Goal: Task Accomplishment & Management: Manage account settings

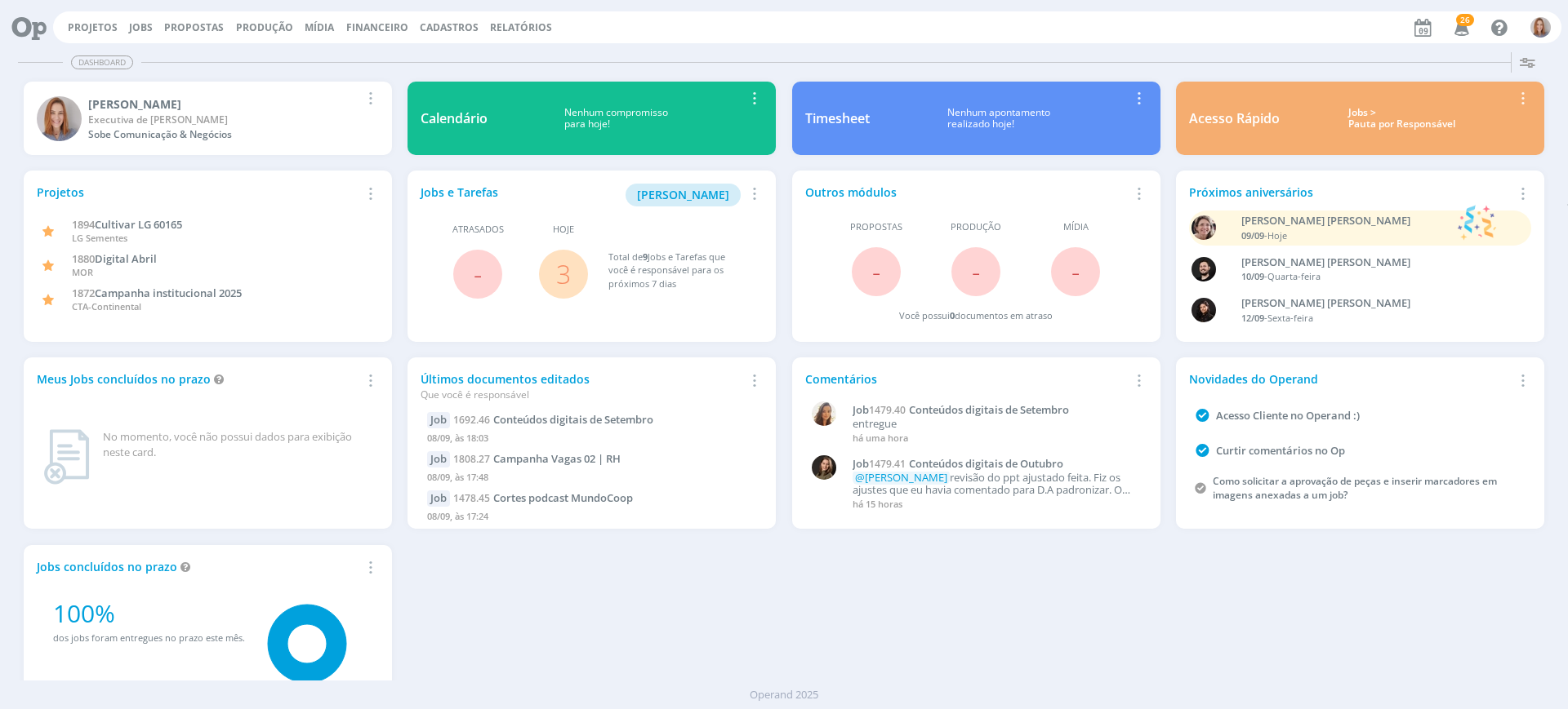
click at [565, 282] on link "3" at bounding box center [564, 273] width 15 height 35
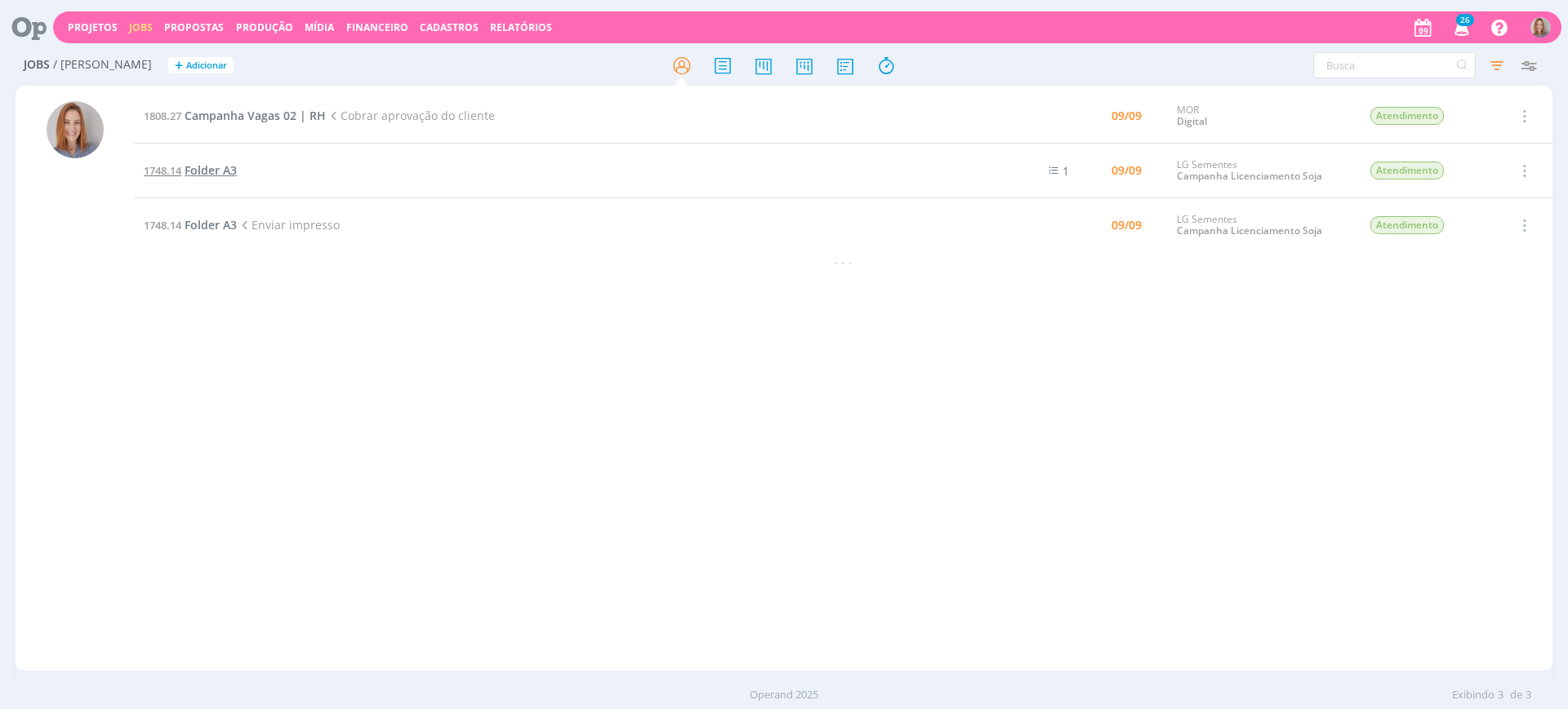
click at [207, 169] on span "Folder A3" at bounding box center [211, 170] width 52 height 16
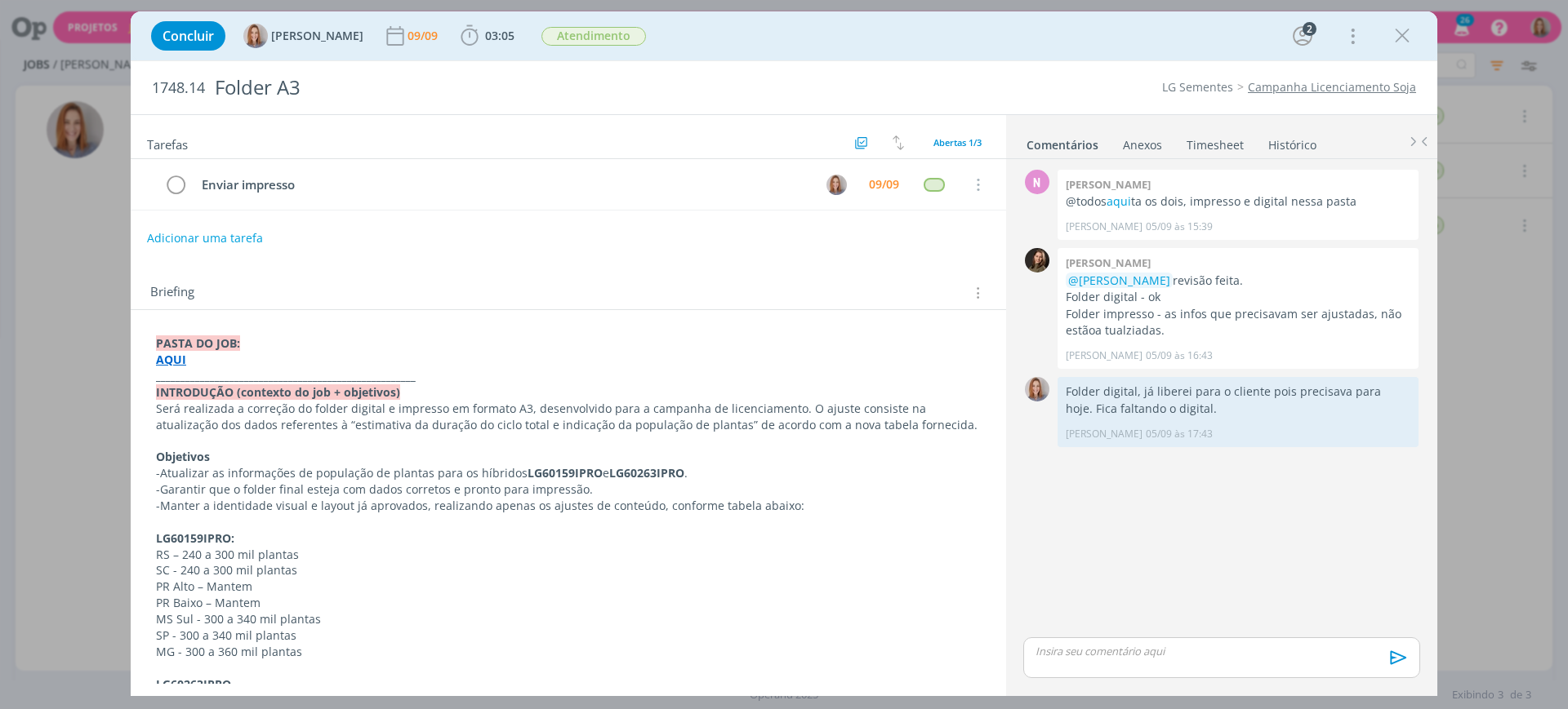
click at [639, 266] on div "Briefing Briefings Predefinidos Versões do Briefing Ver Briefing do Projeto" at bounding box center [568, 288] width 875 height 44
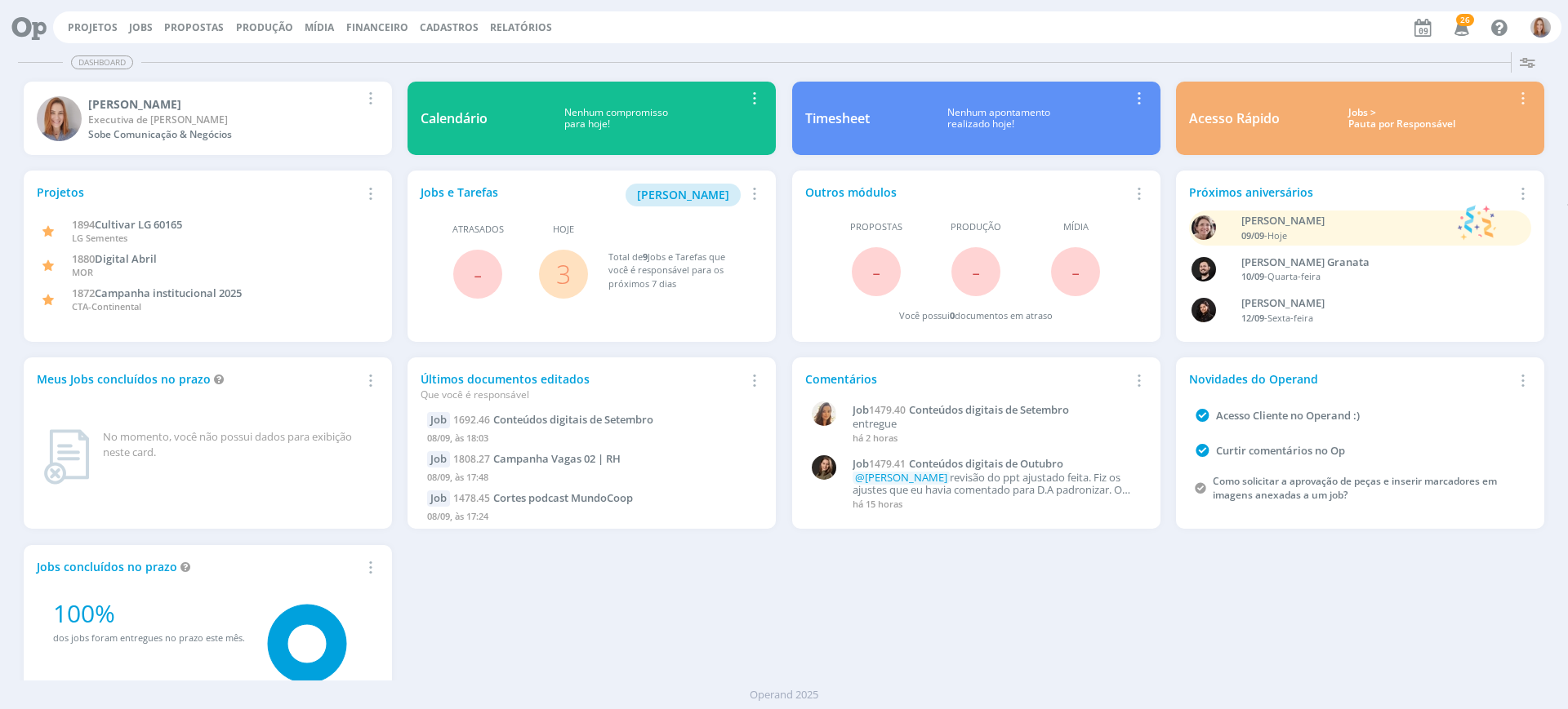
click at [569, 274] on link "3" at bounding box center [564, 273] width 15 height 35
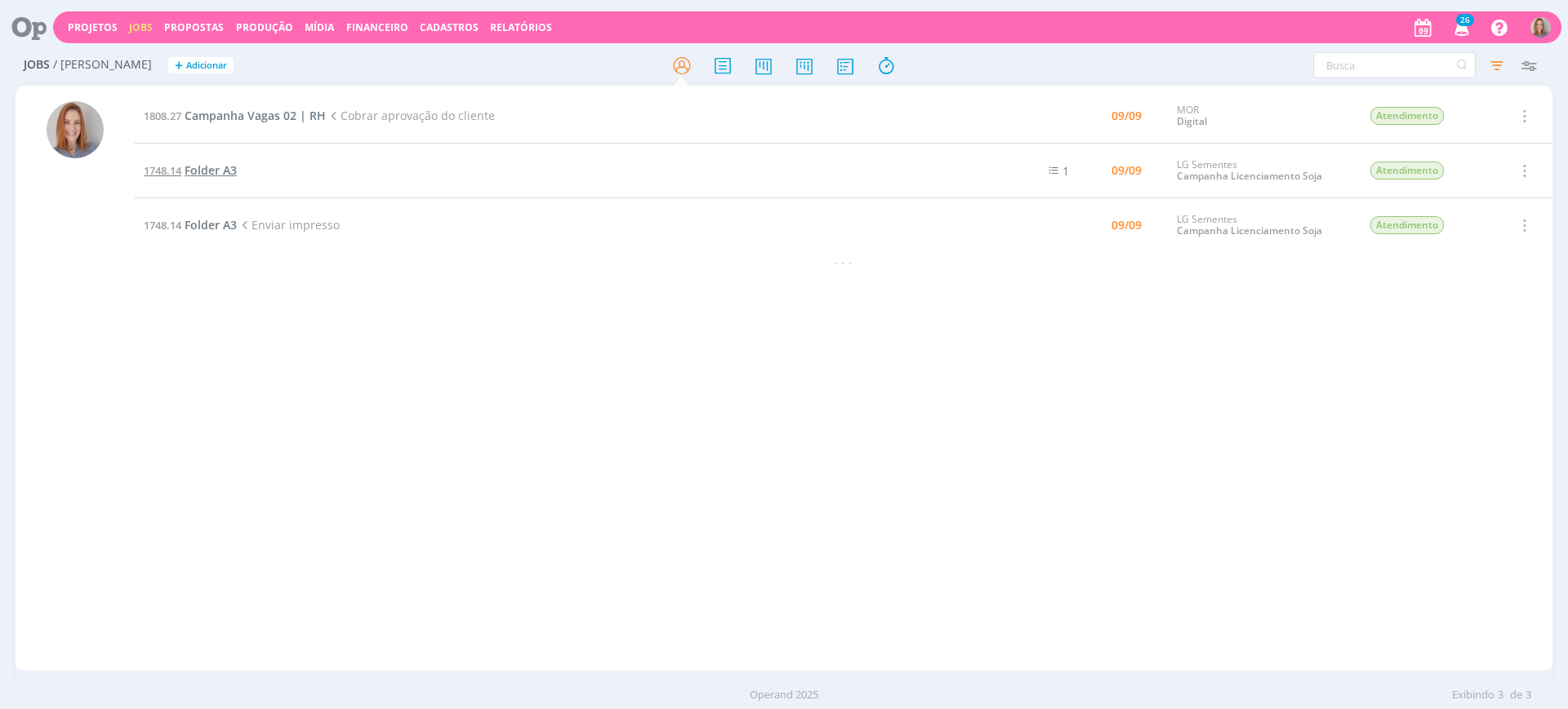
click at [217, 173] on span "Folder A3" at bounding box center [211, 170] width 52 height 16
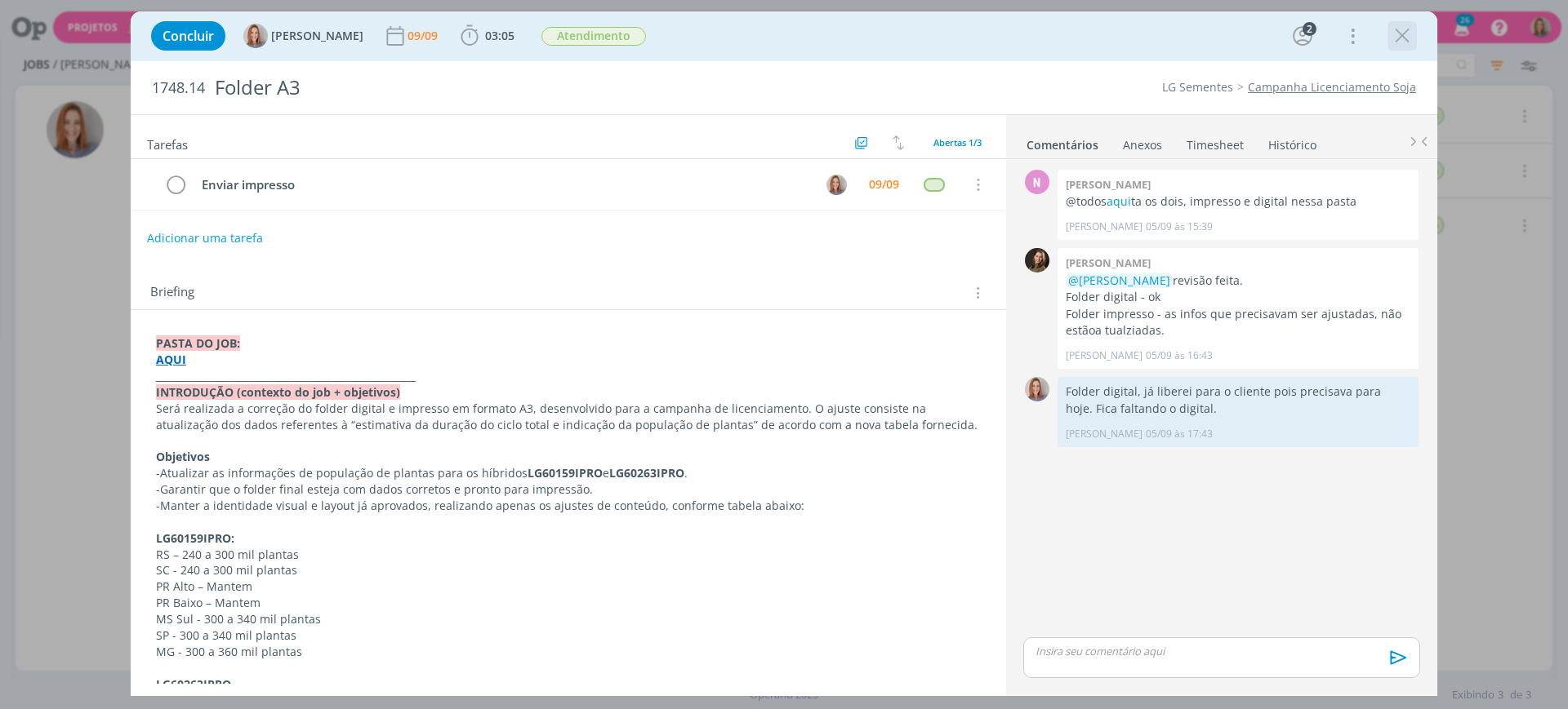
click at [1407, 29] on icon "dialog" at bounding box center [1402, 36] width 24 height 24
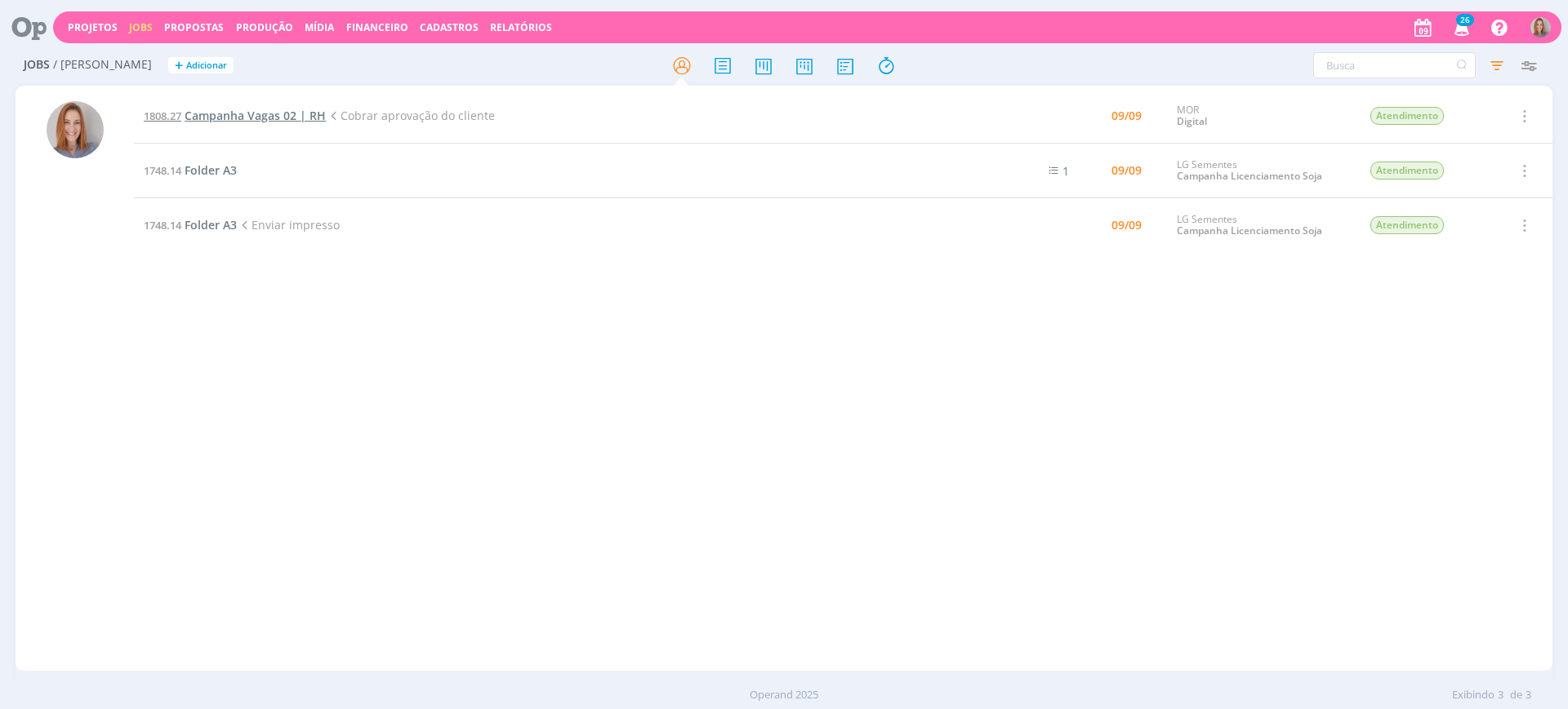
click at [257, 116] on span "Campanha Vagas 02 | RH" at bounding box center [255, 115] width 141 height 16
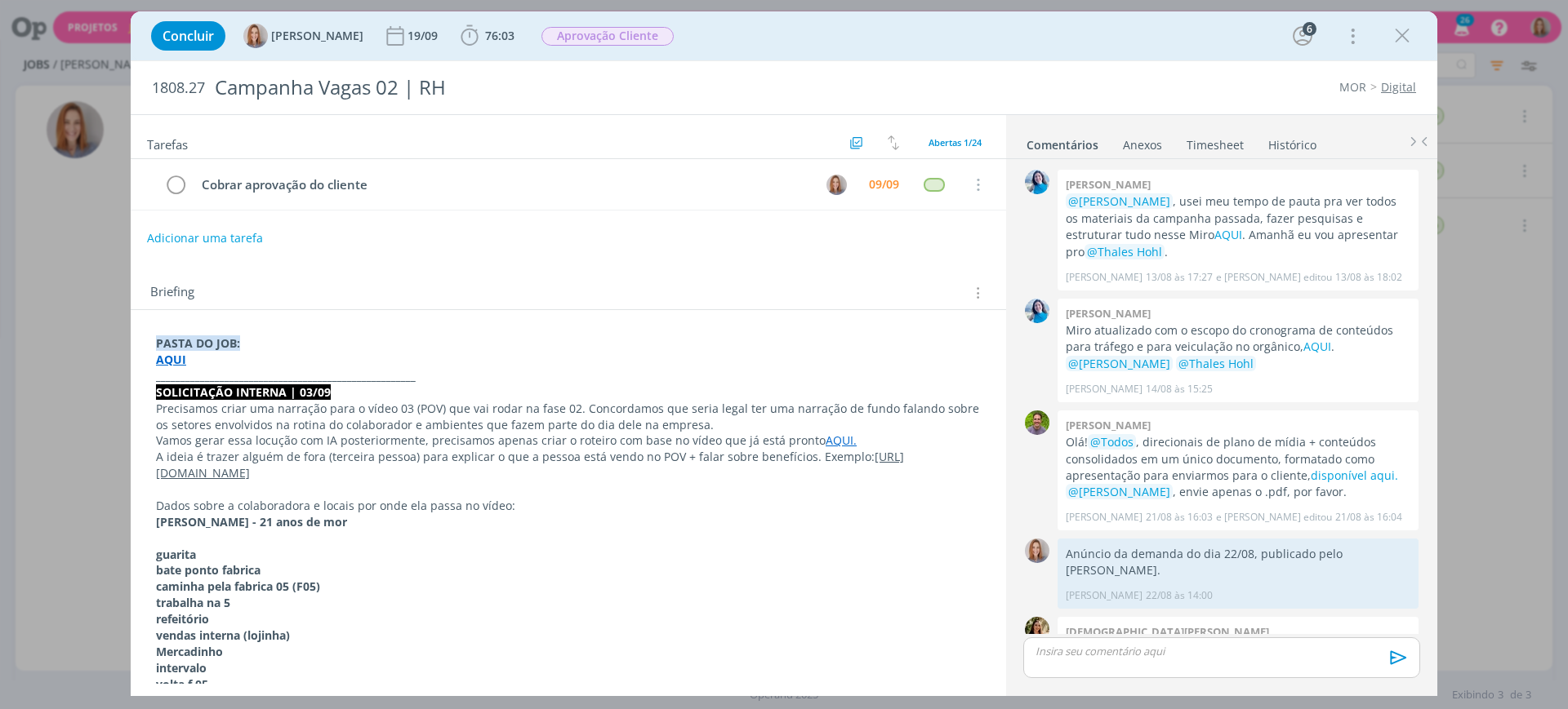
scroll to position [1784, 0]
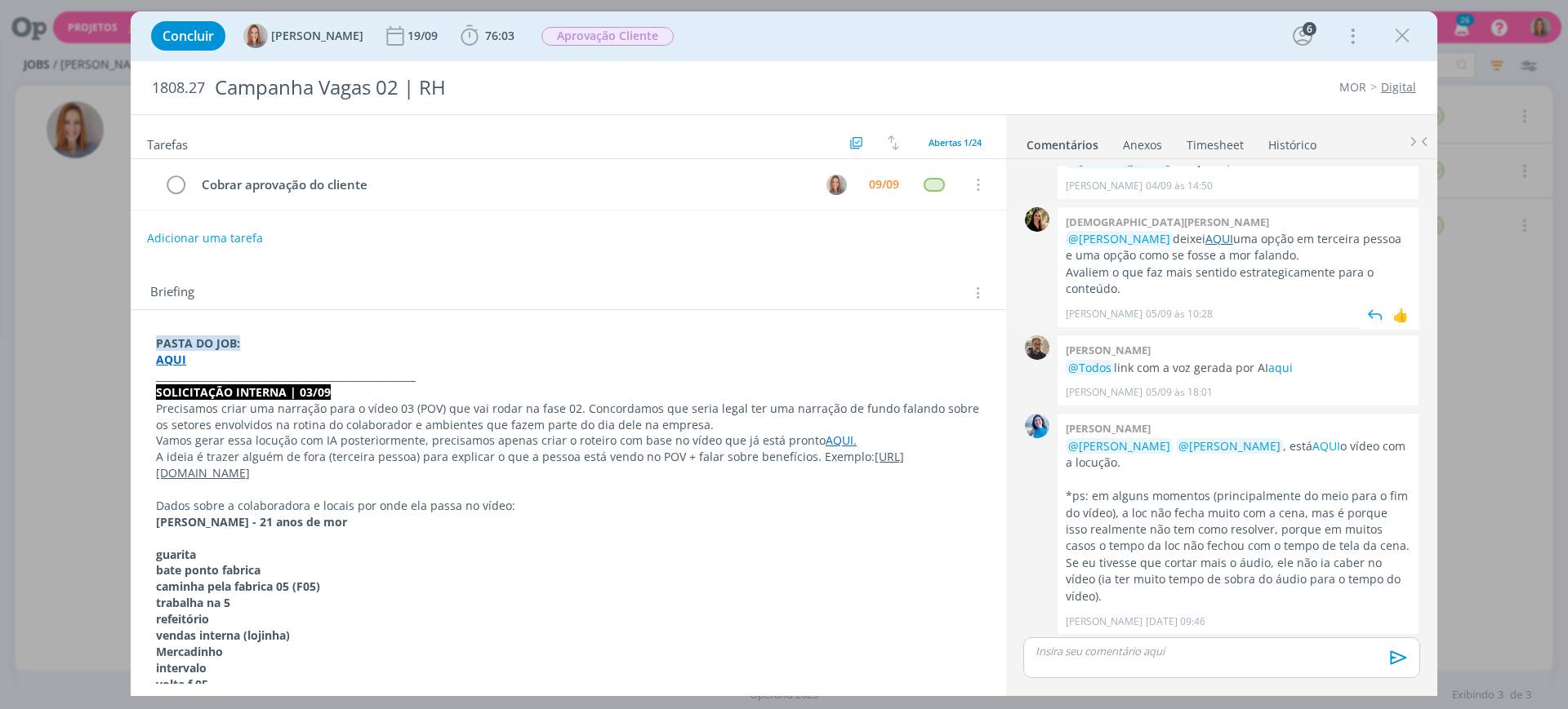
click at [1212, 231] on link "AQUI" at bounding box center [1220, 239] width 28 height 16
click at [218, 229] on button "Adicionar uma tarefa" at bounding box center [204, 238] width 116 height 28
click at [229, 232] on input "dialog" at bounding box center [459, 237] width 602 height 22
type input "v"
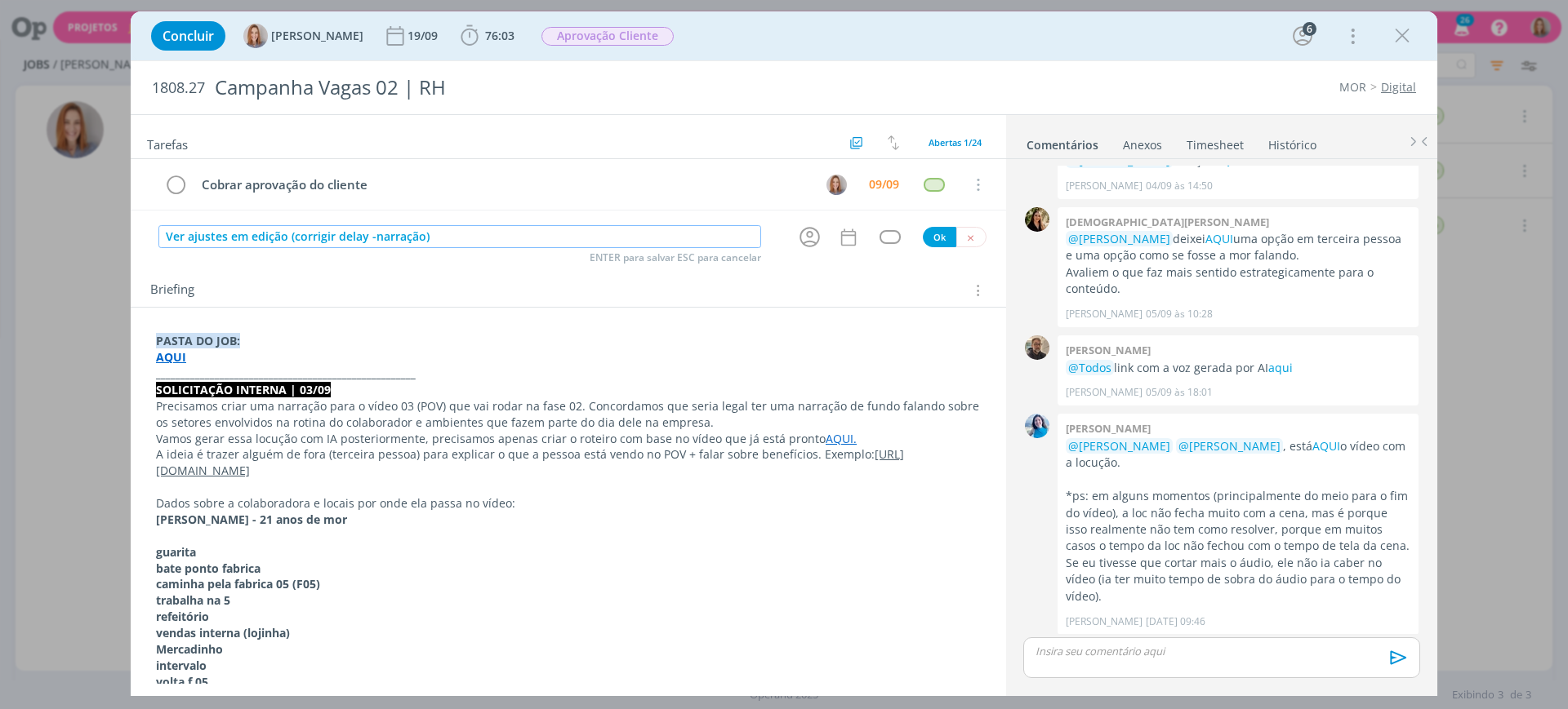
click at [373, 238] on input "Ver ajustes em edição (corrigir delay -narração)" at bounding box center [459, 237] width 602 height 22
click at [347, 239] on input "Ver ajustes em edição (corrigir delay - narração)" at bounding box center [459, 237] width 602 height 22
type input "Ver ajustes em edição (corrigir delay - narração)"
click at [798, 235] on icon "dialog" at bounding box center [809, 237] width 25 height 25
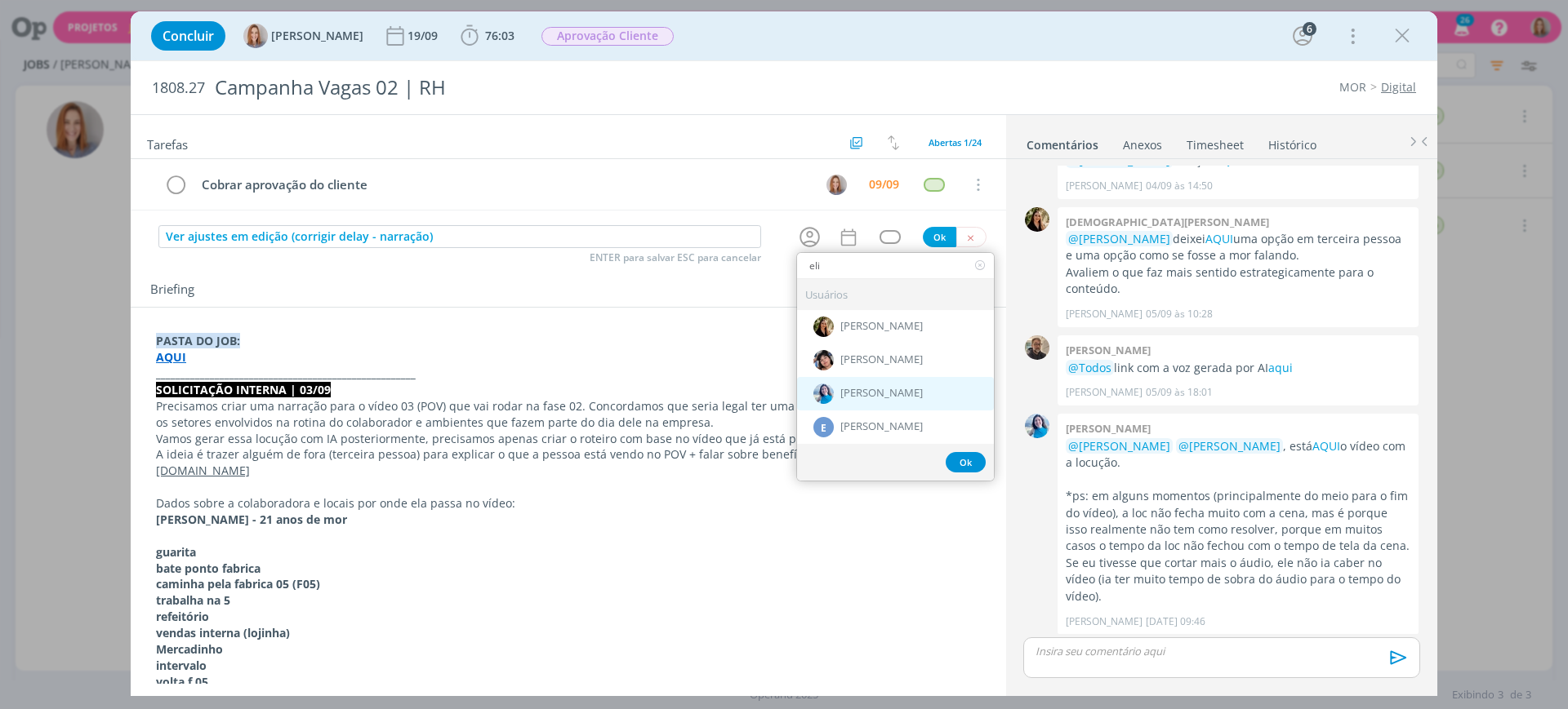
type input "eli"
click at [882, 388] on span "[PERSON_NAME]" at bounding box center [881, 394] width 82 height 13
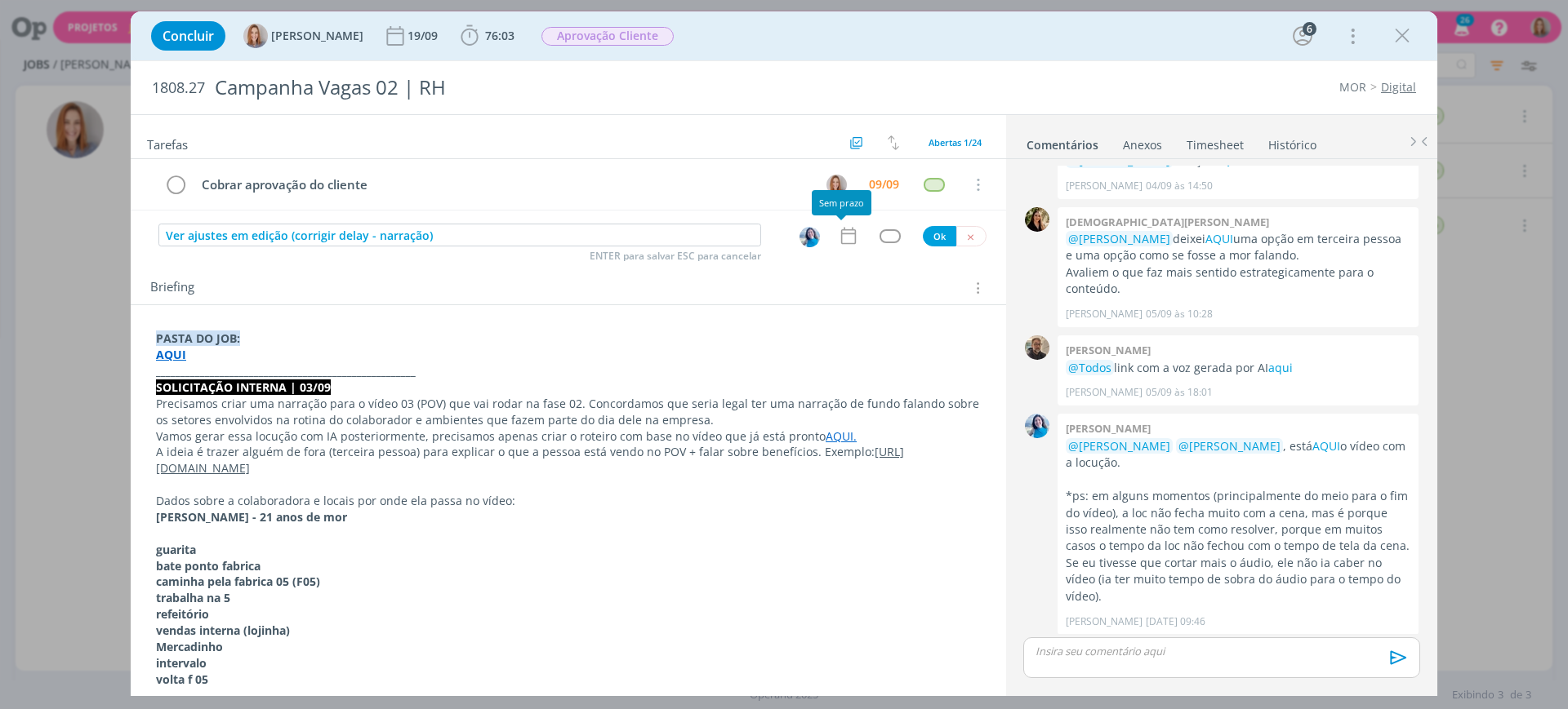
click at [842, 234] on icon "dialog" at bounding box center [848, 236] width 22 height 22
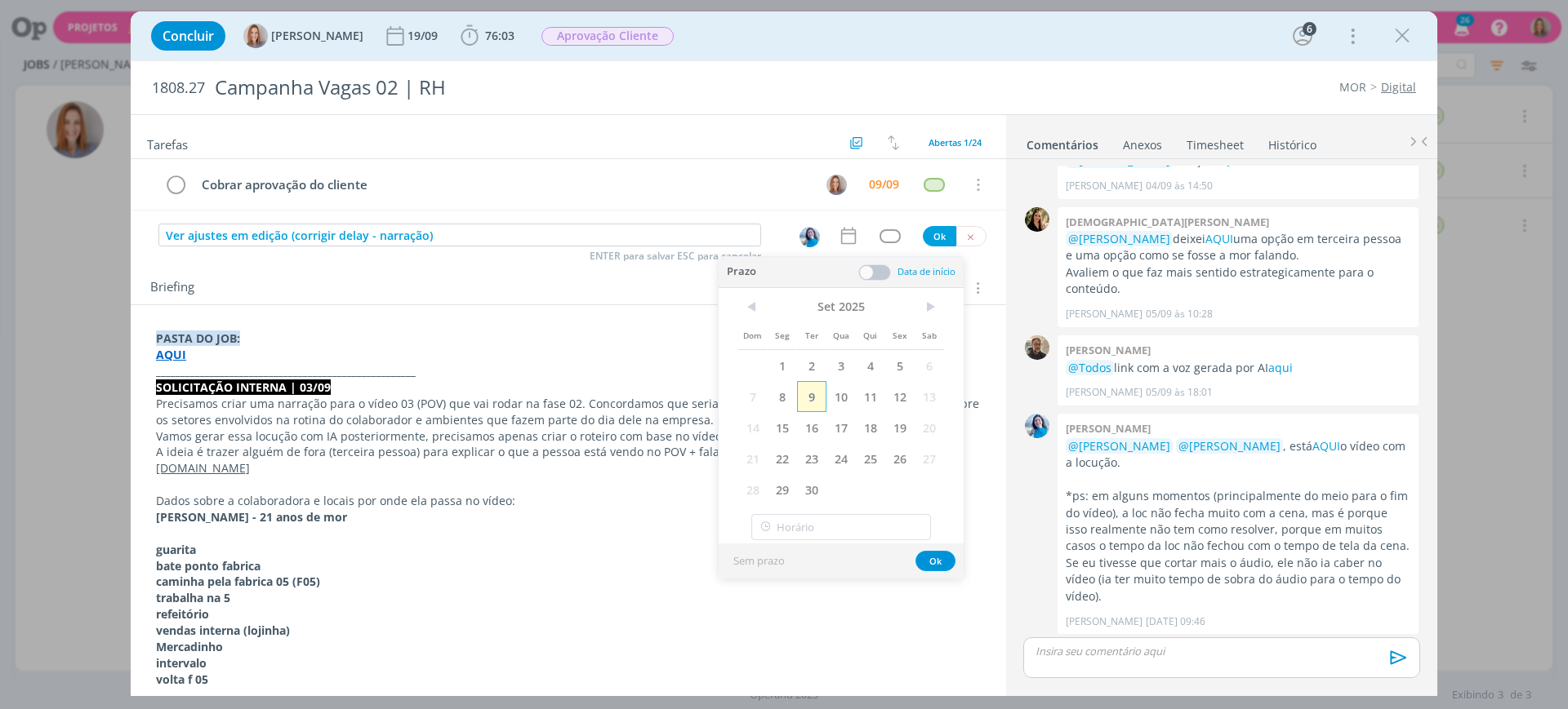
click at [816, 391] on span "9" at bounding box center [811, 396] width 29 height 31
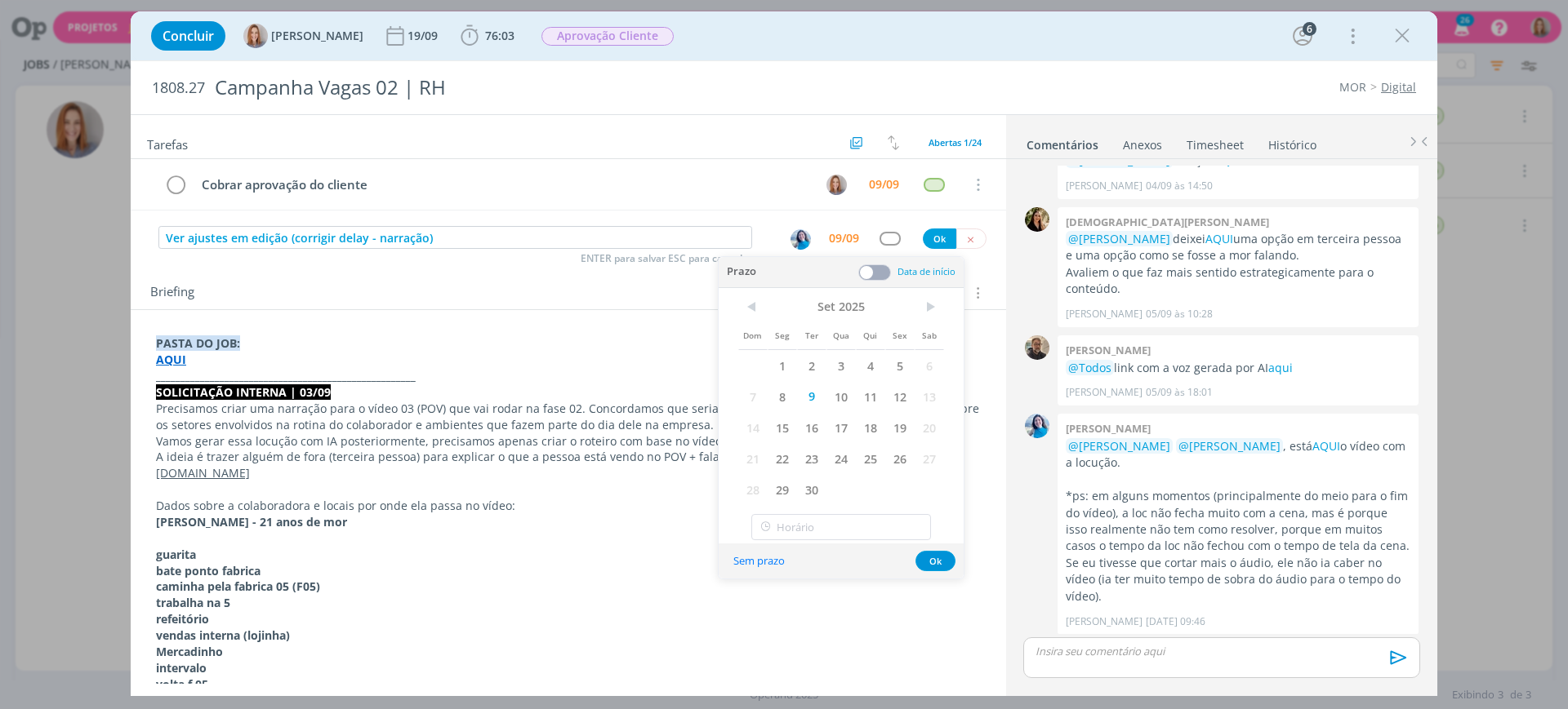
click at [880, 278] on span at bounding box center [874, 272] width 33 height 16
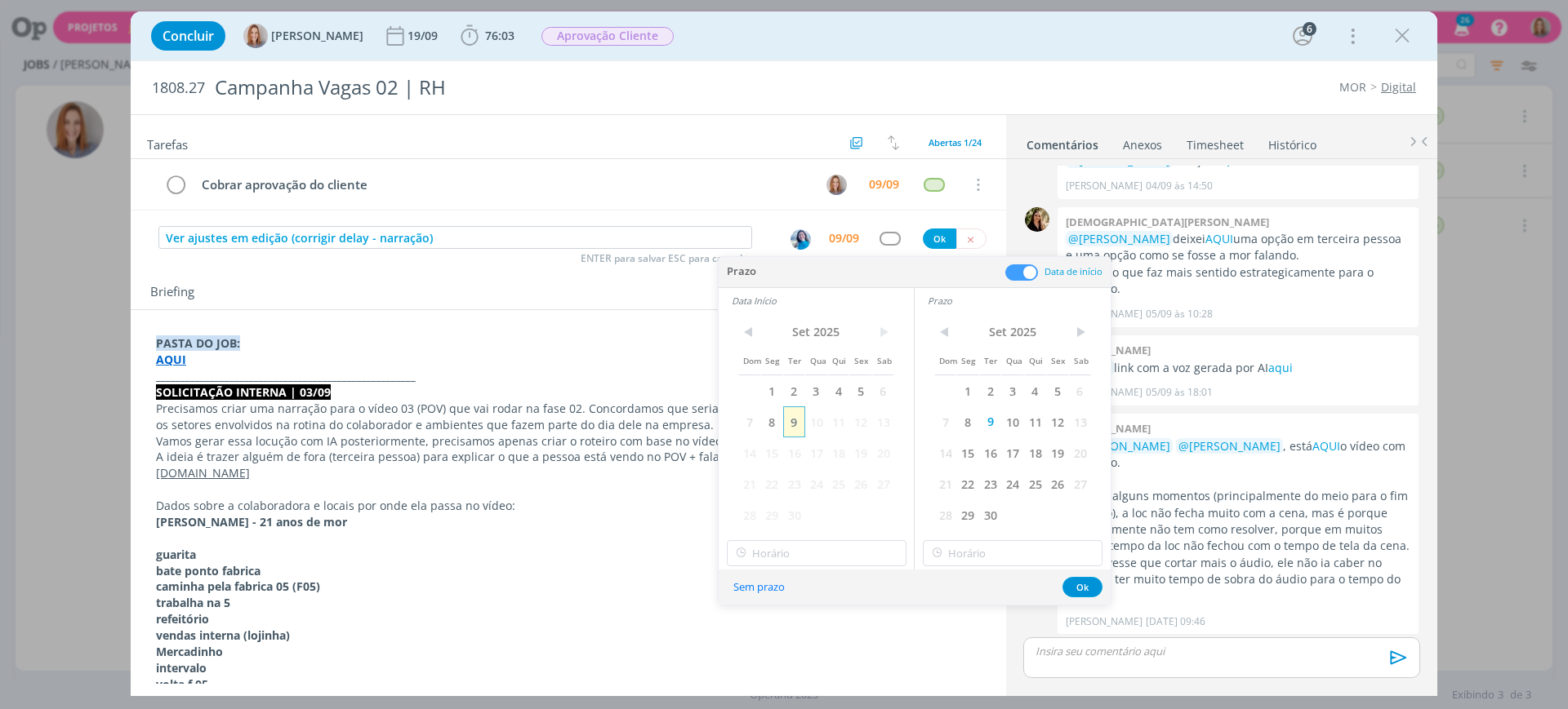
click at [799, 420] on span "9" at bounding box center [794, 421] width 22 height 31
click at [812, 556] on input "11:00" at bounding box center [817, 554] width 180 height 26
click at [791, 469] on div "15:00" at bounding box center [819, 469] width 183 height 29
type input "15:00"
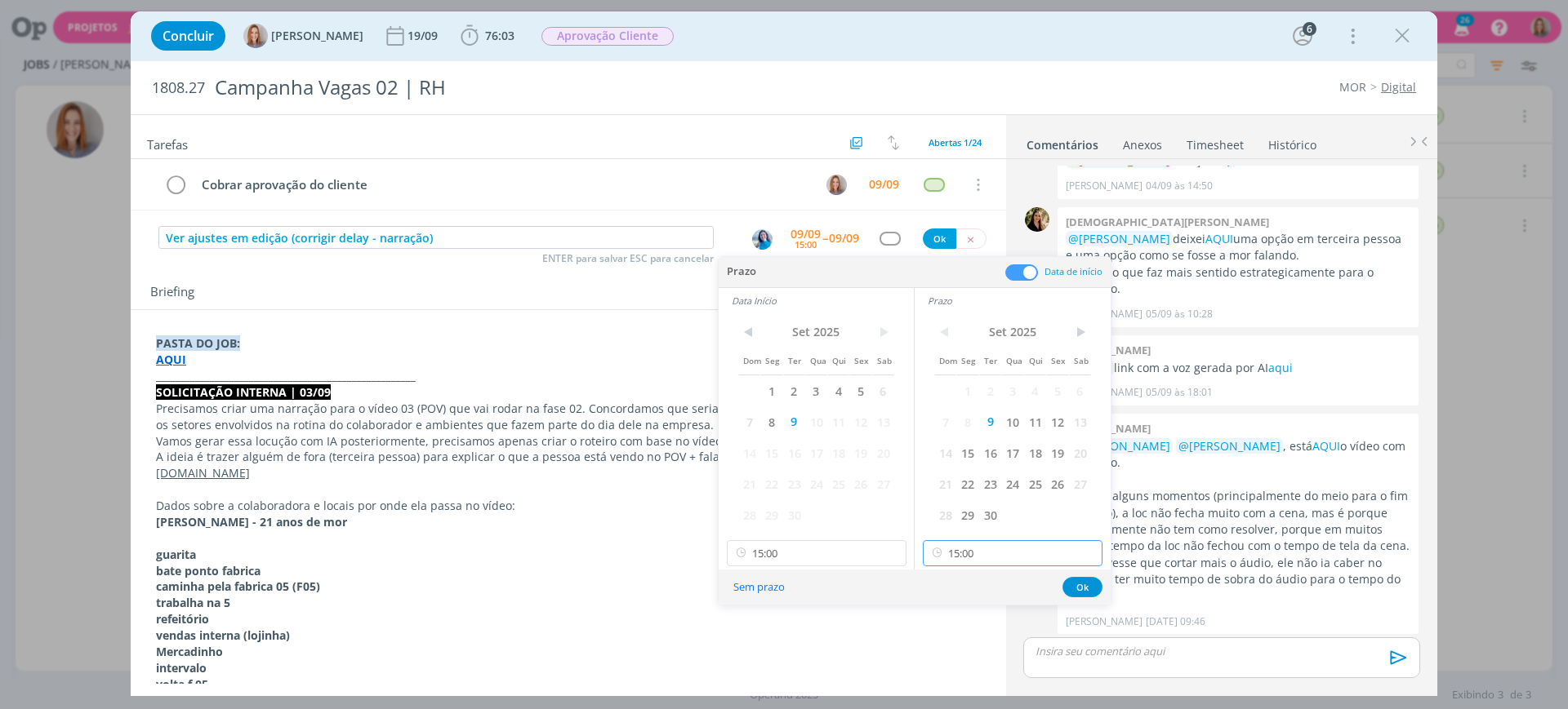
click at [1014, 564] on input "15:00" at bounding box center [1013, 554] width 180 height 26
click at [962, 436] on div "17:00" at bounding box center [1014, 438] width 183 height 29
type input "17:00"
click at [1086, 595] on button "Ok" at bounding box center [1082, 587] width 40 height 21
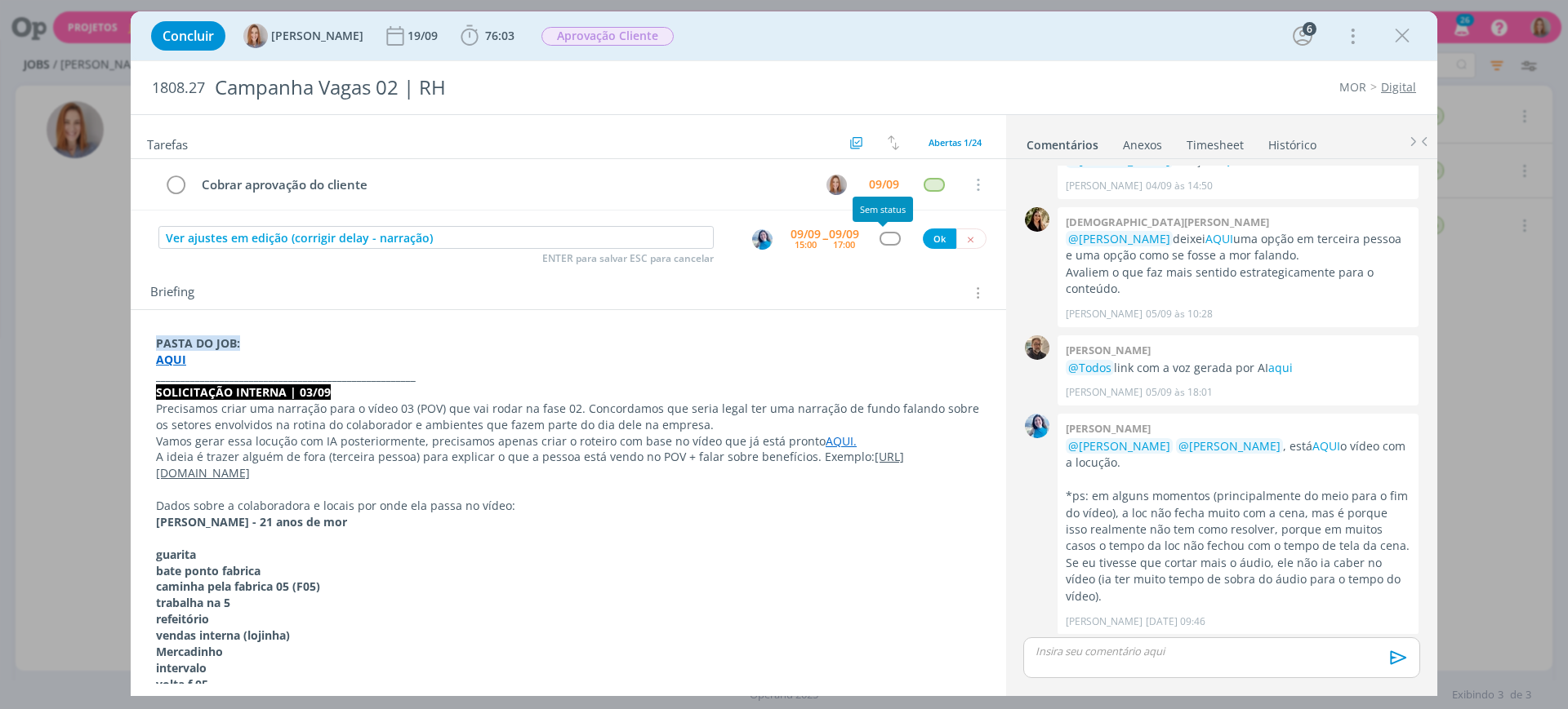
click at [889, 238] on div "dialog" at bounding box center [890, 239] width 21 height 14
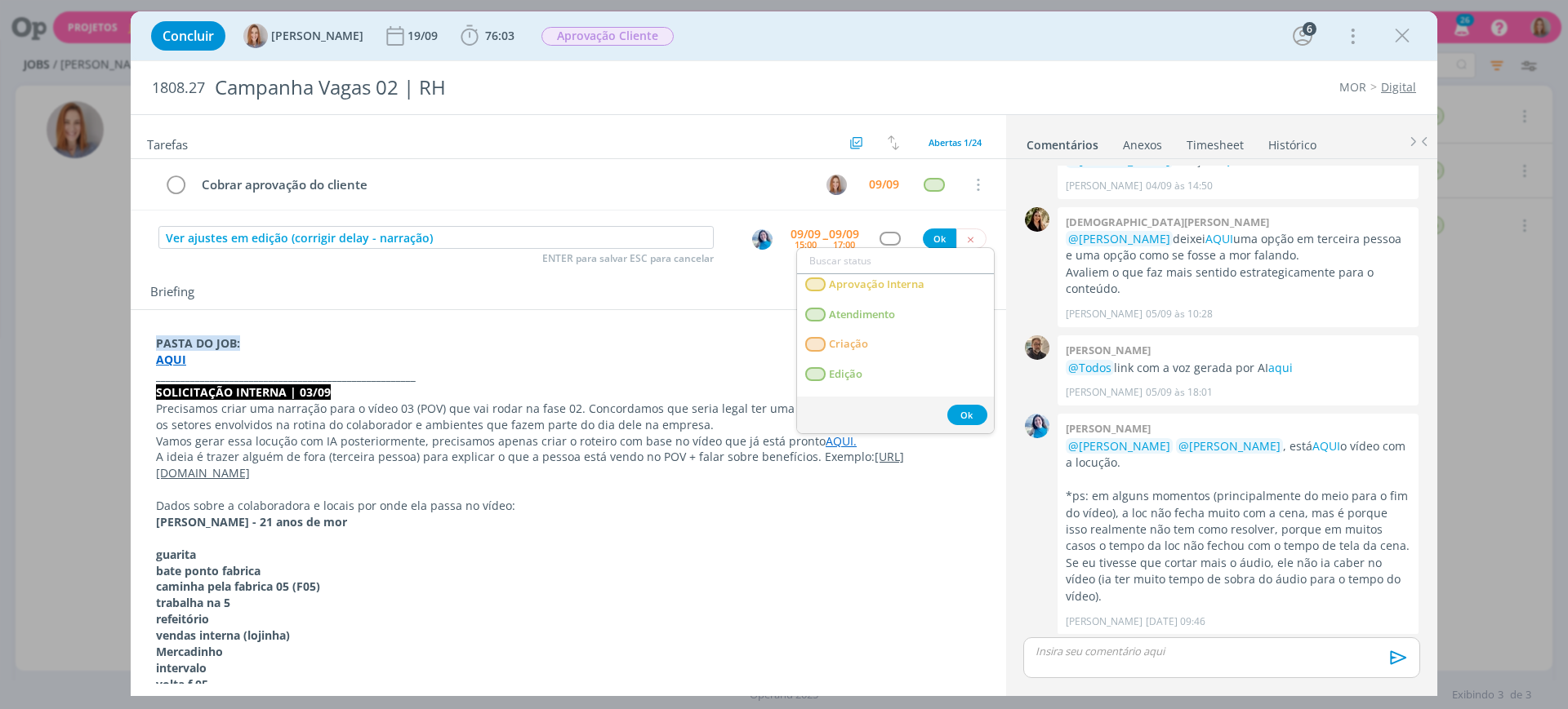
scroll to position [102, 0]
drag, startPoint x: 863, startPoint y: 362, endPoint x: 877, endPoint y: 334, distance: 31.3
click at [863, 362] on link "Edição" at bounding box center [895, 367] width 197 height 30
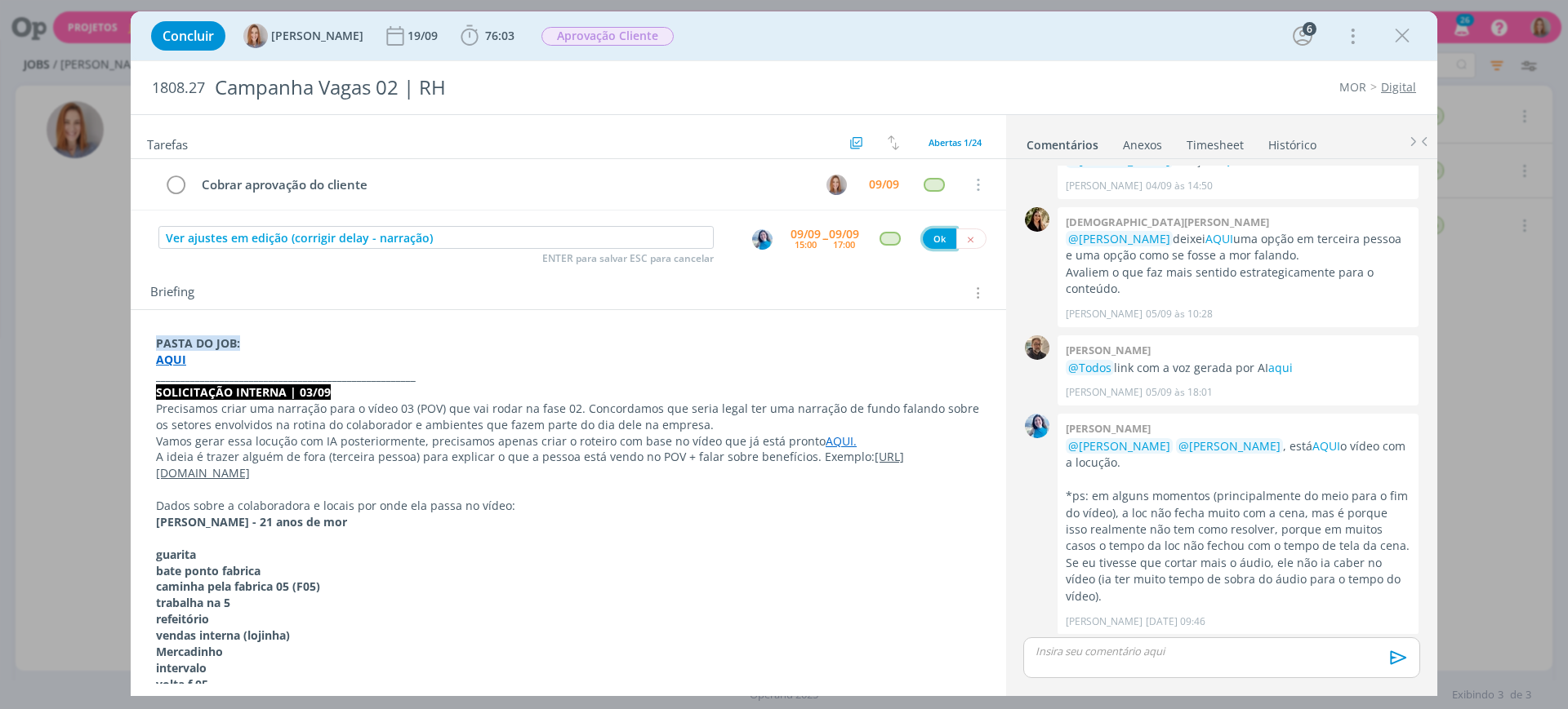
click at [936, 233] on button "Ok" at bounding box center [939, 239] width 34 height 21
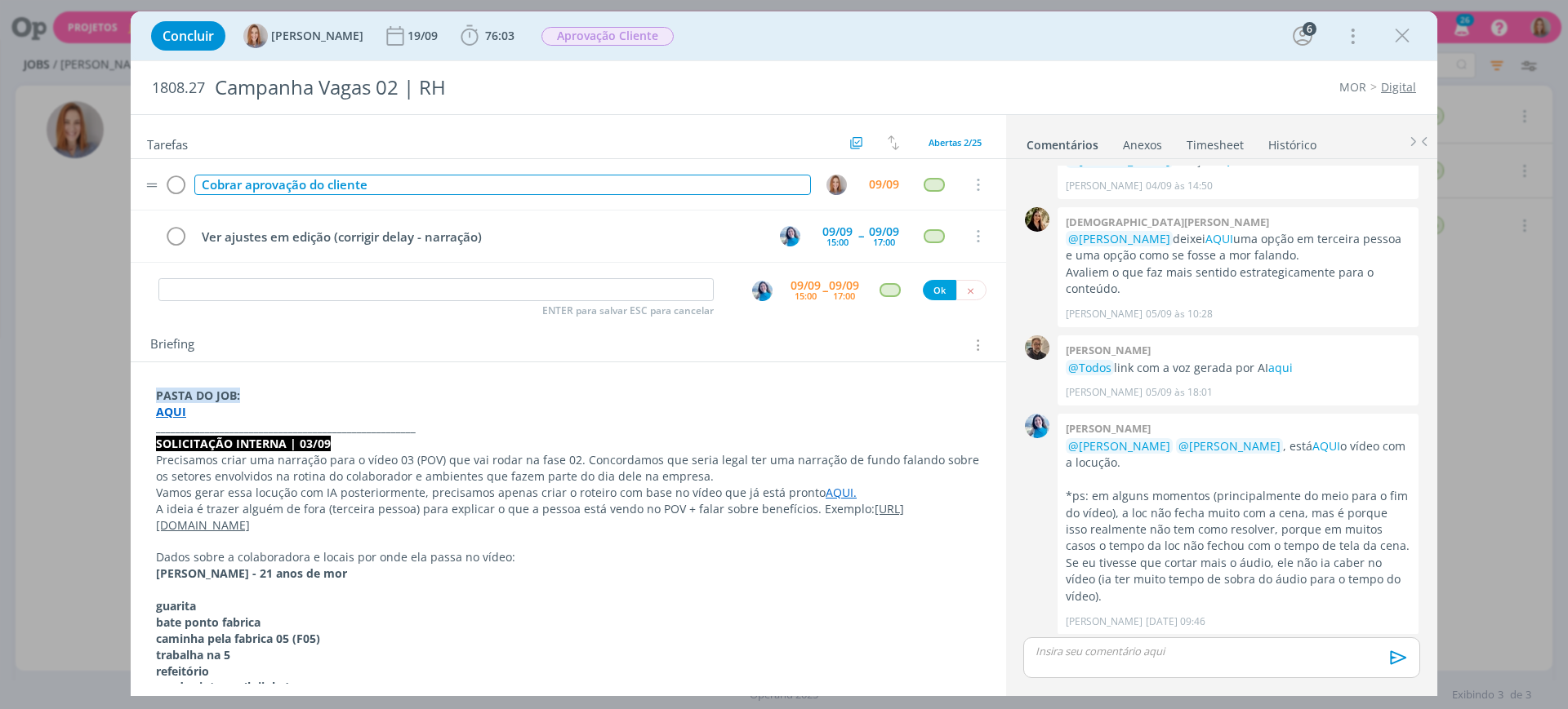
click at [295, 185] on div "Cobrar aprovação do cliente" at bounding box center [502, 185] width 616 height 21
drag, startPoint x: 378, startPoint y: 184, endPoint x: 182, endPoint y: 192, distance: 196.2
click at [182, 192] on tr "Cobrar aprovação do cliente 09/09 Cancelar" at bounding box center [568, 185] width 875 height 52
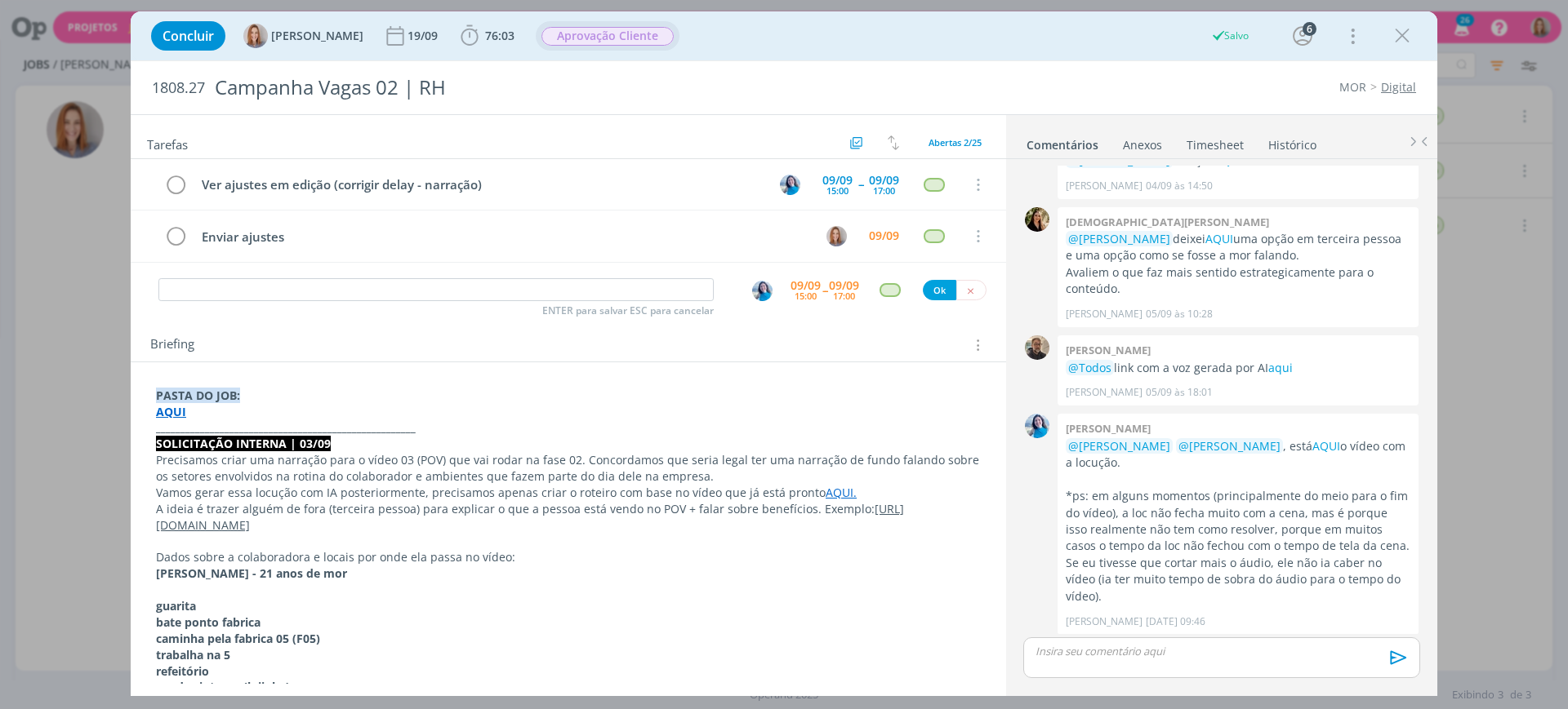
click at [583, 27] on span "Aprovação Cliente" at bounding box center [607, 37] width 132 height 19
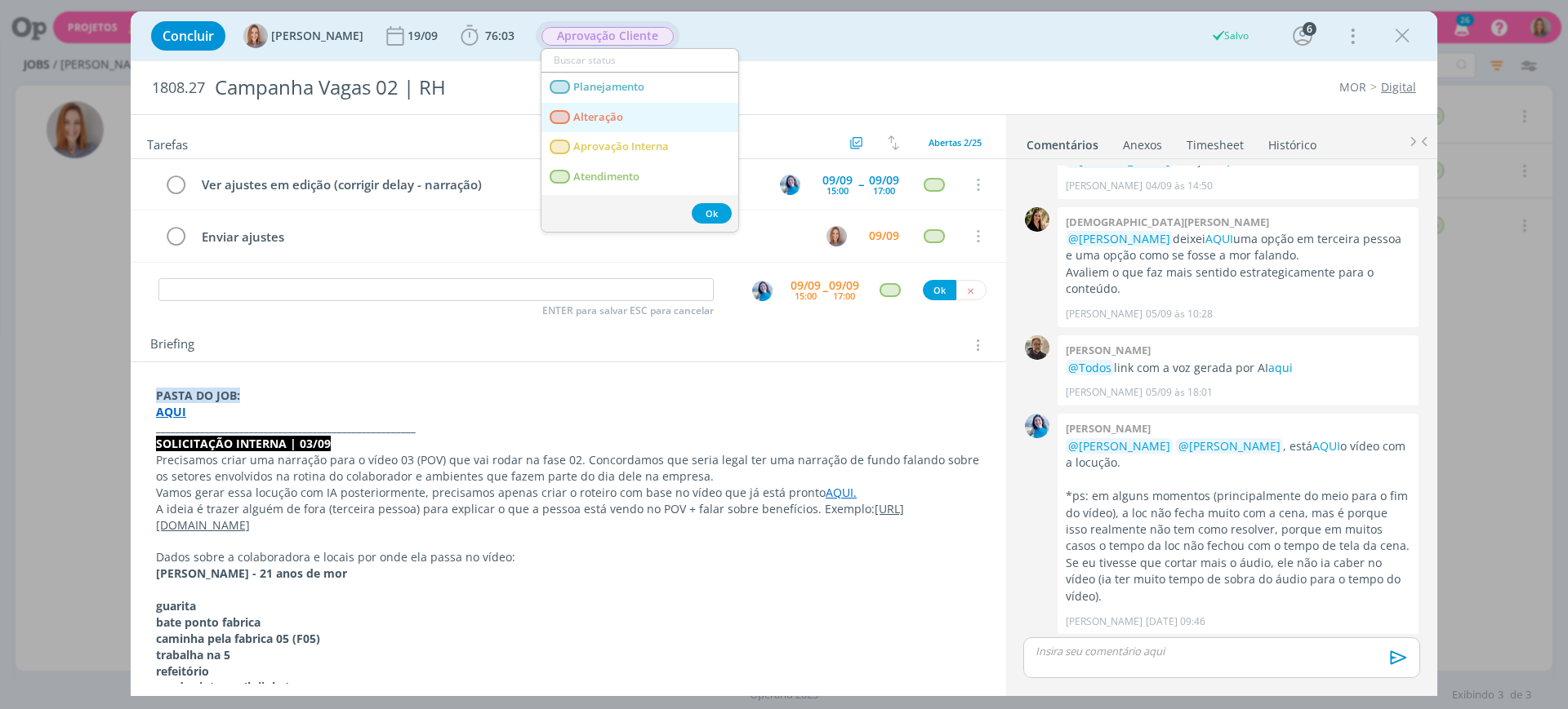
click at [632, 119] on link "Alteração" at bounding box center [640, 118] width 197 height 30
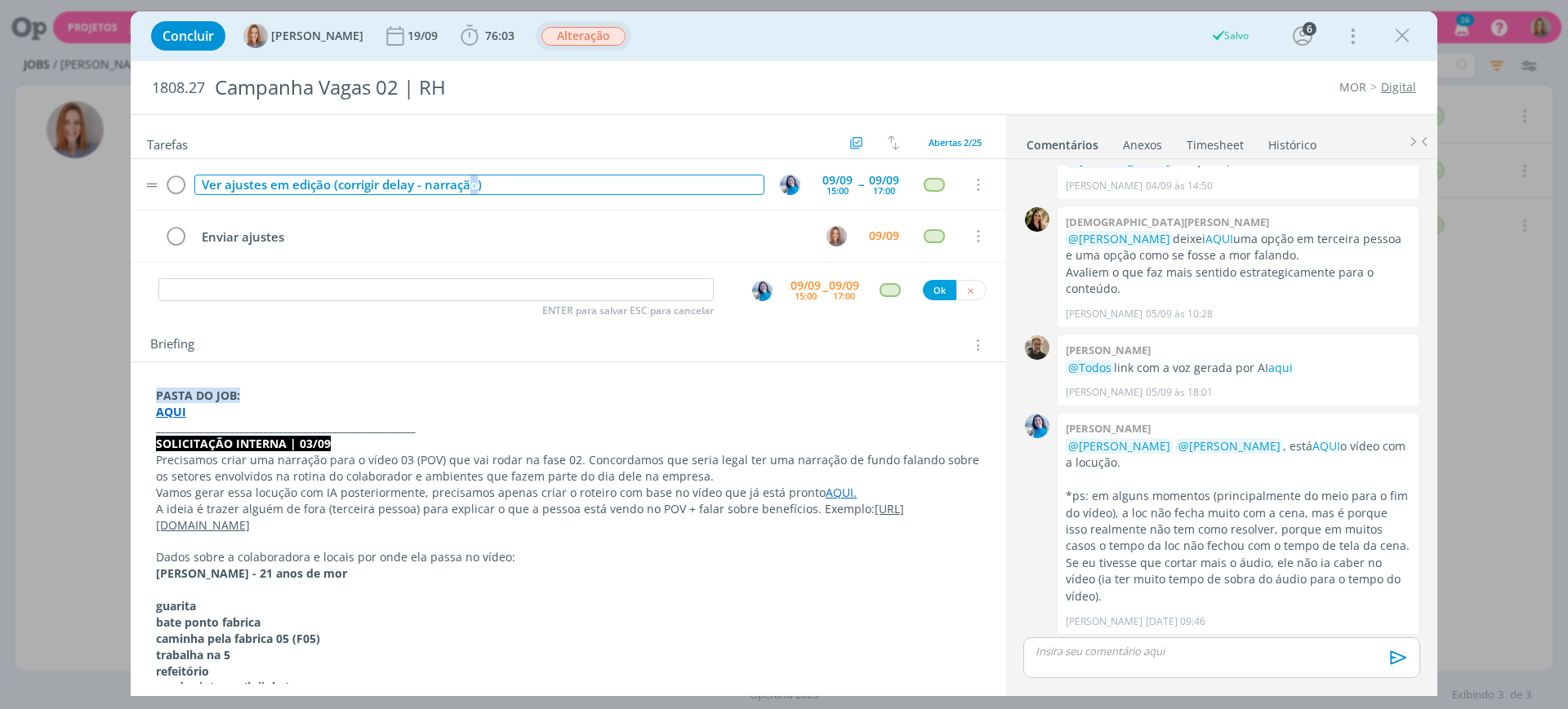
click at [476, 187] on div "Ver ajustes em edição (corrigir delay - narração)" at bounding box center [479, 185] width 570 height 21
click at [488, 185] on div "Ver ajustes em edição (corrigir delay - narração)" at bounding box center [479, 185] width 570 height 21
click at [481, 188] on div "Ver ajustes em edição (corrigir delay - narração)" at bounding box center [479, 185] width 570 height 21
click at [479, 187] on div "Ver ajustes em edição (corrigir delay - narração)" at bounding box center [479, 185] width 570 height 21
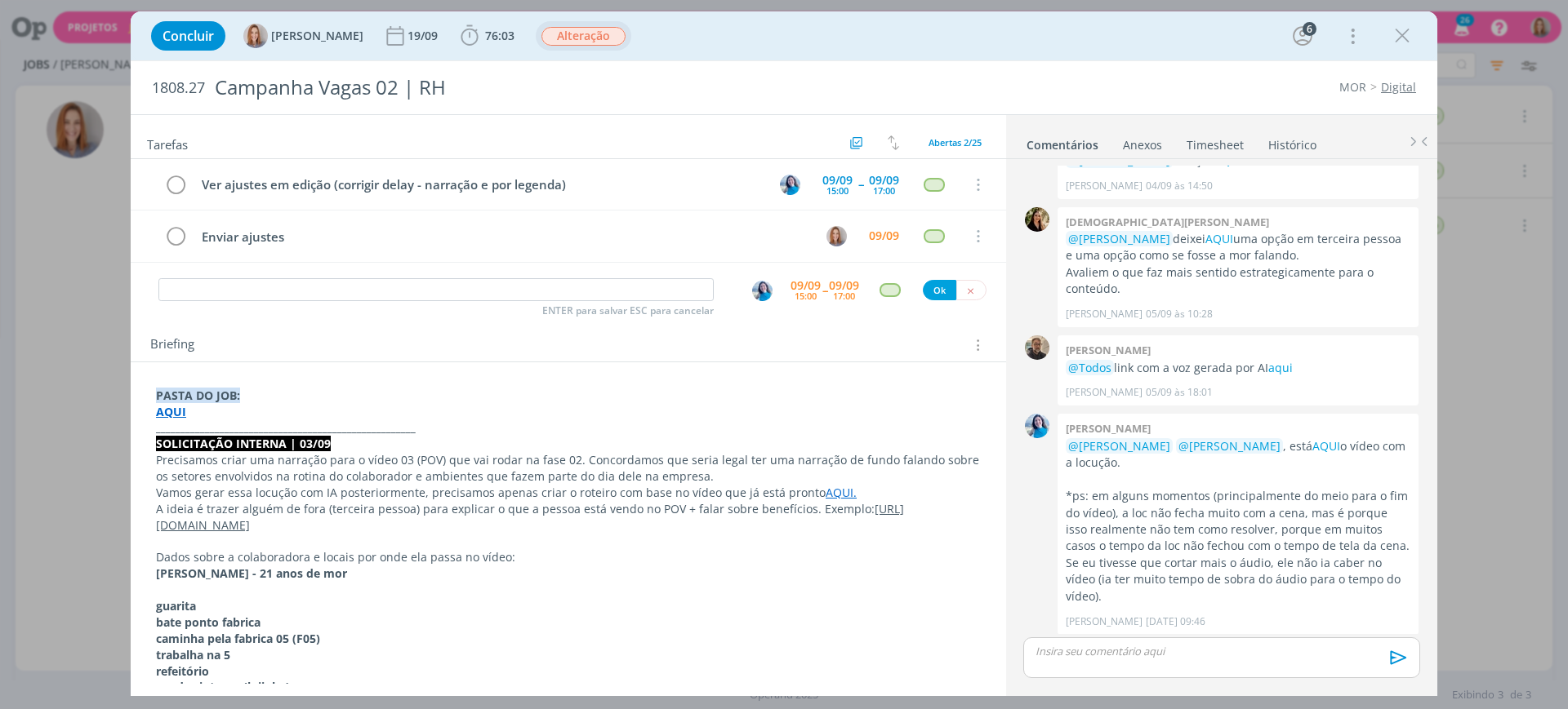
click at [515, 343] on div "Briefing Briefings Predefinidos Versões do Briefing Ver Briefing do Projeto" at bounding box center [570, 345] width 840 height 22
click at [1408, 27] on icon "dialog" at bounding box center [1402, 36] width 24 height 24
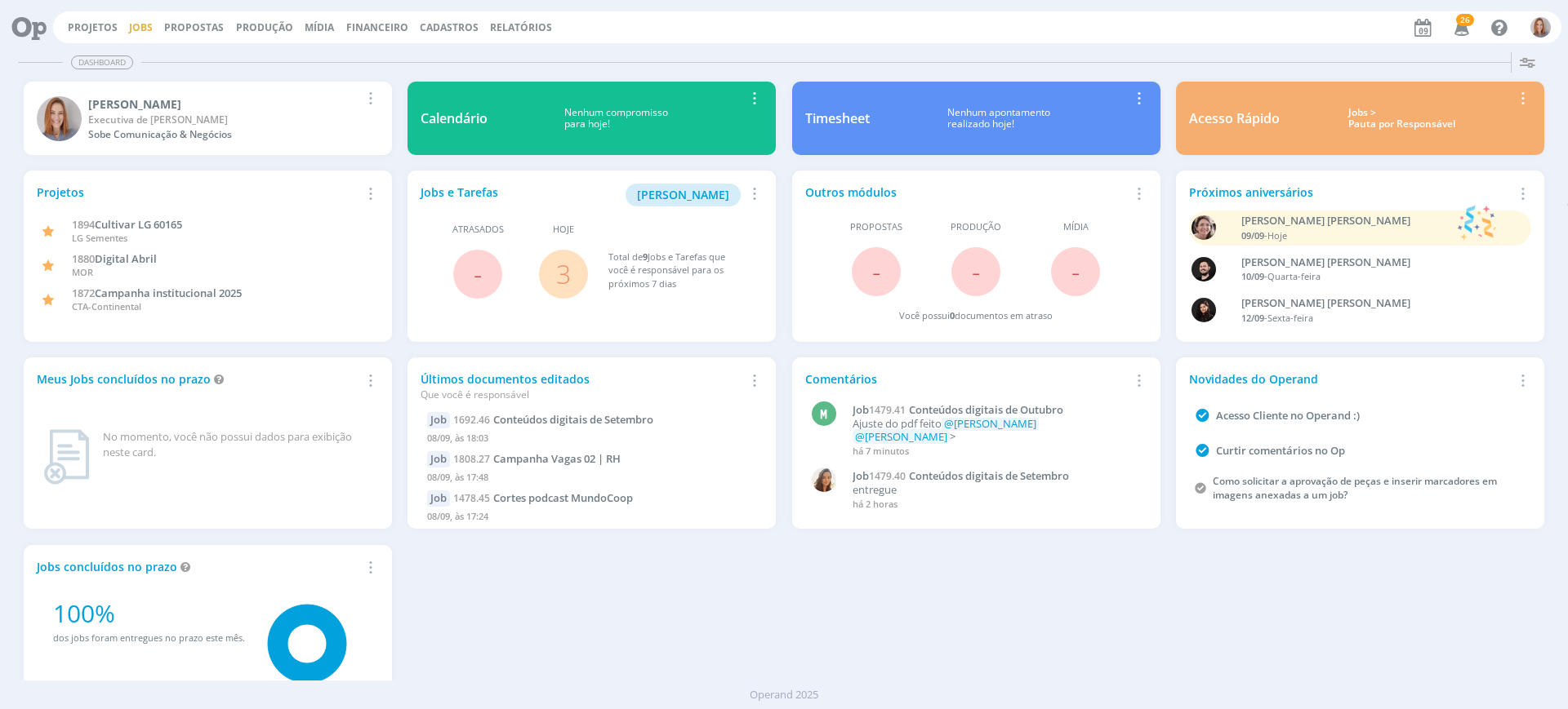
click at [143, 31] on link "Jobs" at bounding box center [141, 27] width 23 height 14
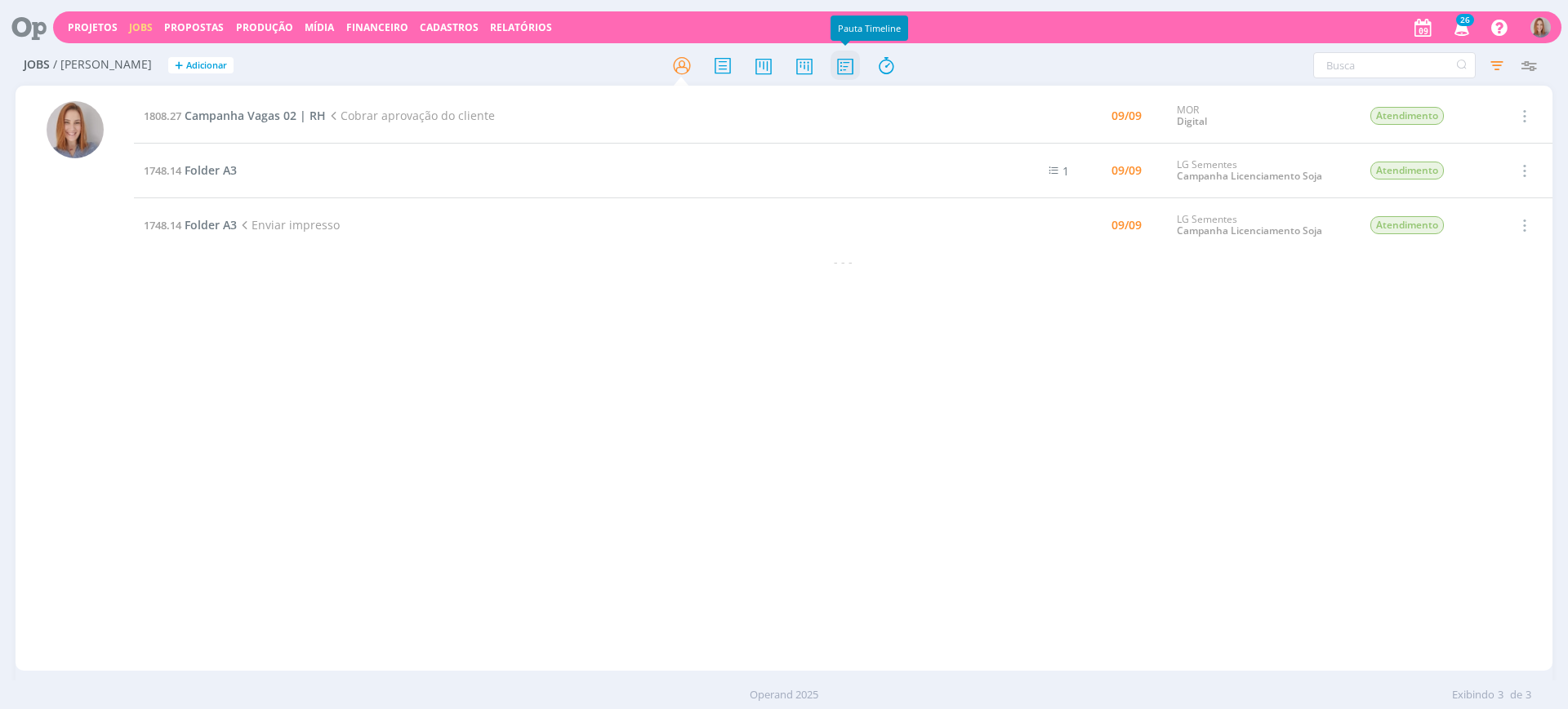
click at [851, 70] on icon at bounding box center [844, 66] width 29 height 32
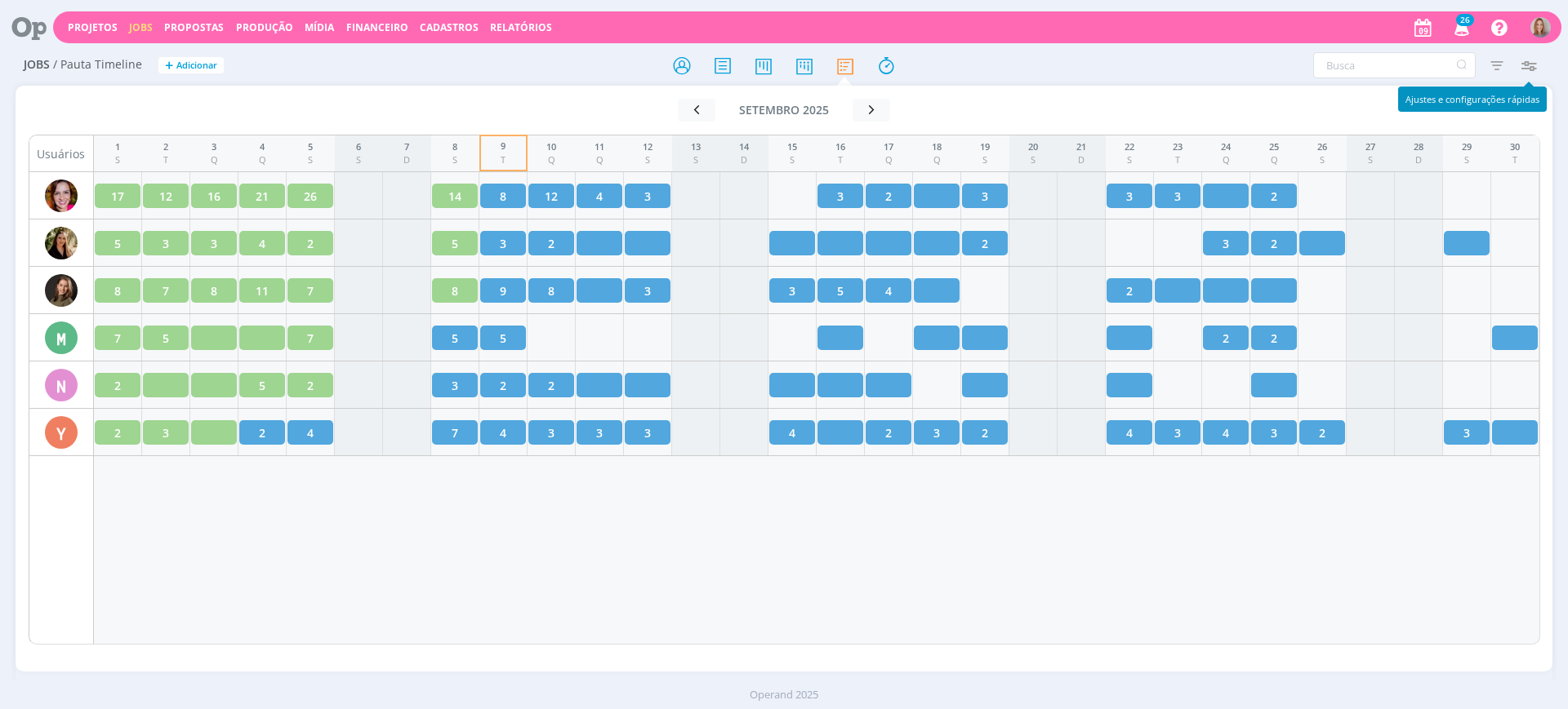
click at [1531, 57] on icon "button" at bounding box center [1527, 65] width 29 height 29
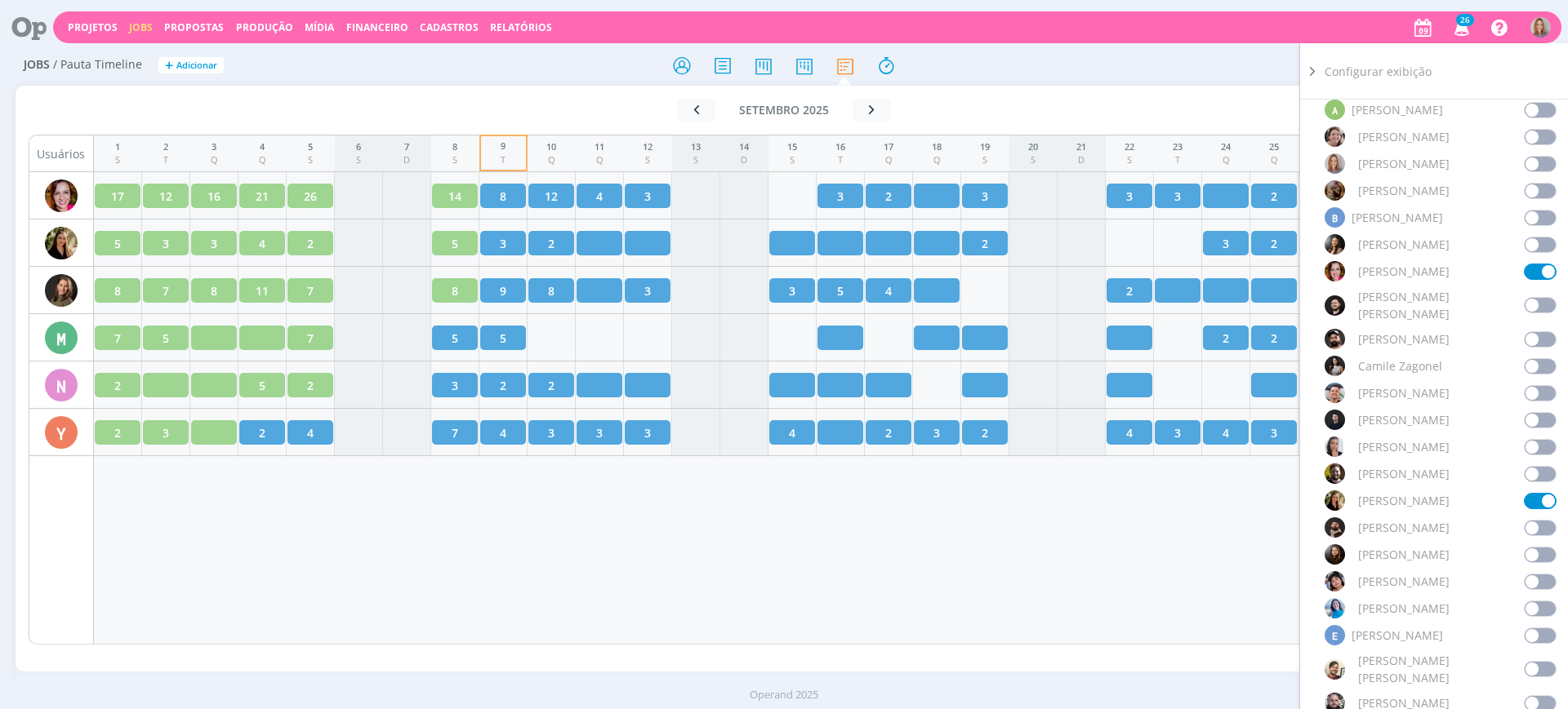
scroll to position [204, 0]
click at [1531, 598] on span at bounding box center [1540, 605] width 33 height 16
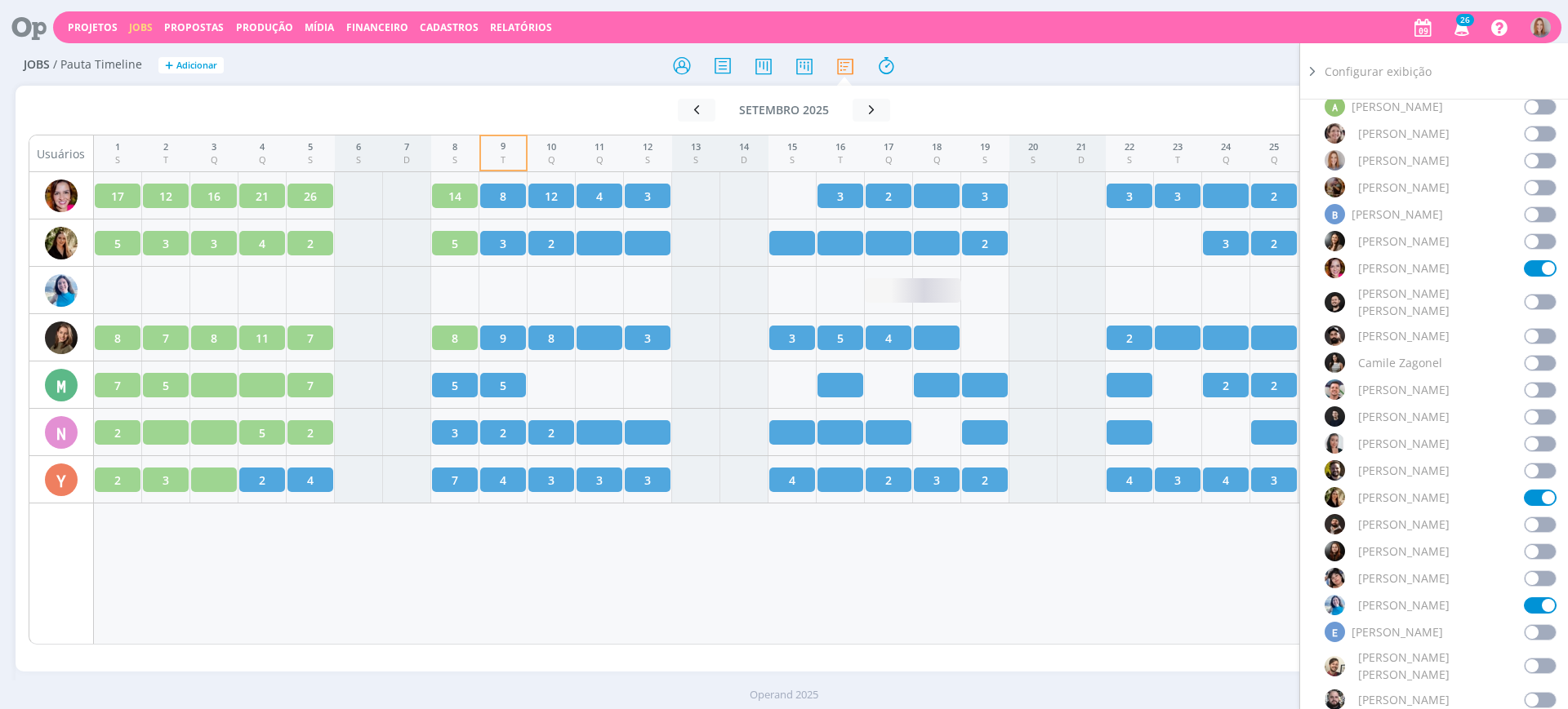
click at [761, 598] on div "1 S 2 T 3 Q 4 Q 5 S 6 S 7 D 8 S 9 T 10 Q 11 Q 12 S 13 S 14 D 15 S 16 T 17 Q 18 …" at bounding box center [817, 390] width 1446 height 510
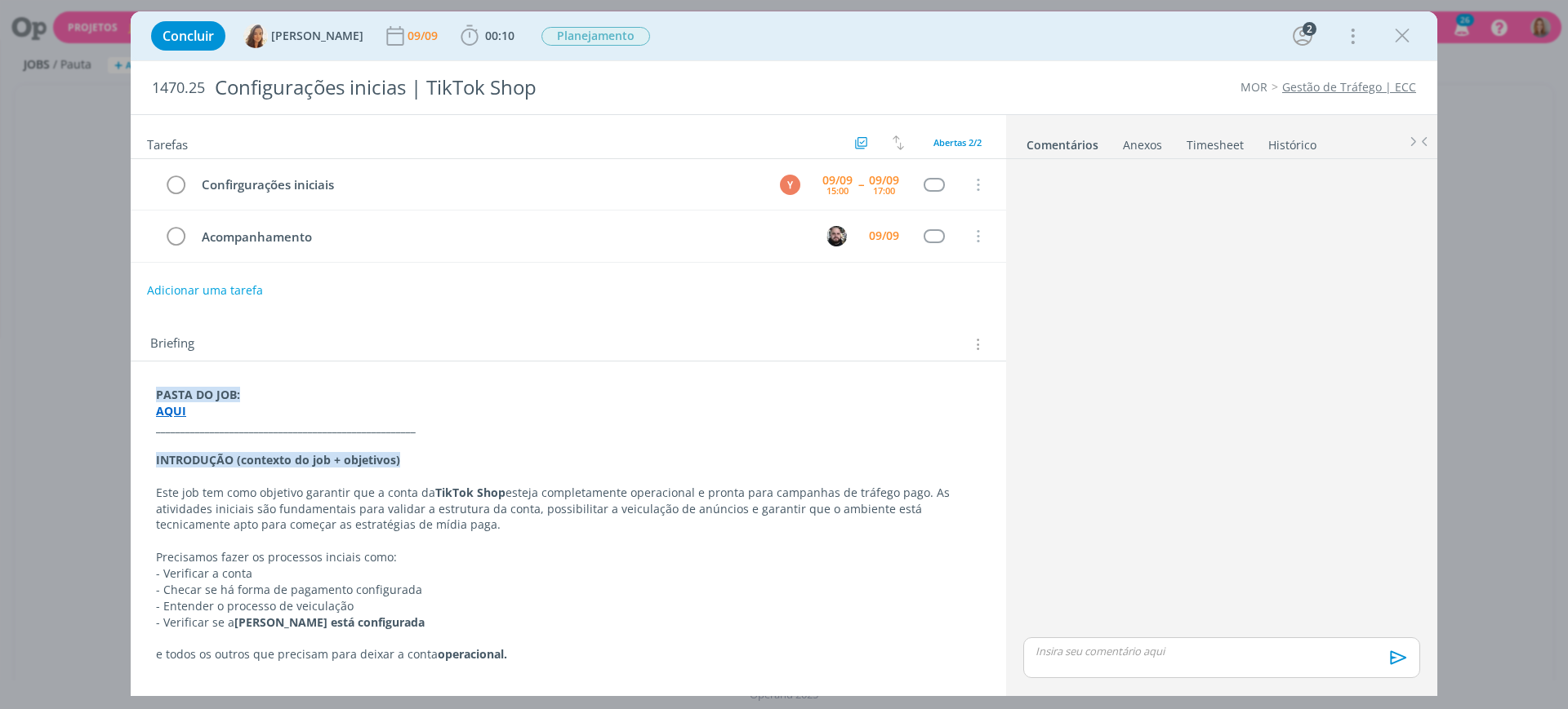
click at [353, 615] on strong "vitrine está configurada" at bounding box center [329, 622] width 190 height 16
click at [473, 629] on p "- Verificar se a vitrine está configurada" at bounding box center [568, 623] width 823 height 16
click at [267, 581] on p "- Verificar a conta" at bounding box center [568, 574] width 823 height 16
click at [381, 603] on p "- Entender o processo de veiculação" at bounding box center [568, 607] width 823 height 16
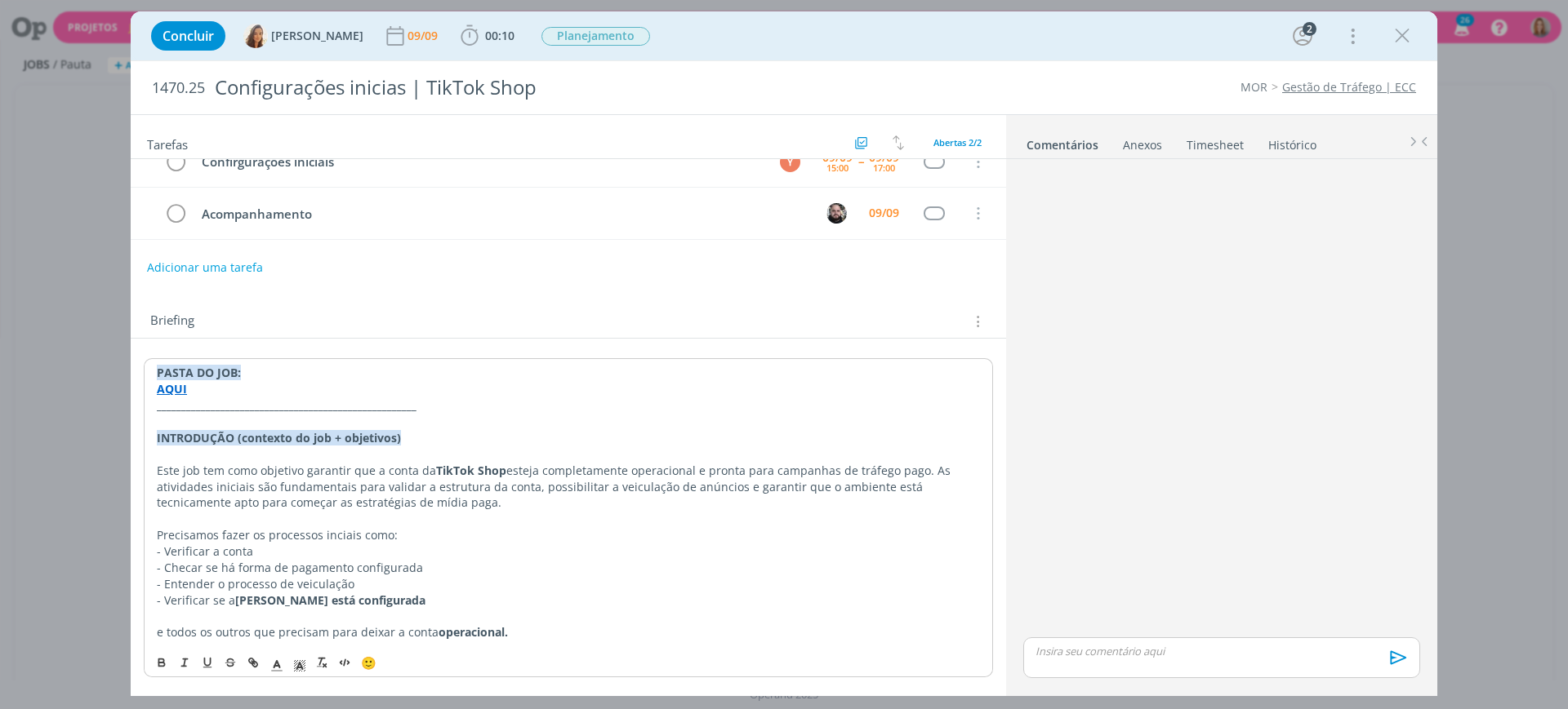
click at [379, 596] on p "- Verificar se a vitrine está configurada" at bounding box center [568, 600] width 823 height 16
click at [1401, 40] on icon "dialog" at bounding box center [1402, 36] width 24 height 24
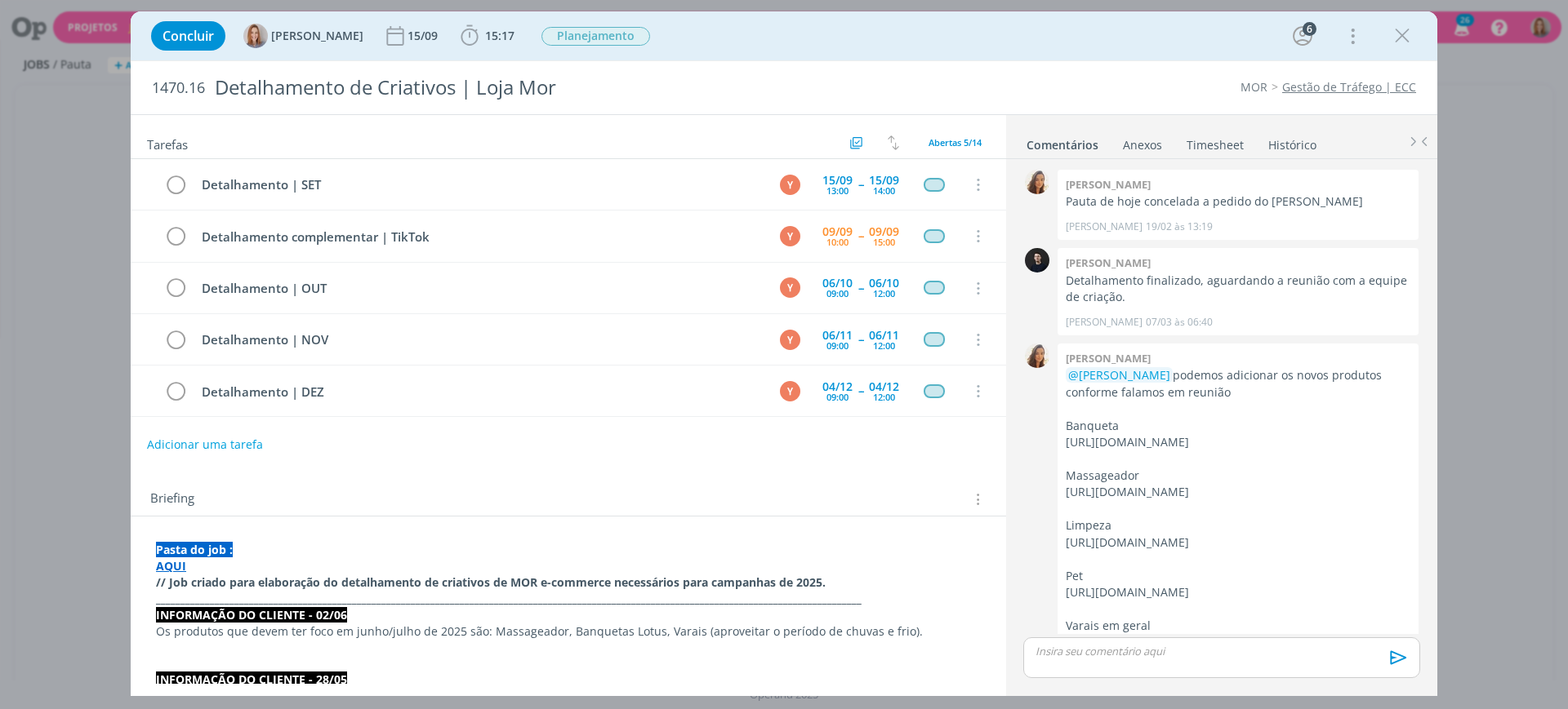
scroll to position [749, 0]
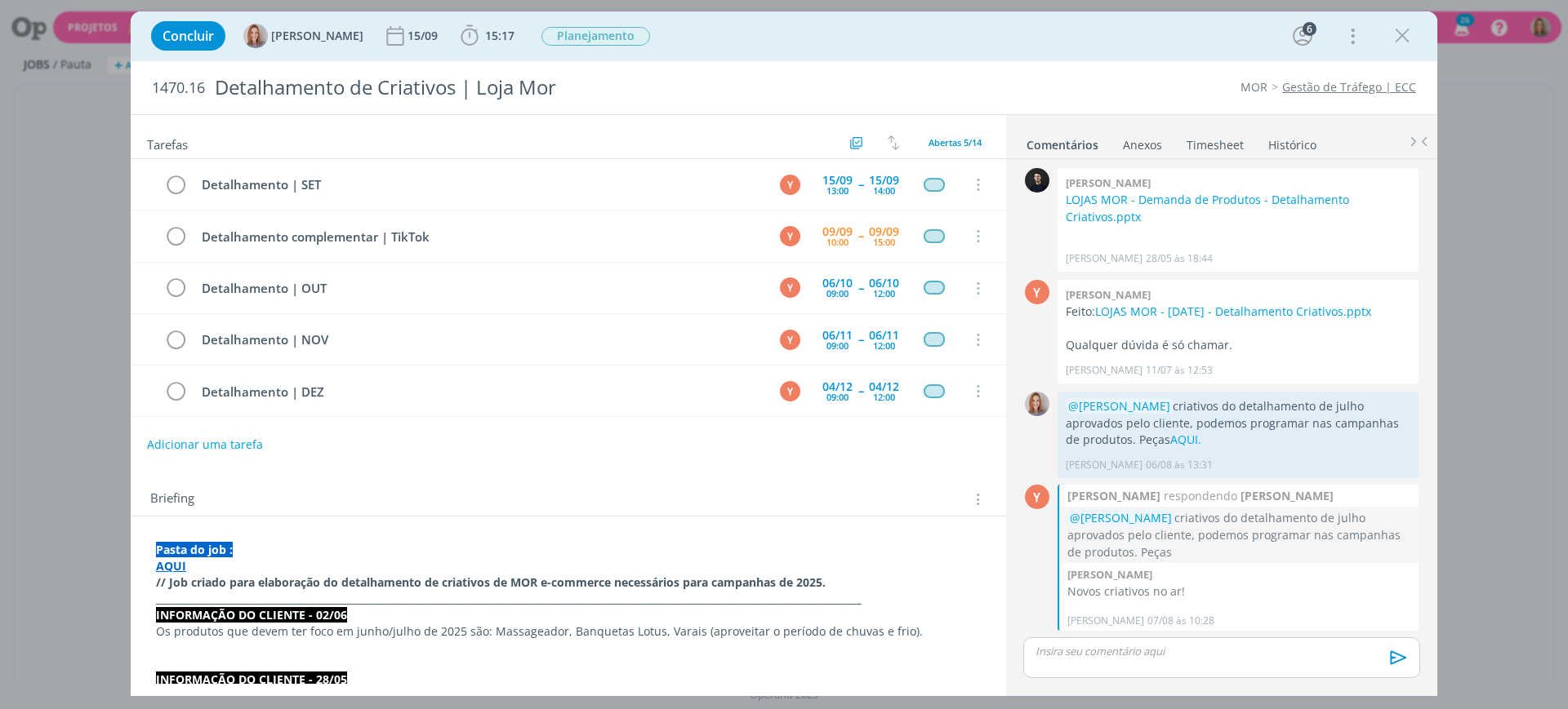
click at [844, 578] on p "// Job criado para elaboração do detalhamento de criativos de MOR e-commerce ne…" at bounding box center [568, 583] width 824 height 16
click at [851, 598] on p "_______________________________________________________________________________…" at bounding box center [568, 599] width 823 height 16
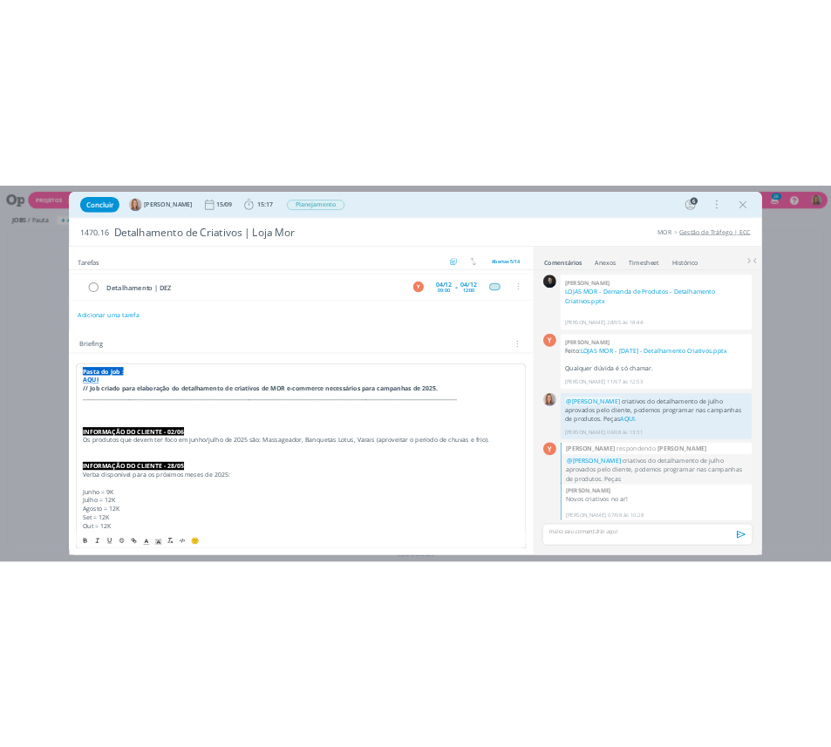
scroll to position [170, 0]
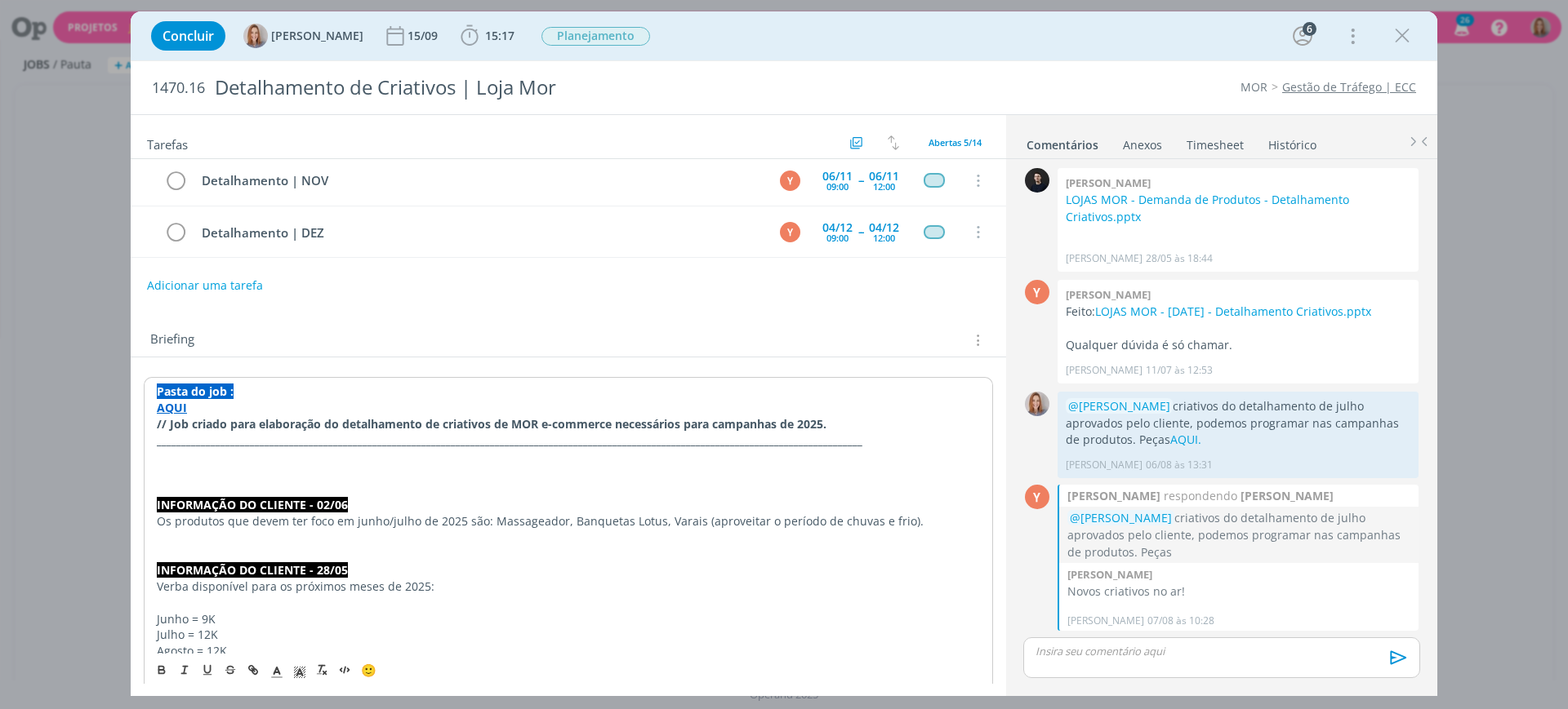
click at [200, 459] on p "dialog" at bounding box center [568, 456] width 823 height 16
click at [200, 459] on p "INFORMAÇÕES CLIENTE - 09/09" at bounding box center [568, 456] width 823 height 16
click at [301, 665] on icon "dialog" at bounding box center [300, 672] width 15 height 15
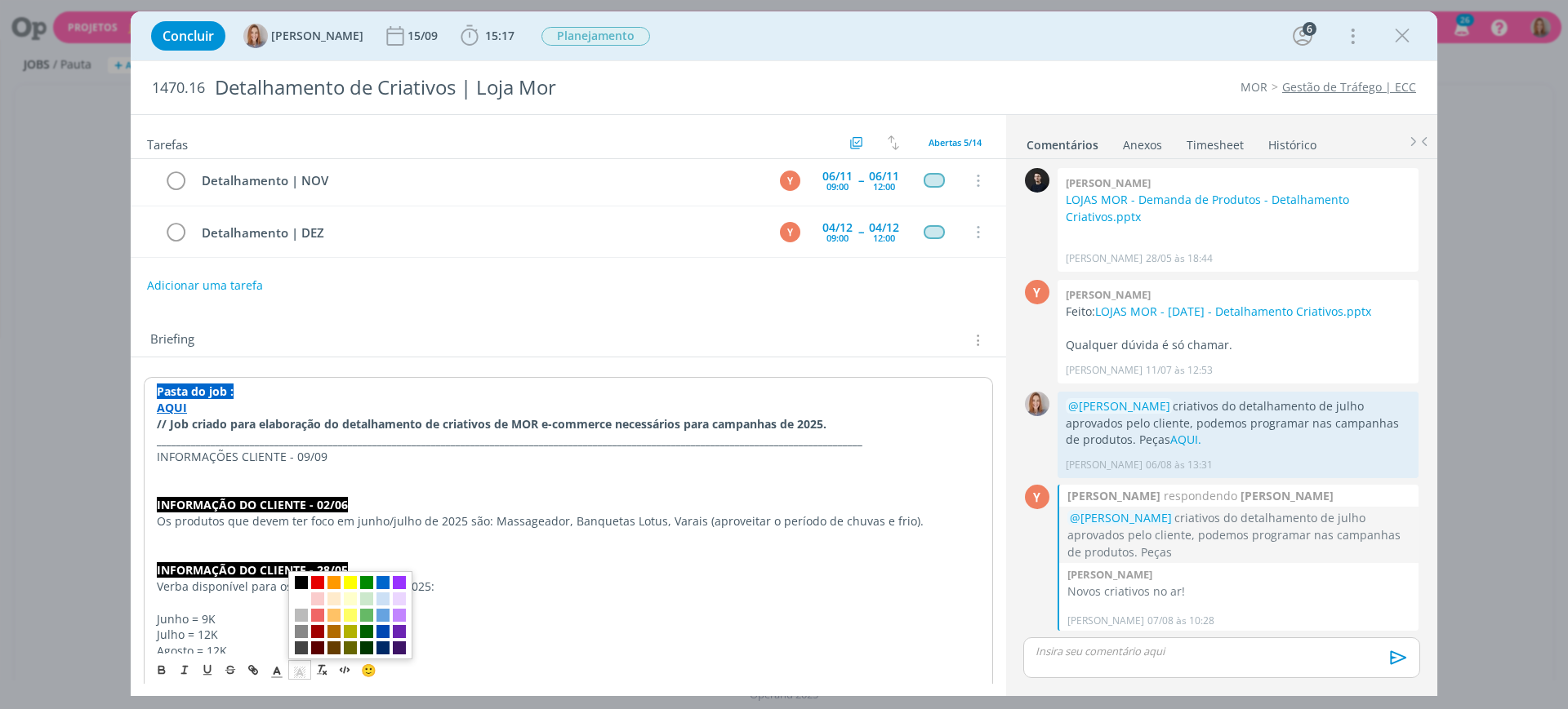
click at [303, 583] on span "dialog" at bounding box center [302, 583] width 13 height 13
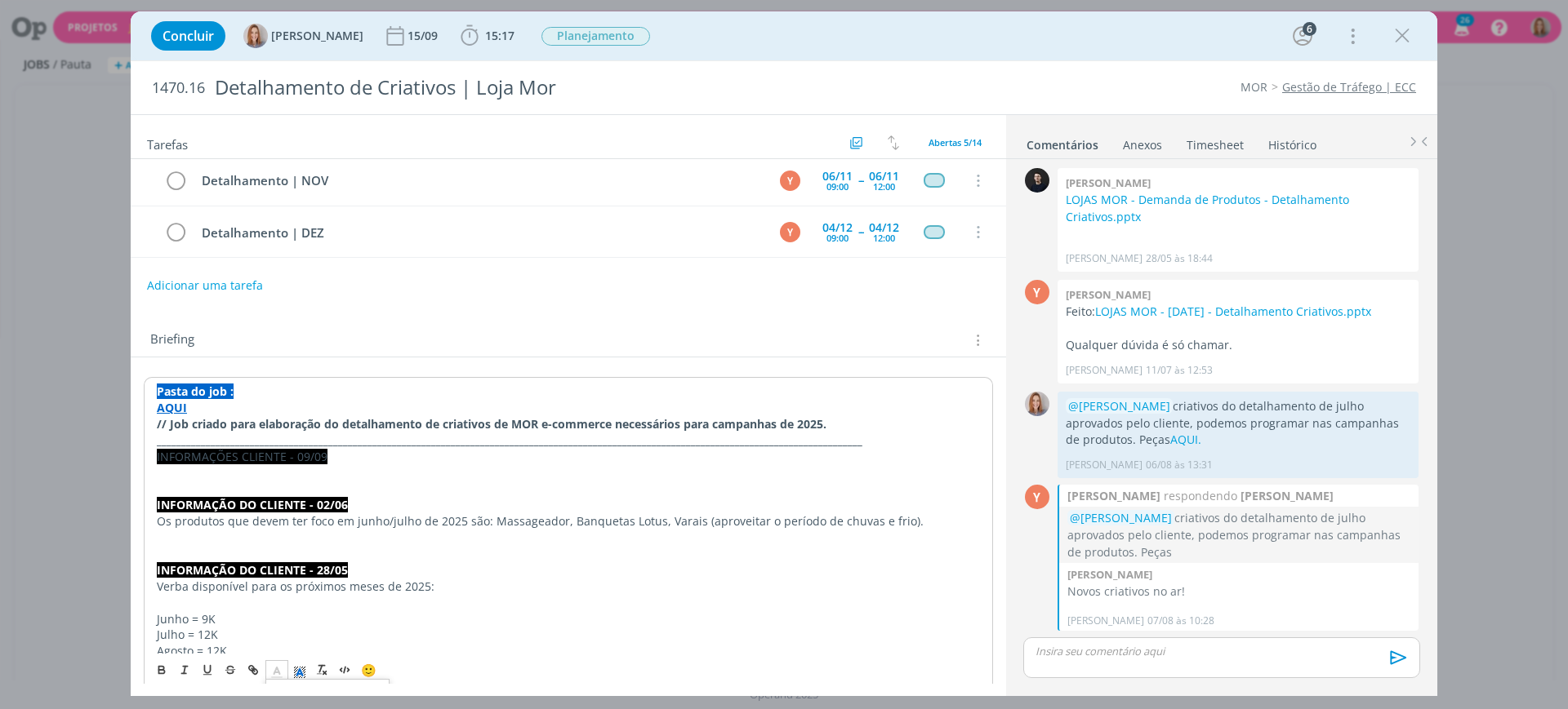
click at [266, 670] on span "dialog" at bounding box center [276, 669] width 22 height 20
click at [280, 595] on span "dialog" at bounding box center [278, 598] width 13 height 13
click at [163, 665] on icon "dialog" at bounding box center [162, 670] width 13 height 13
click at [252, 455] on strong "INFORMAÇÕES CLIENTE - 09/09" at bounding box center [244, 456] width 175 height 16
click at [243, 467] on p "dialog" at bounding box center [568, 473] width 823 height 16
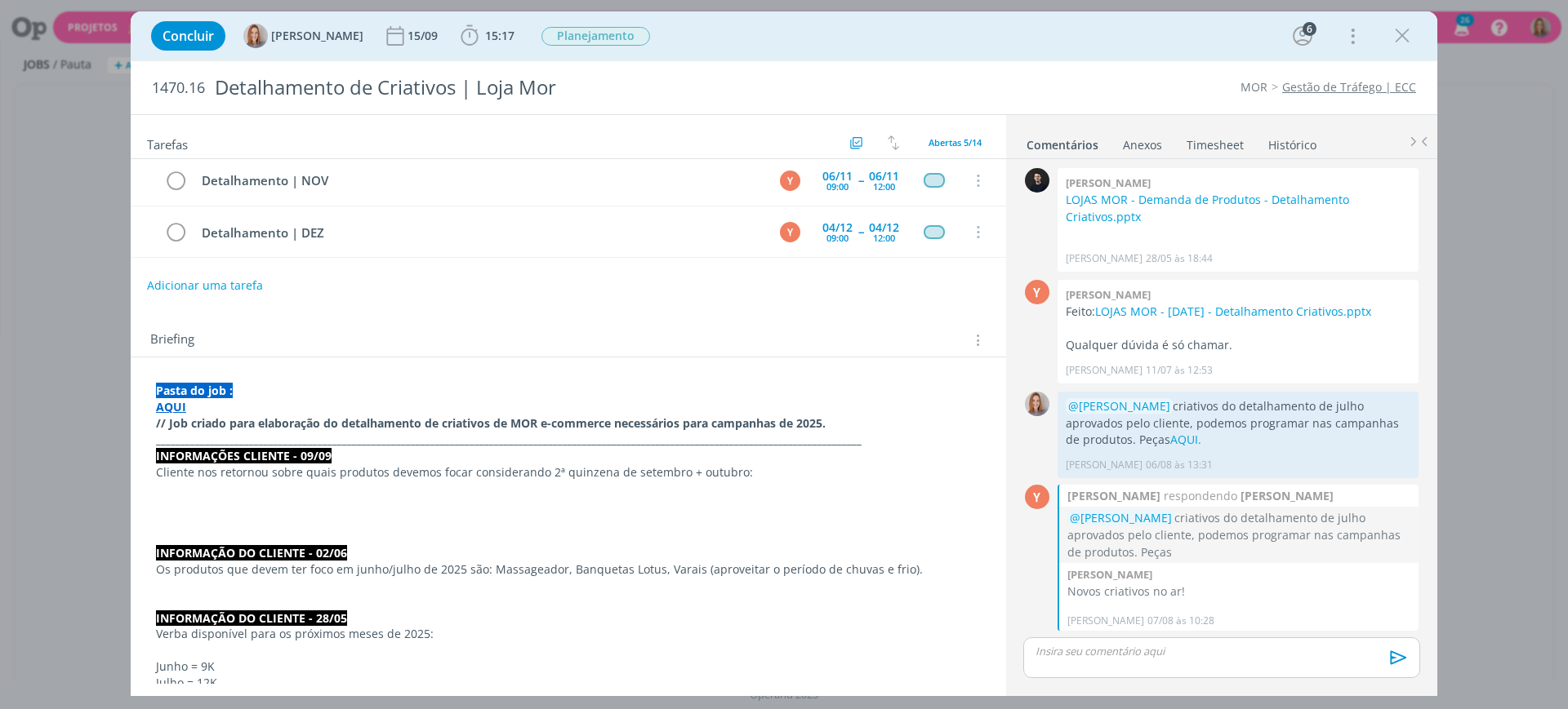
click at [215, 476] on p "Cliente nos retornou sobre quais produtos devemos focar considerando 2ª quinzen…" at bounding box center [568, 472] width 824 height 16
click at [208, 487] on p "dialog" at bounding box center [568, 488] width 824 height 16
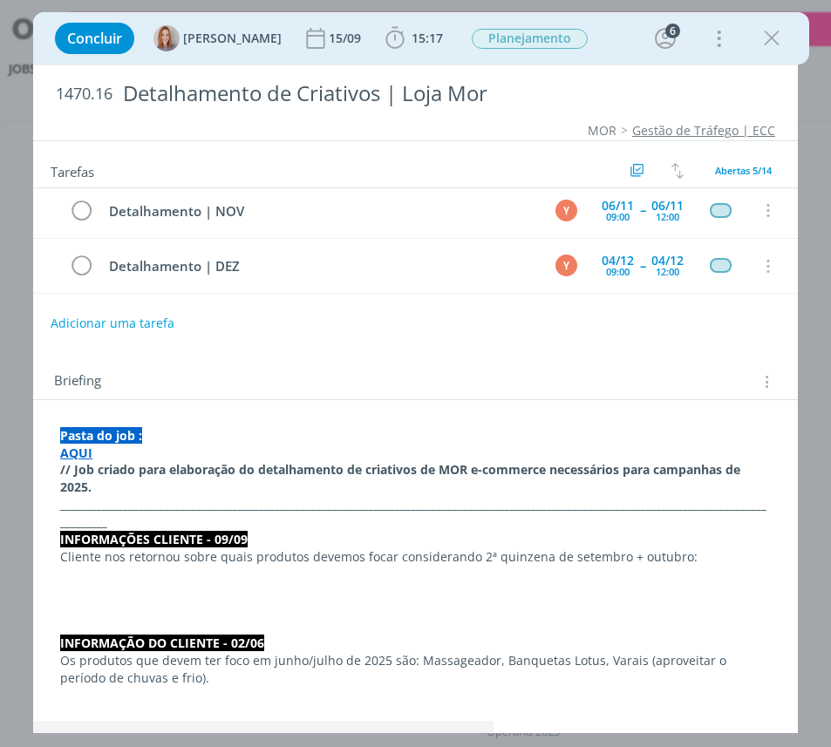
scroll to position [817, 0]
click at [200, 583] on p "dialog" at bounding box center [415, 591] width 710 height 17
click at [448, 562] on p "Cliente nos retornou sobre quais produtos devemos focar considerando 2ª quinzen…" at bounding box center [415, 556] width 710 height 17
click at [506, 560] on p "Cliente nos retornou sobre quais produtos devemos focar considerando 2ª quinzen…" at bounding box center [415, 556] width 710 height 17
click at [478, 553] on p "Cliente nos retornou sobre quais produtos devemos focar considerando 2ª quinzen…" at bounding box center [415, 556] width 710 height 17
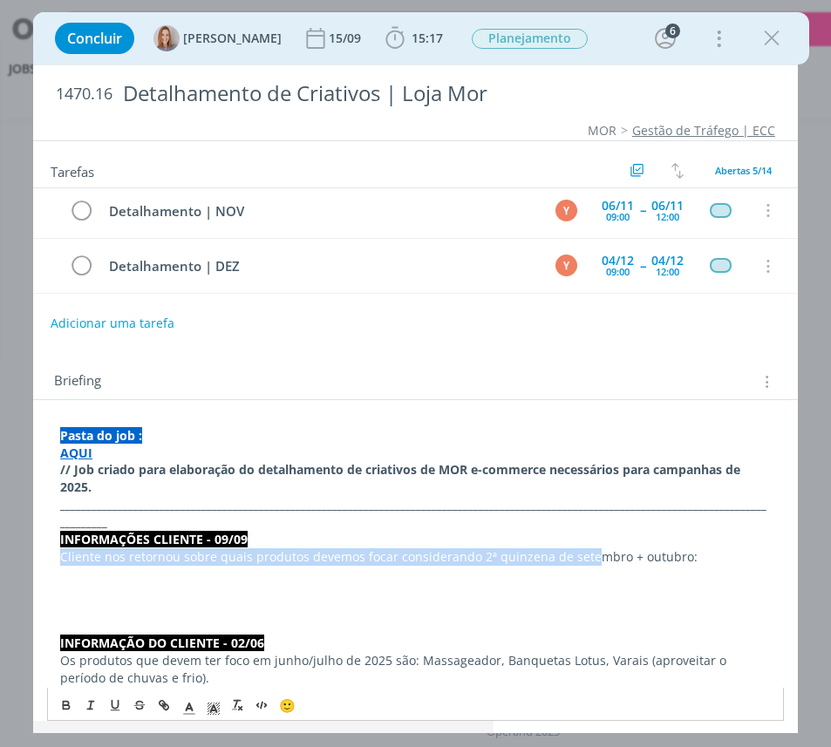
drag, startPoint x: 689, startPoint y: 547, endPoint x: 584, endPoint y: 566, distance: 106.3
click at [580, 563] on div "Pasta do job : AQUI // Job criado para elaboração do detalhamento de criativos …" at bounding box center [415, 661] width 737 height 480
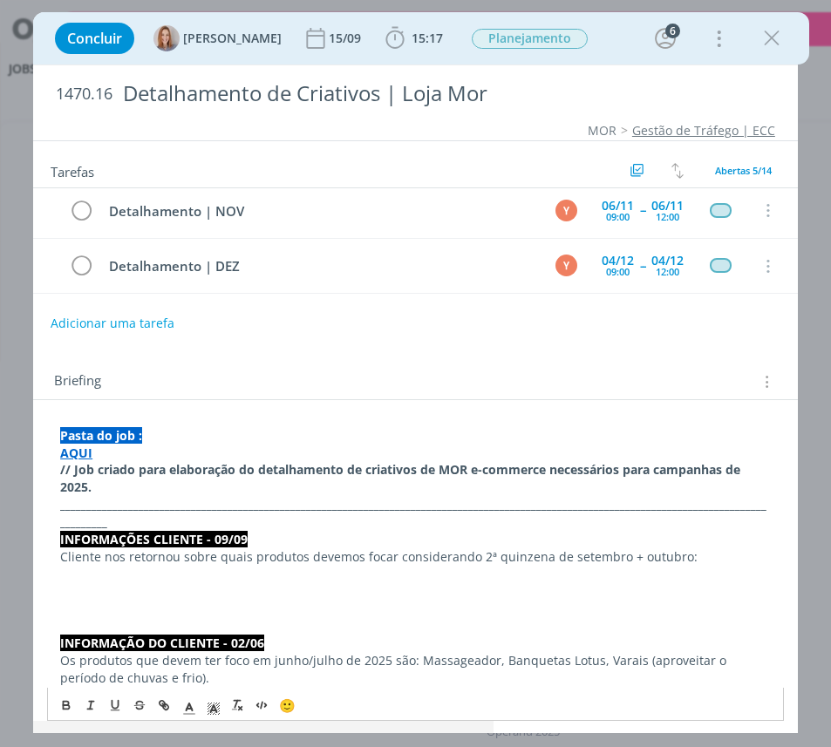
click at [598, 583] on p "dialog" at bounding box center [415, 591] width 710 height 17
drag, startPoint x: 676, startPoint y: 552, endPoint x: 473, endPoint y: 560, distance: 202.4
click at [473, 560] on p "Cliente nos retornou sobre quais produtos devemos focar considerando 2ª quinzen…" at bounding box center [415, 556] width 710 height 17
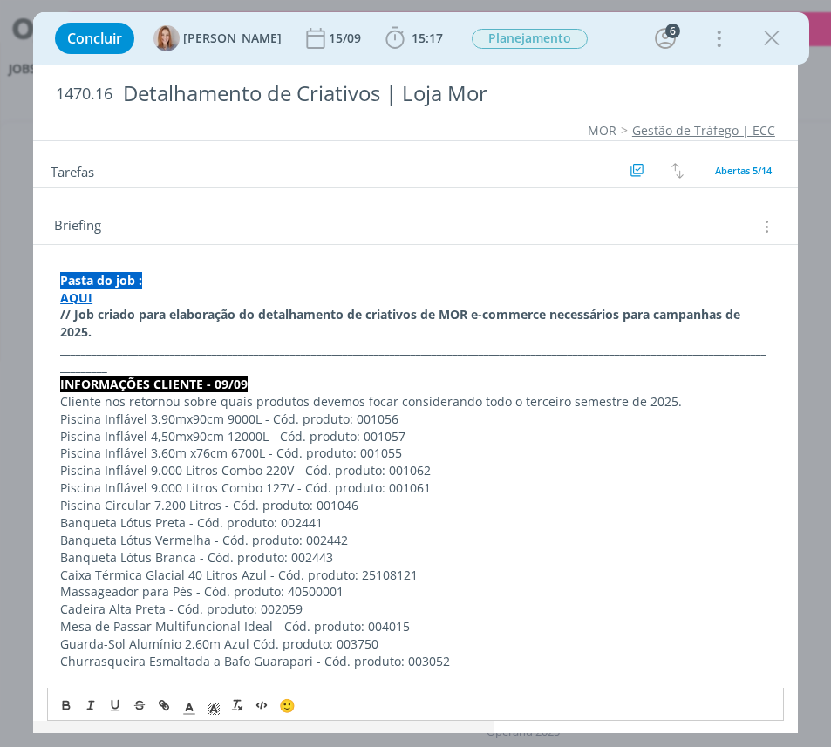
scroll to position [324, 0]
click at [678, 403] on p "Cliente nos retornou sobre quais produtos devemos focar considerando todo o ter…" at bounding box center [415, 402] width 710 height 17
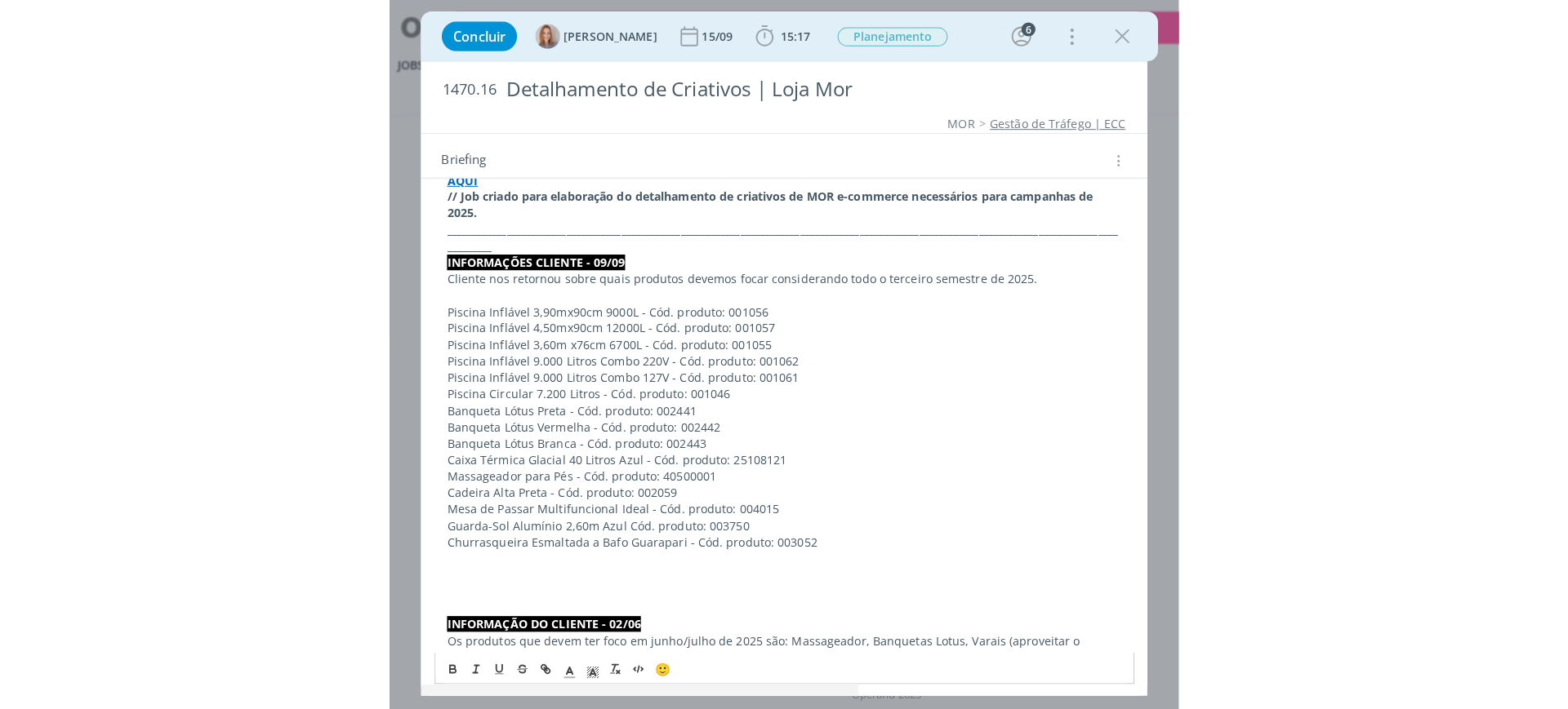
scroll to position [406, 0]
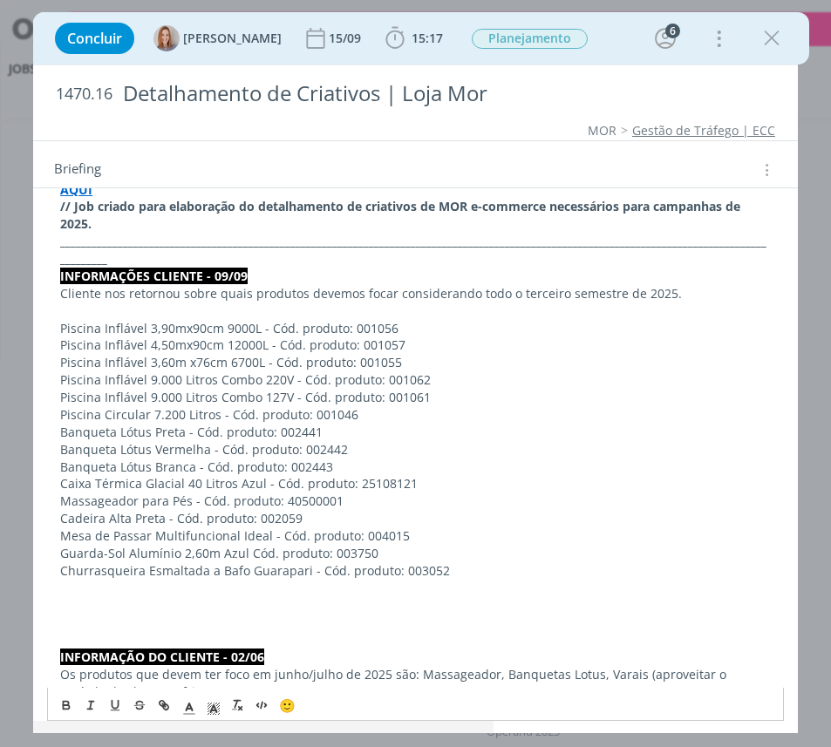
click at [311, 594] on p "dialog" at bounding box center [415, 588] width 710 height 17
click at [297, 638] on p "dialog" at bounding box center [415, 639] width 710 height 17
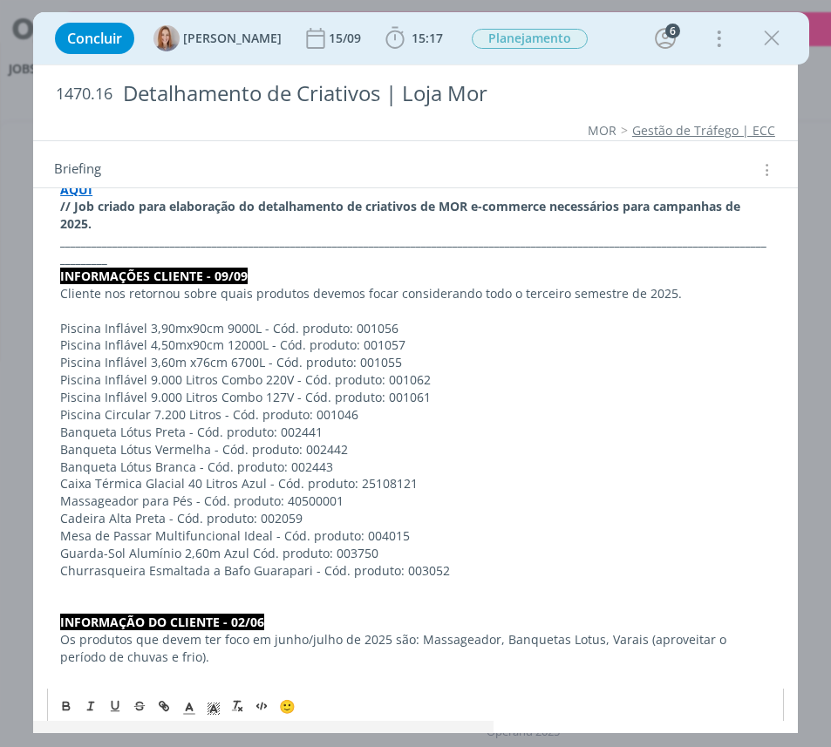
click at [629, 278] on p "INFORMAÇÕES CLIENTE - 09/09" at bounding box center [415, 276] width 710 height 17
click at [425, 591] on p "dialog" at bounding box center [415, 588] width 710 height 17
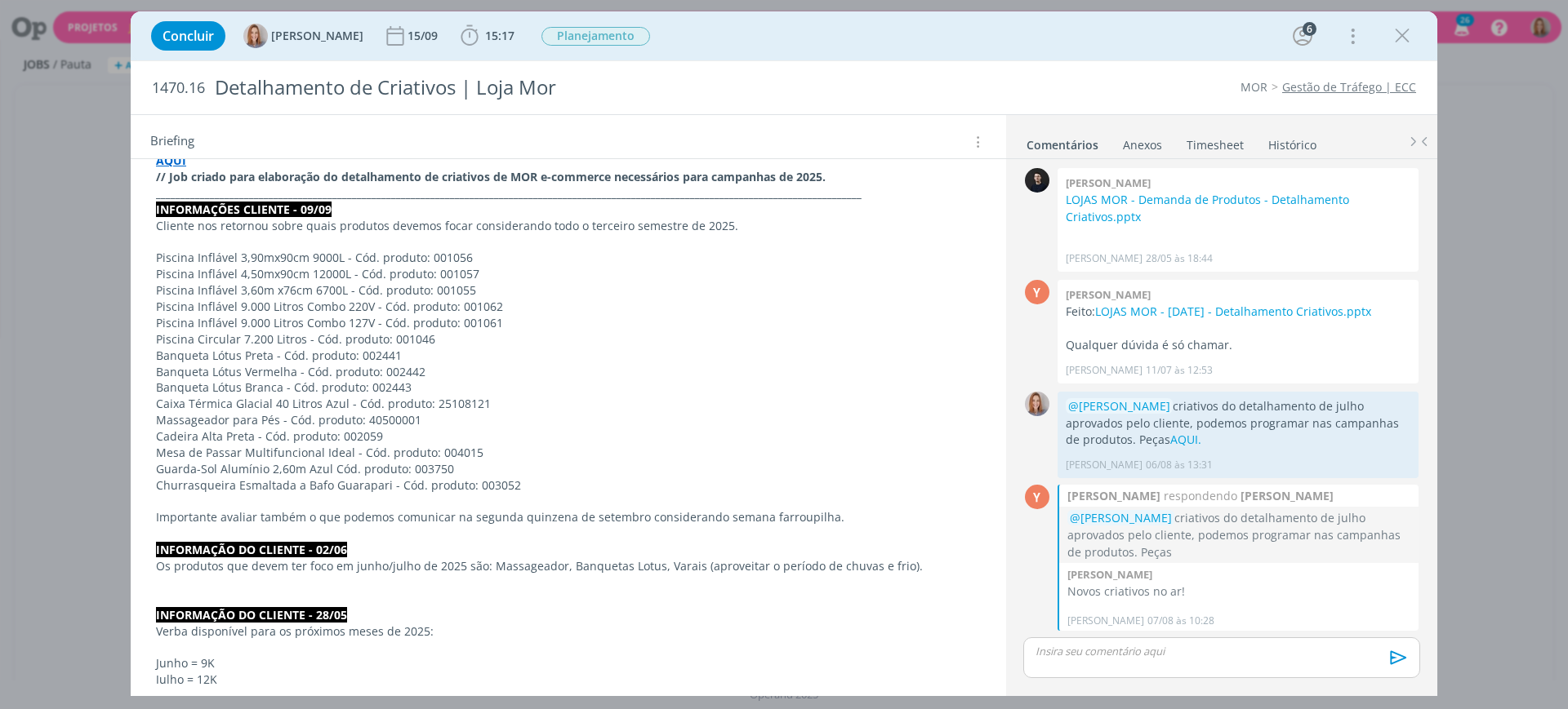
scroll to position [749, 0]
click at [648, 385] on p "Banqueta Lótus Branca - Cód. produto: 002443" at bounding box center [568, 387] width 824 height 16
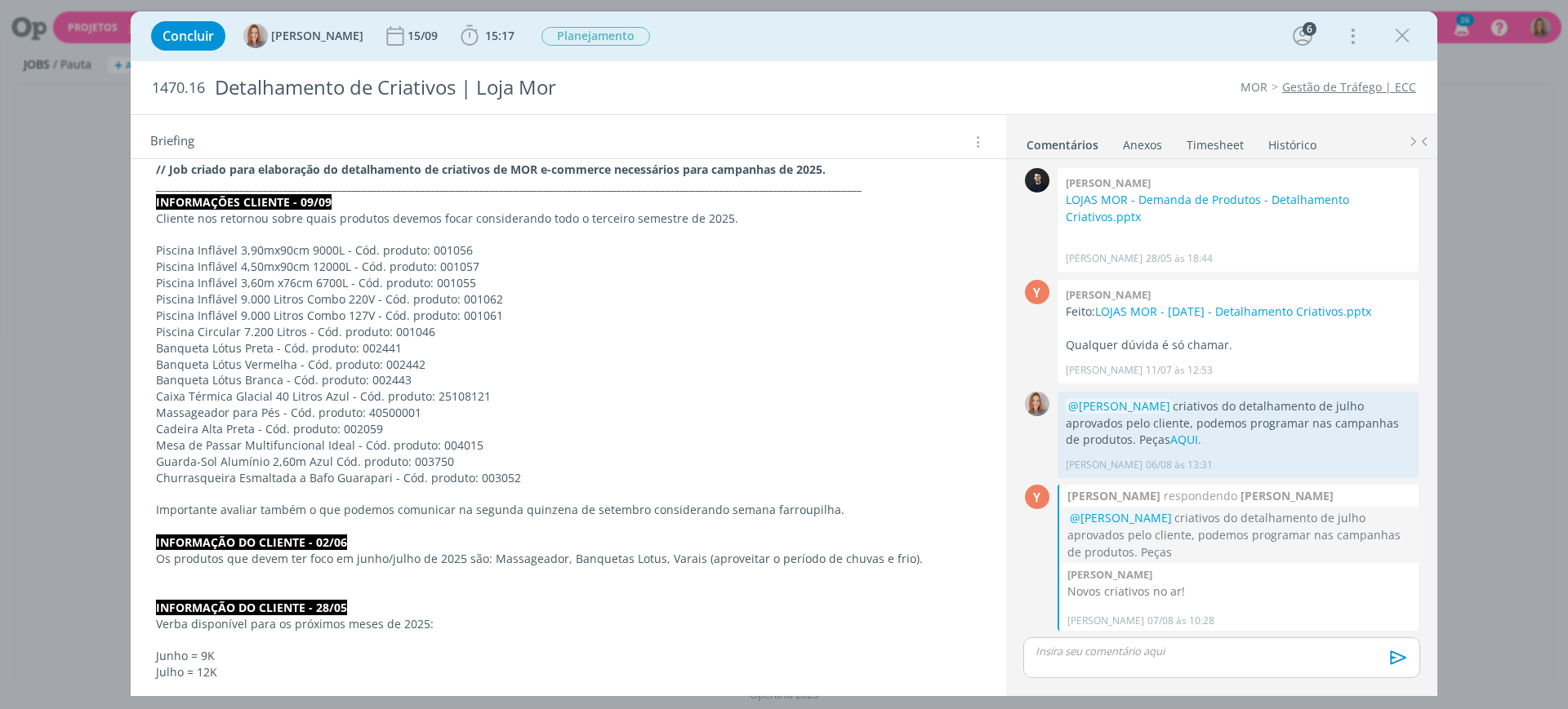
scroll to position [408, 0]
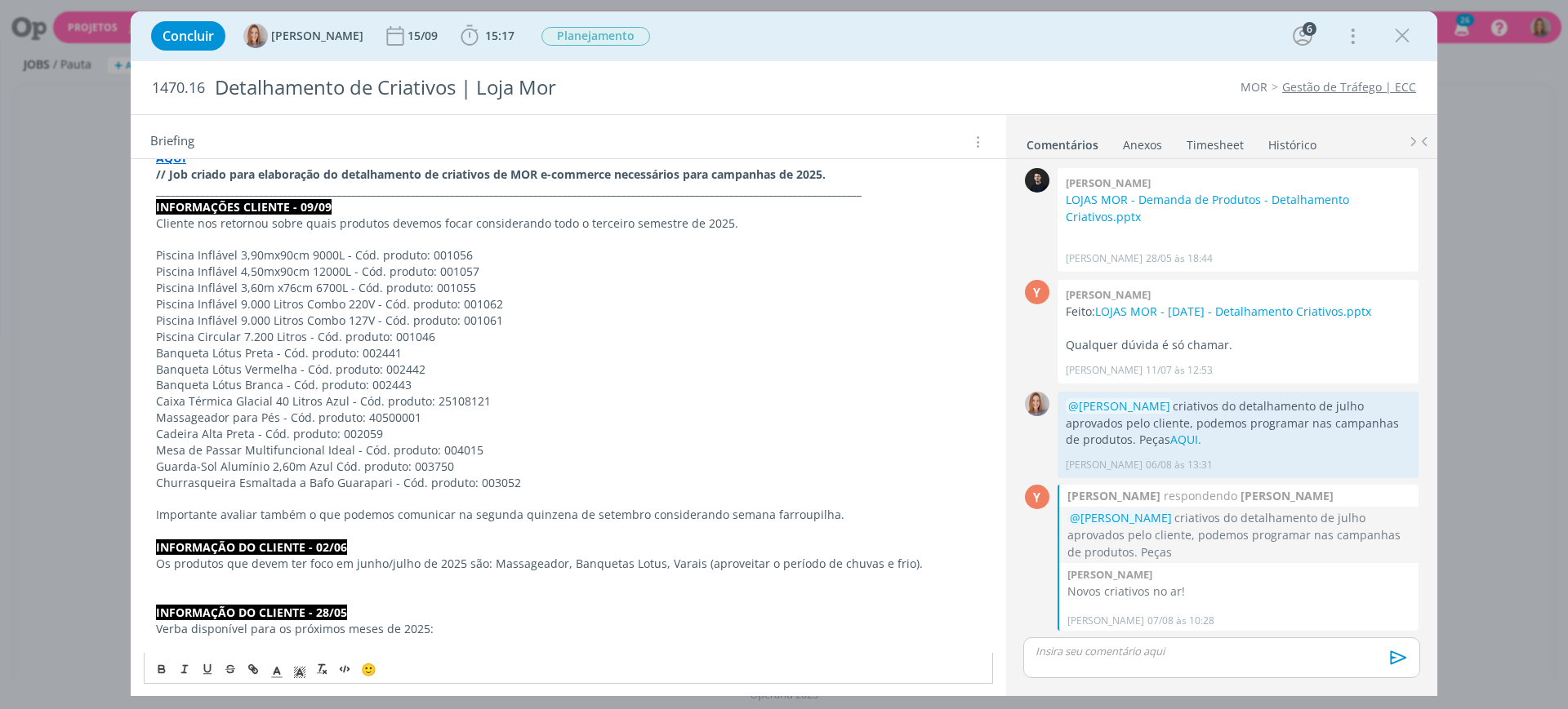
click at [609, 391] on p "Banqueta Lótus Branca - Cód. produto: 002443" at bounding box center [568, 385] width 824 height 16
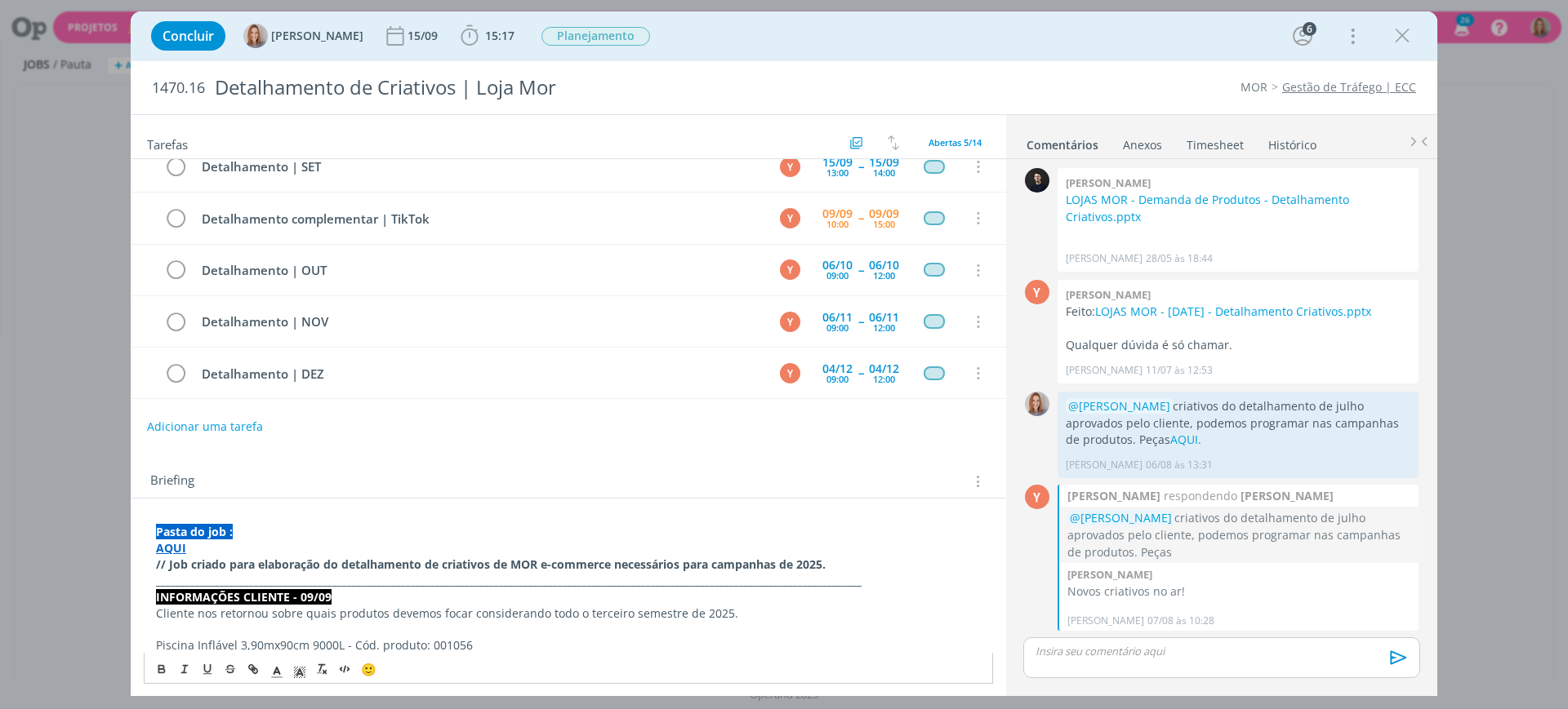
scroll to position [0, 0]
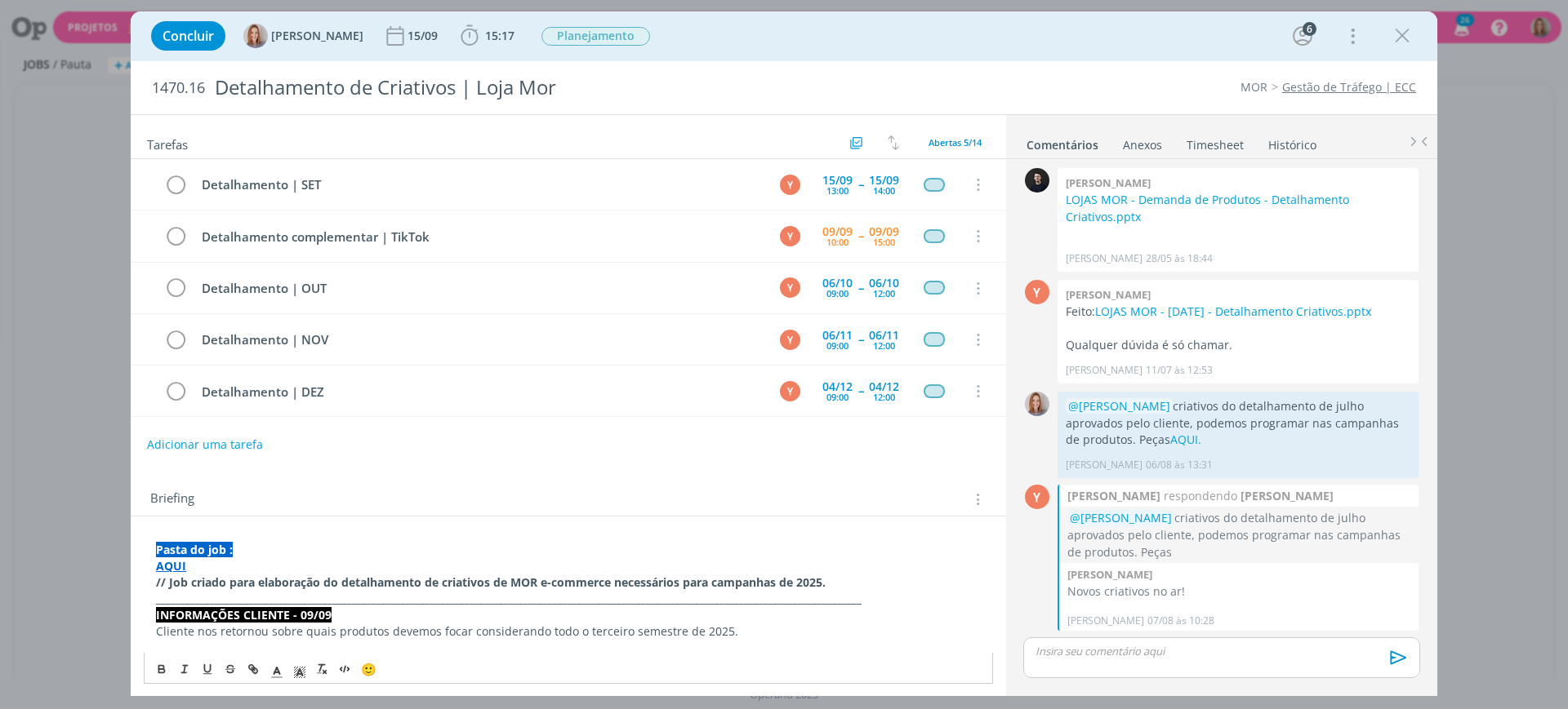
click at [771, 500] on div "Briefing Briefings Predefinidos Versões do Briefing Ver Briefing do Projeto" at bounding box center [570, 499] width 840 height 22
click at [506, 35] on span "15:17" at bounding box center [499, 36] width 29 height 16
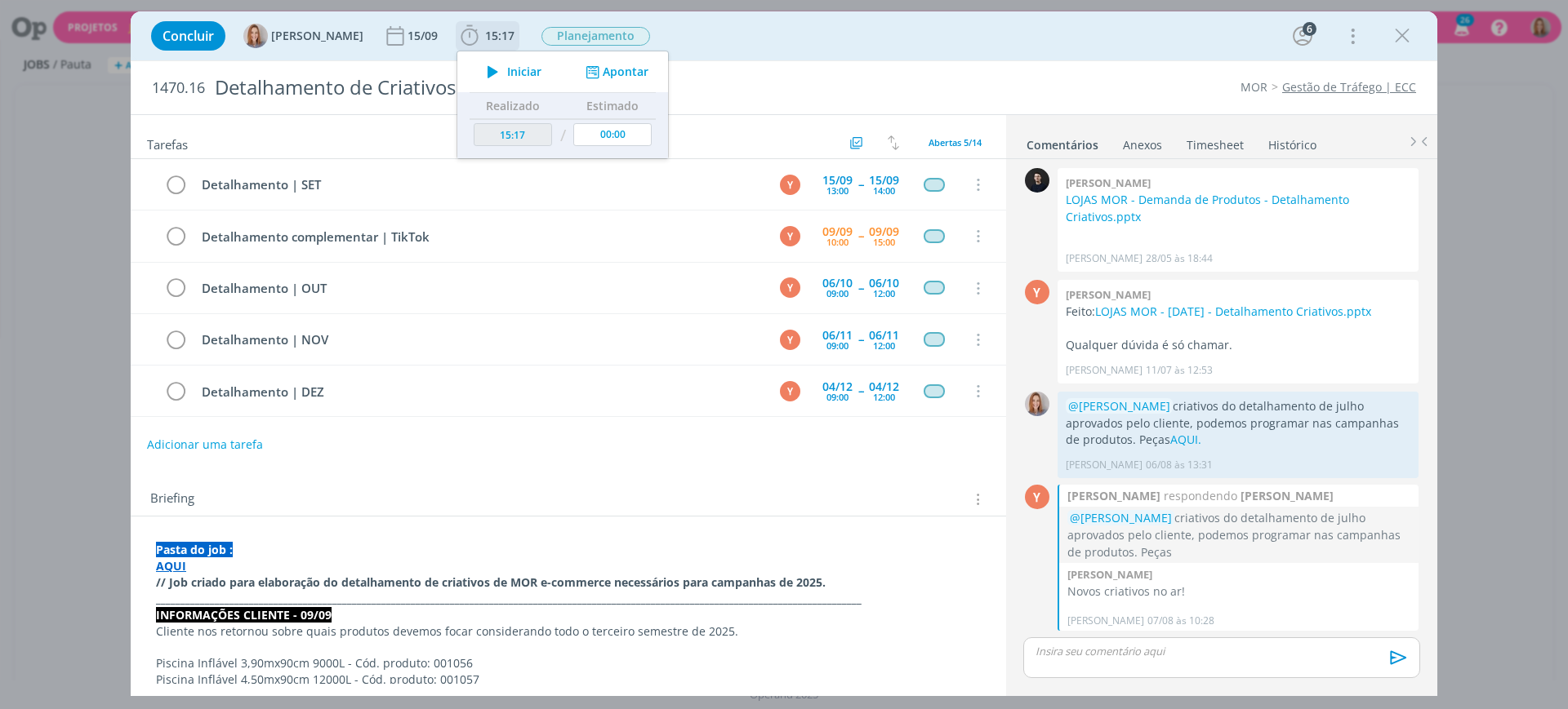
click at [607, 76] on button "Apontar" at bounding box center [615, 72] width 67 height 17
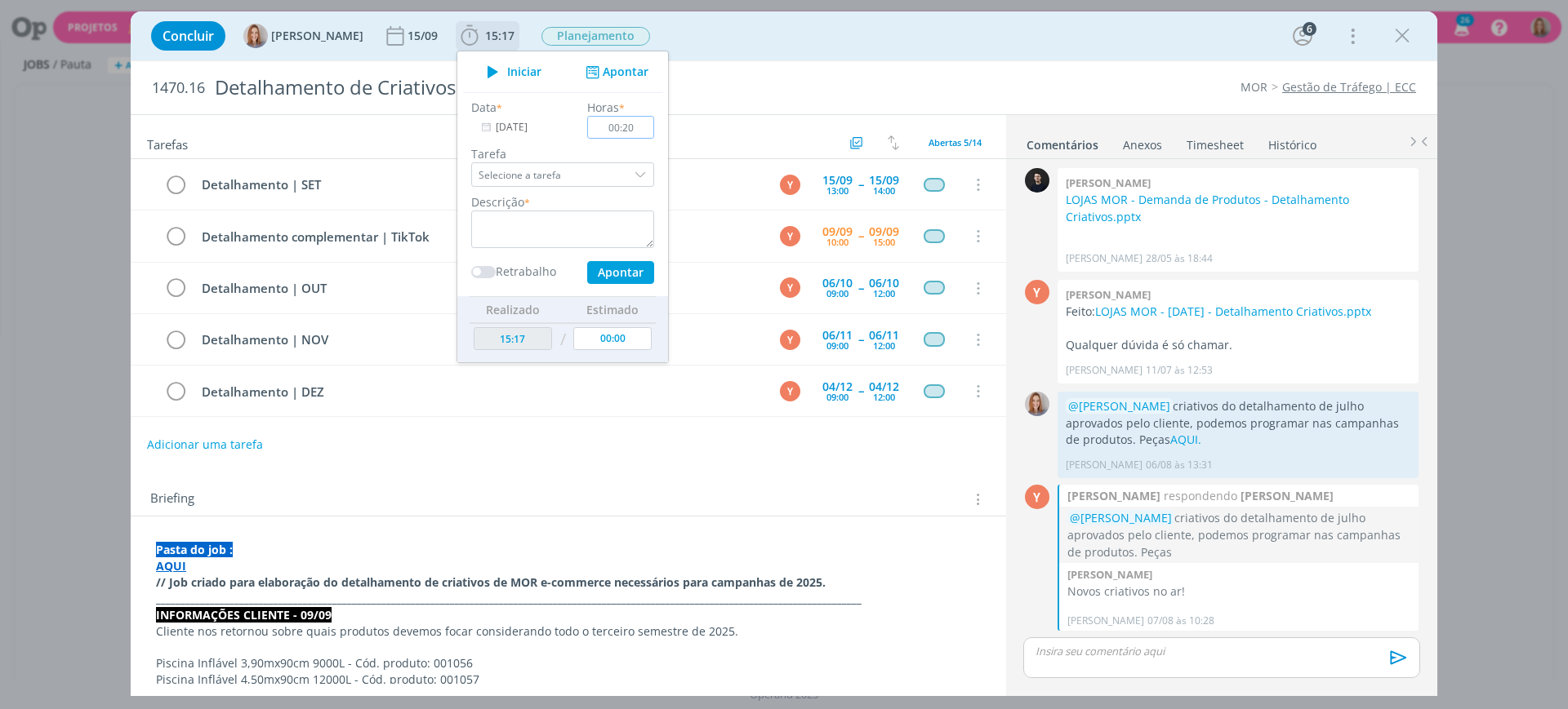
type input "00:20"
click at [512, 229] on textarea "dialog" at bounding box center [562, 229] width 183 height 37
type textarea "r"
type textarea "Listagem de produtos"
click at [641, 271] on button "Apontar" at bounding box center [620, 273] width 67 height 22
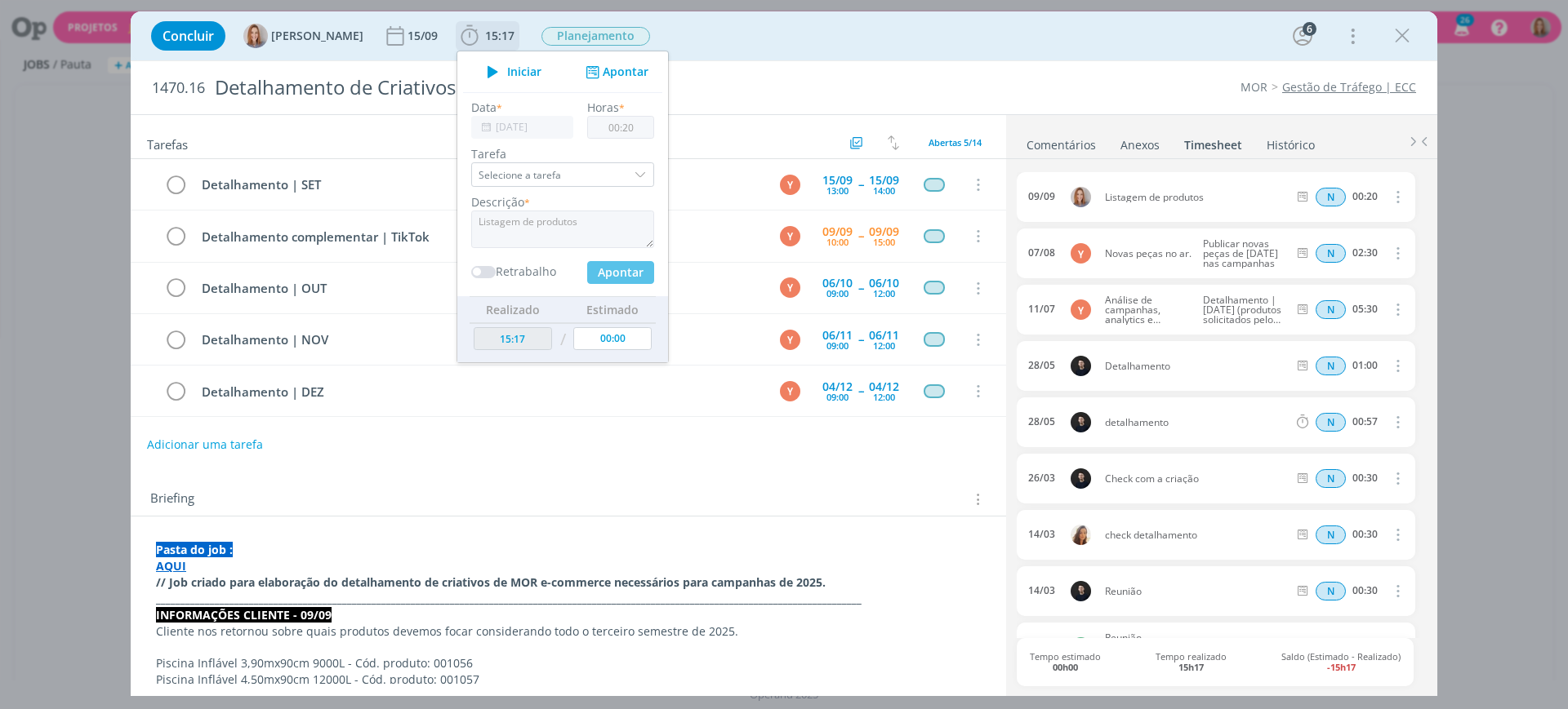
type input "00:00"
type input "15:37"
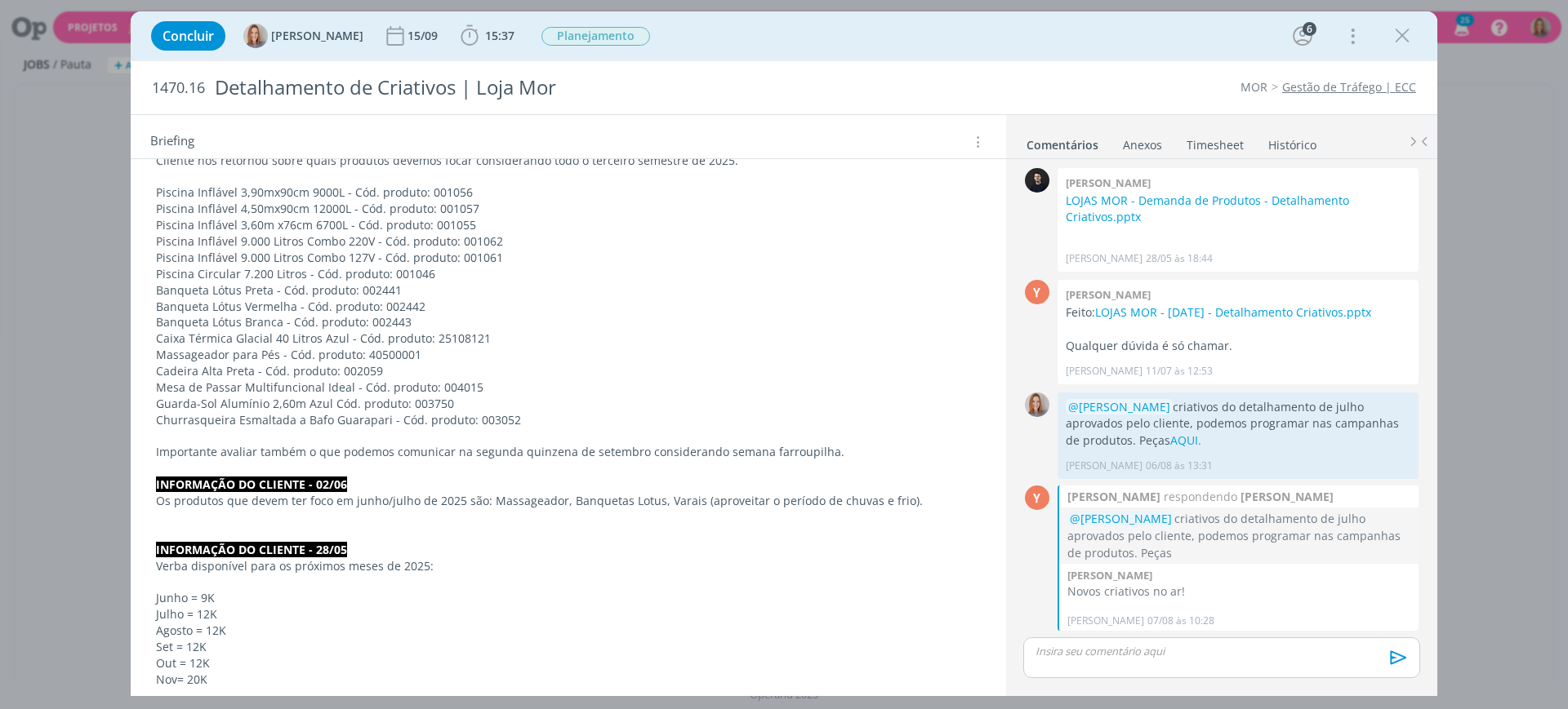
scroll to position [503, 0]
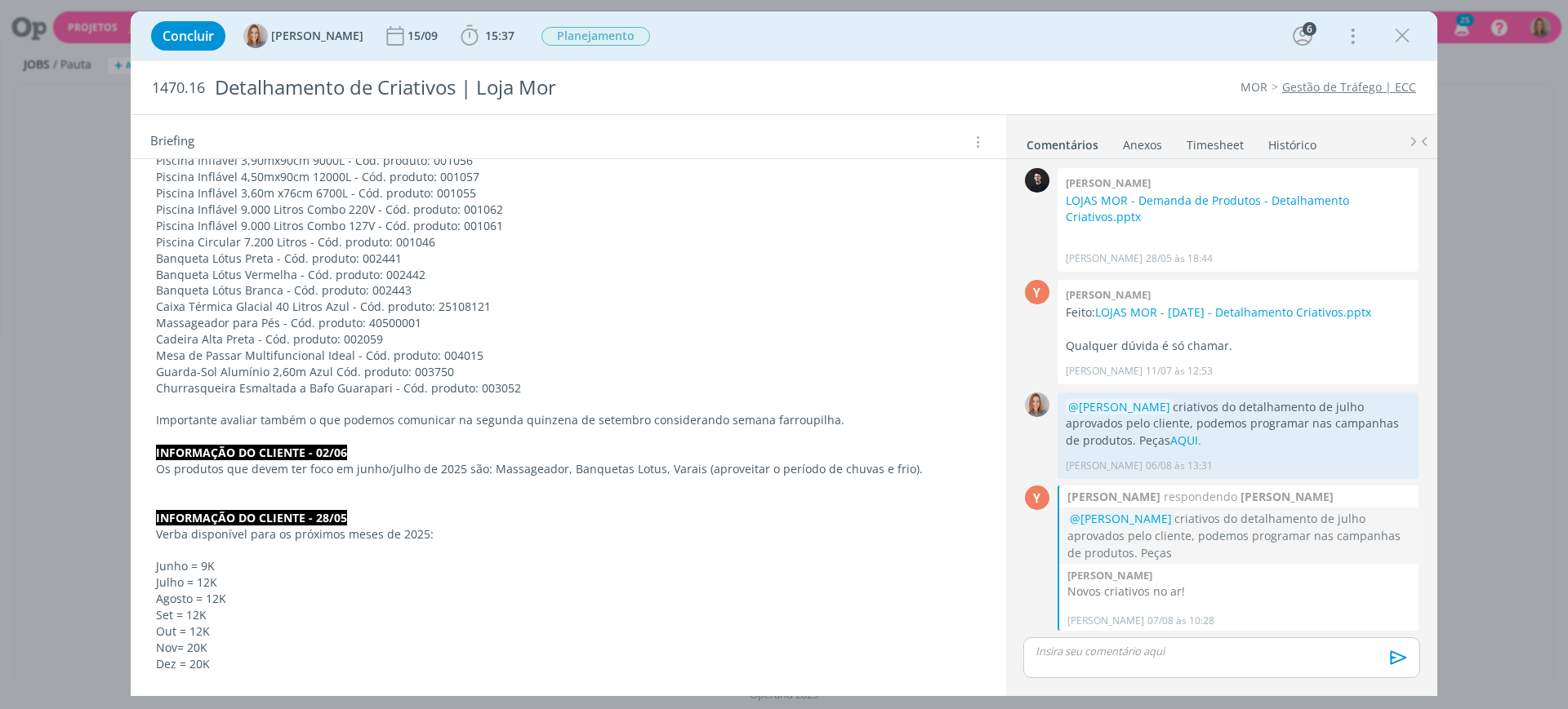
click at [531, 377] on p "Guarda-Sol Alumínio 2,60m Azul Cód. produto: 003750" at bounding box center [568, 372] width 824 height 16
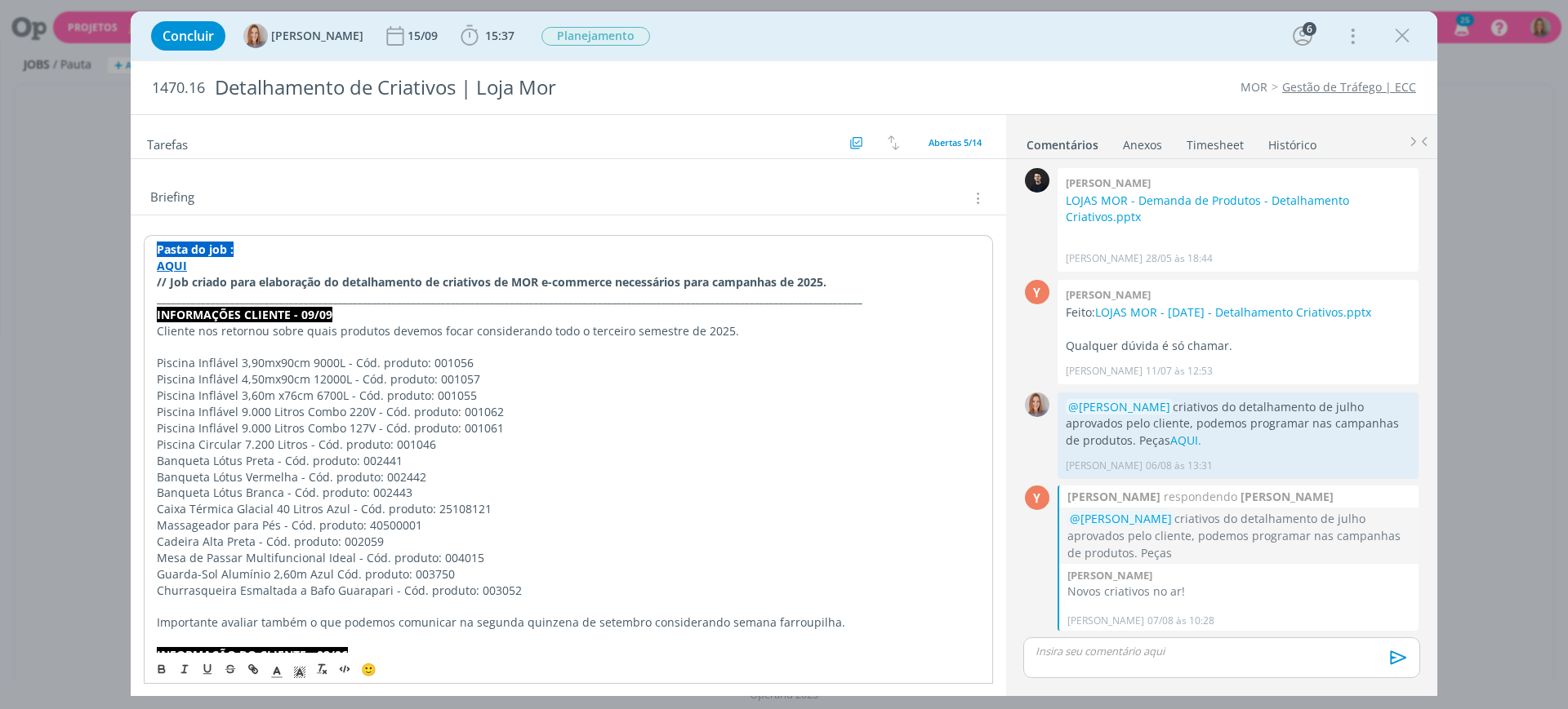
scroll to position [299, 0]
click at [589, 439] on p "Piscina Circular 7.200 Litros - Cód. produto: 001046" at bounding box center [568, 447] width 823 height 16
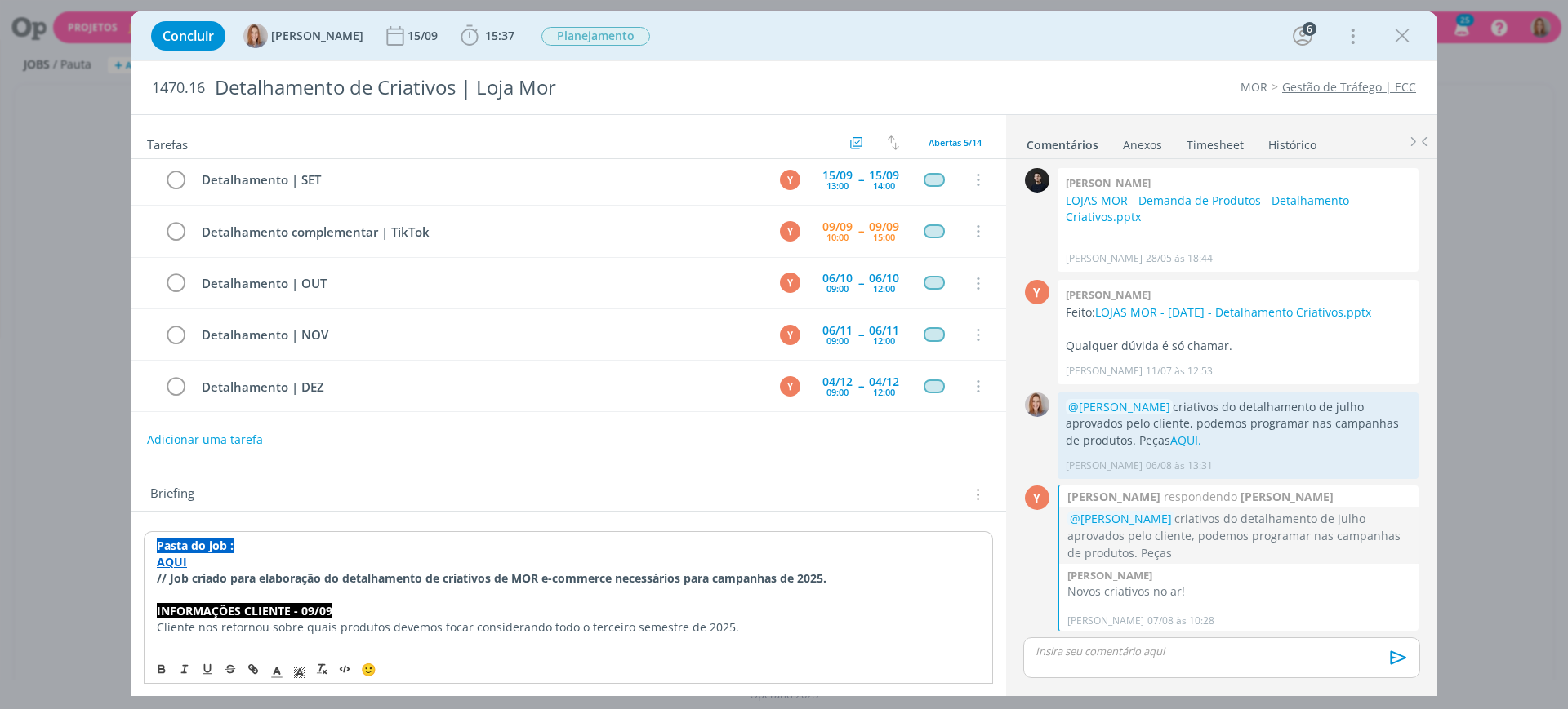
scroll to position [0, 0]
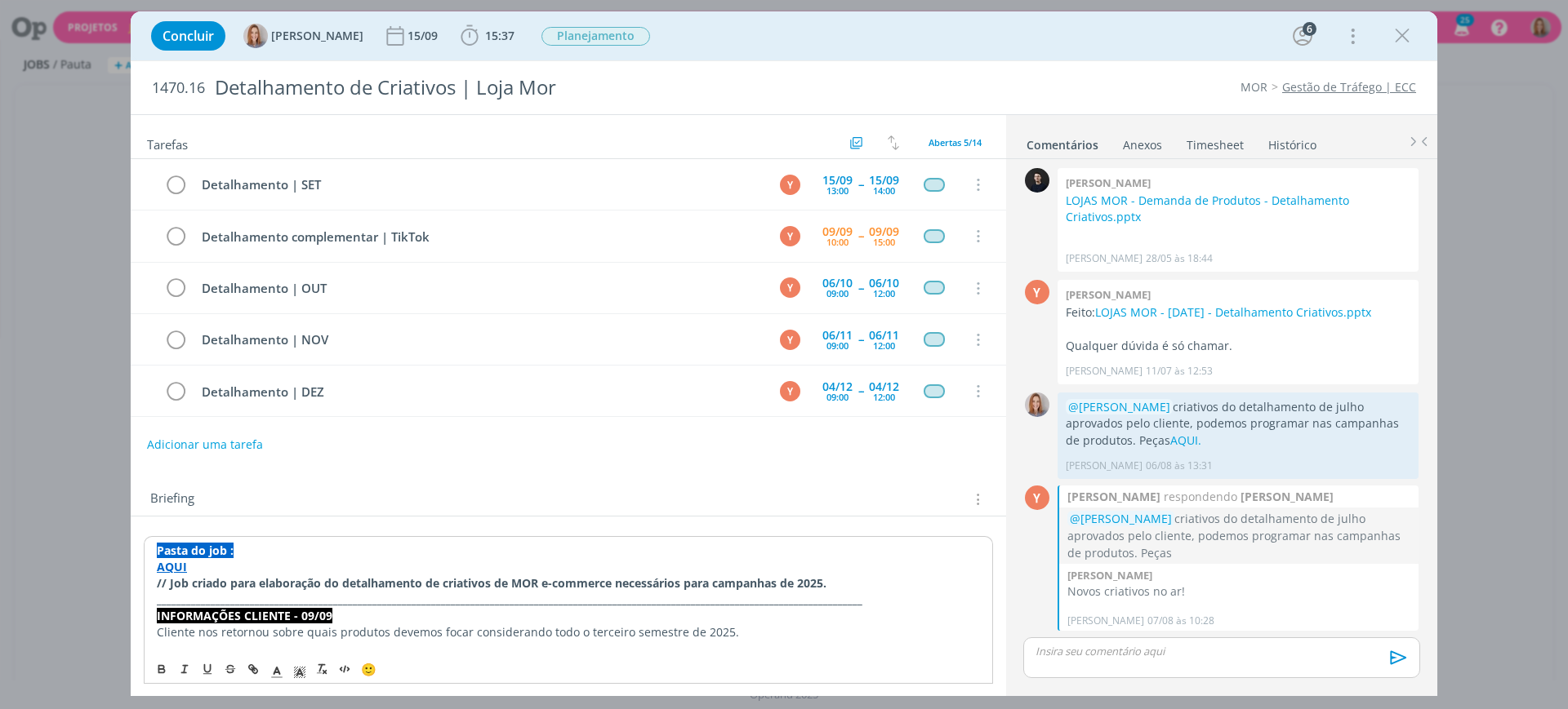
drag, startPoint x: 1397, startPoint y: 38, endPoint x: 1278, endPoint y: 323, distance: 308.8
click at [1397, 38] on icon "dialog" at bounding box center [1402, 36] width 24 height 24
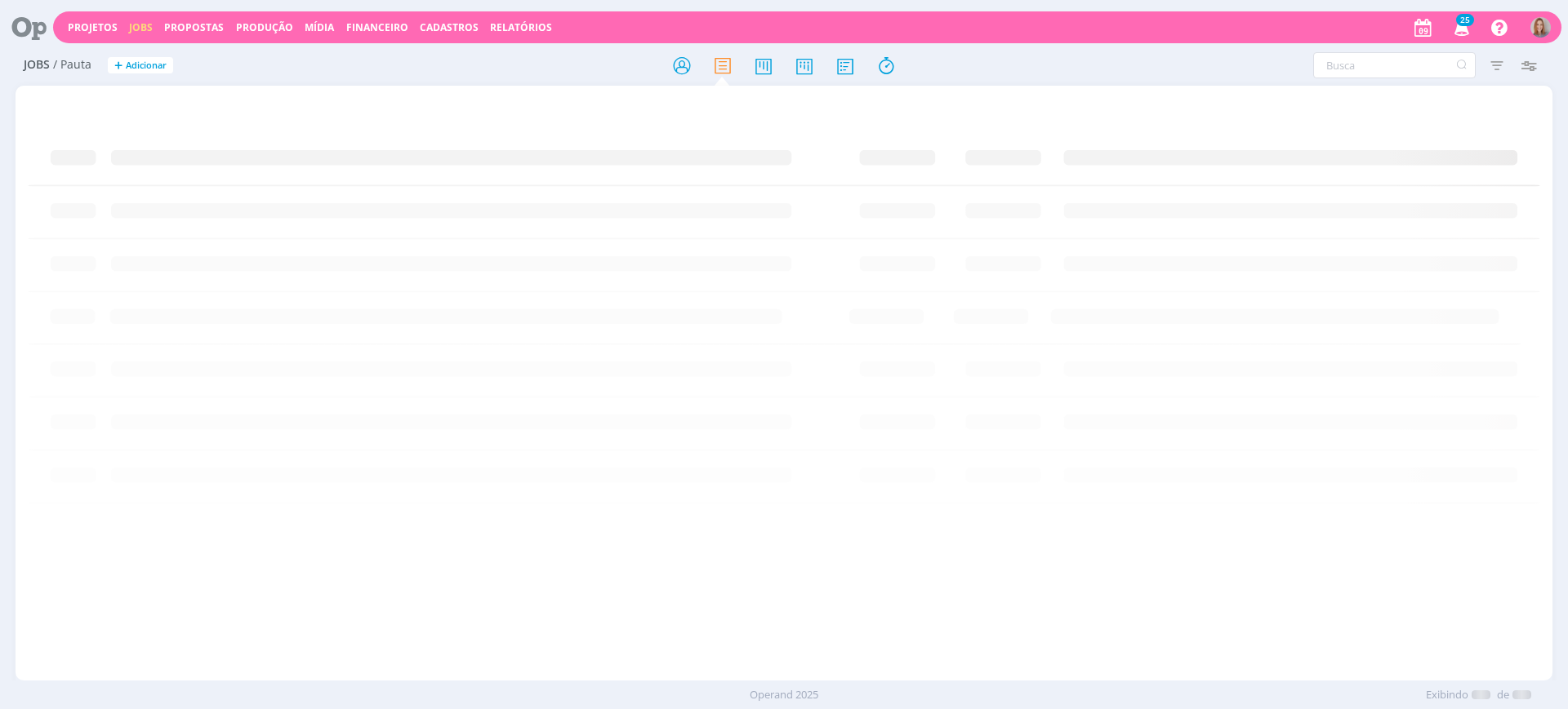
click at [584, 113] on div at bounding box center [784, 303] width 1512 height 411
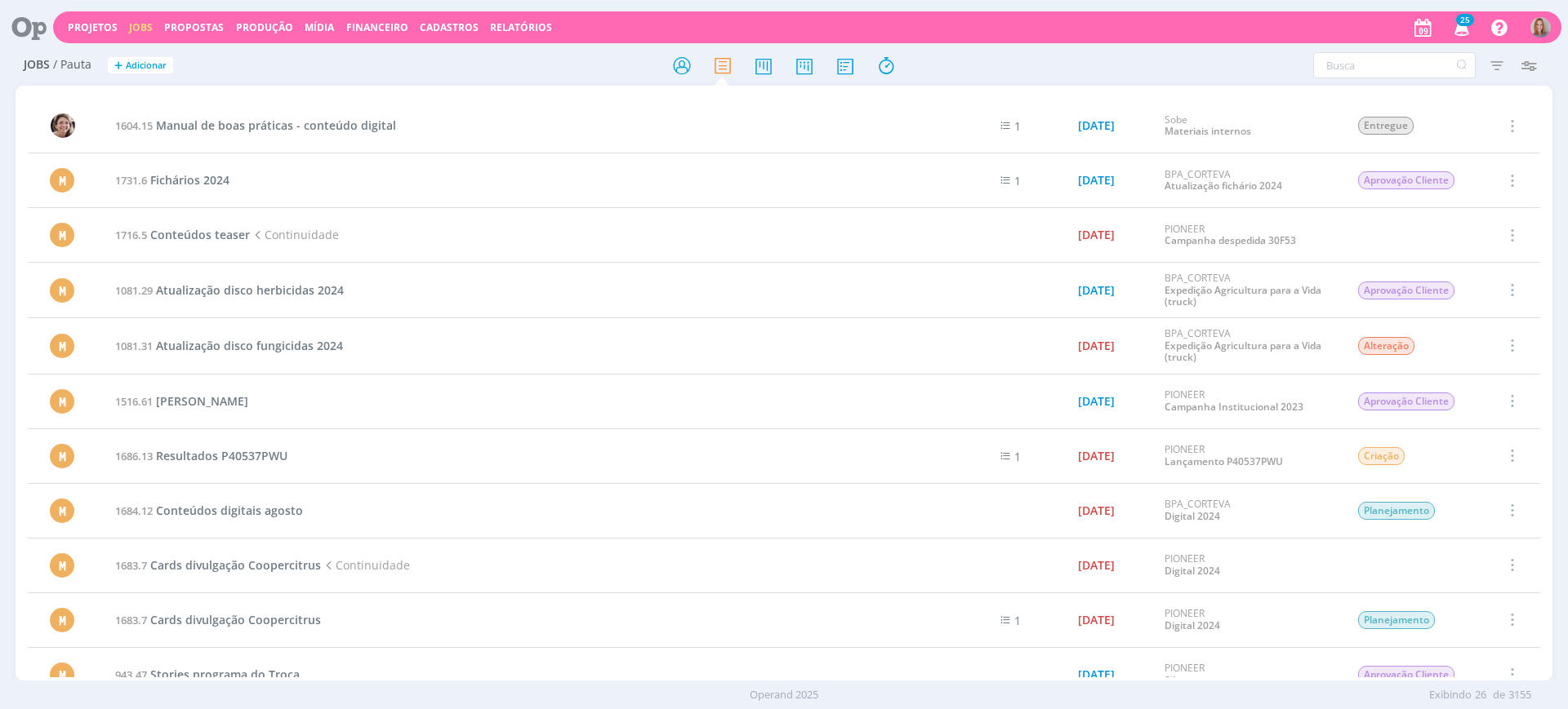
click at [37, 22] on icon at bounding box center [23, 27] width 34 height 32
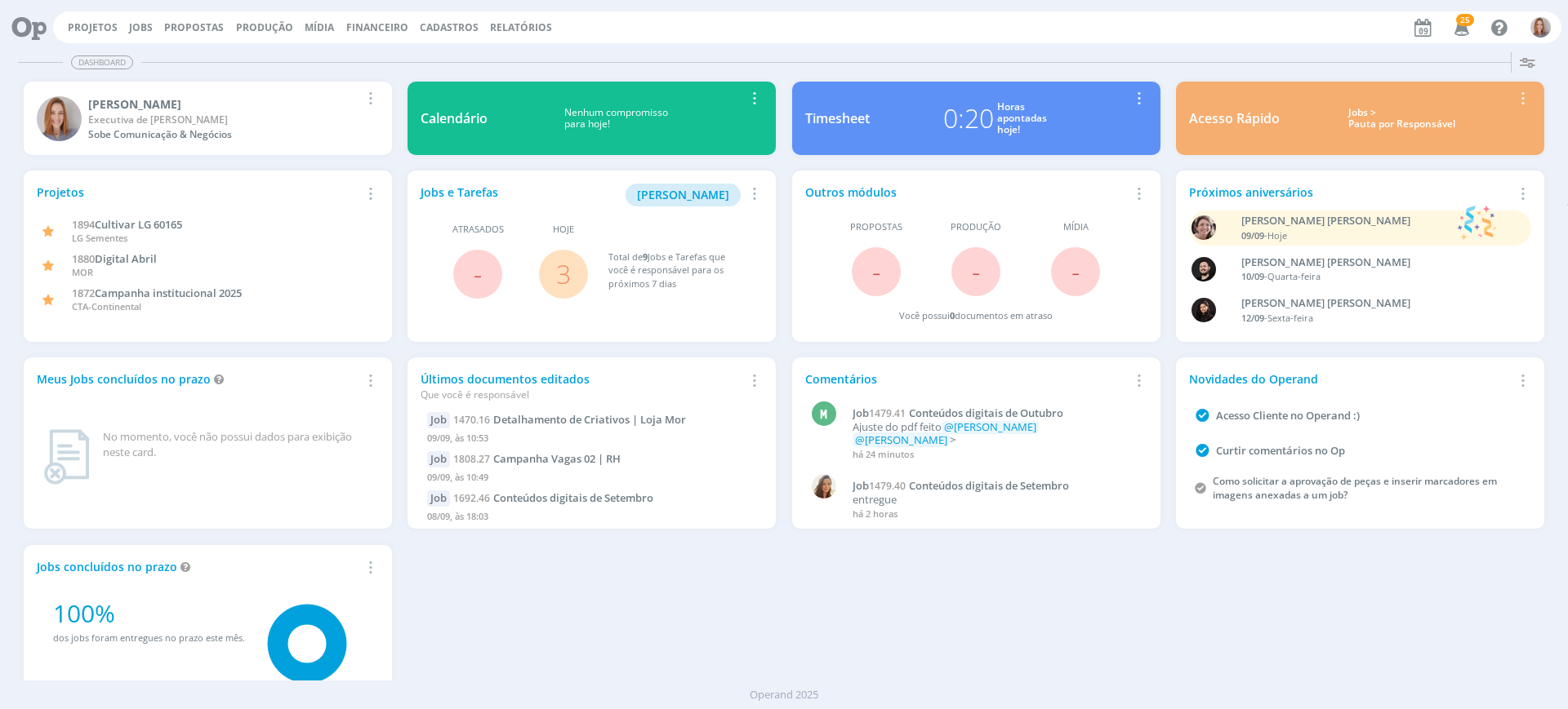
click at [558, 276] on link "3" at bounding box center [564, 273] width 15 height 35
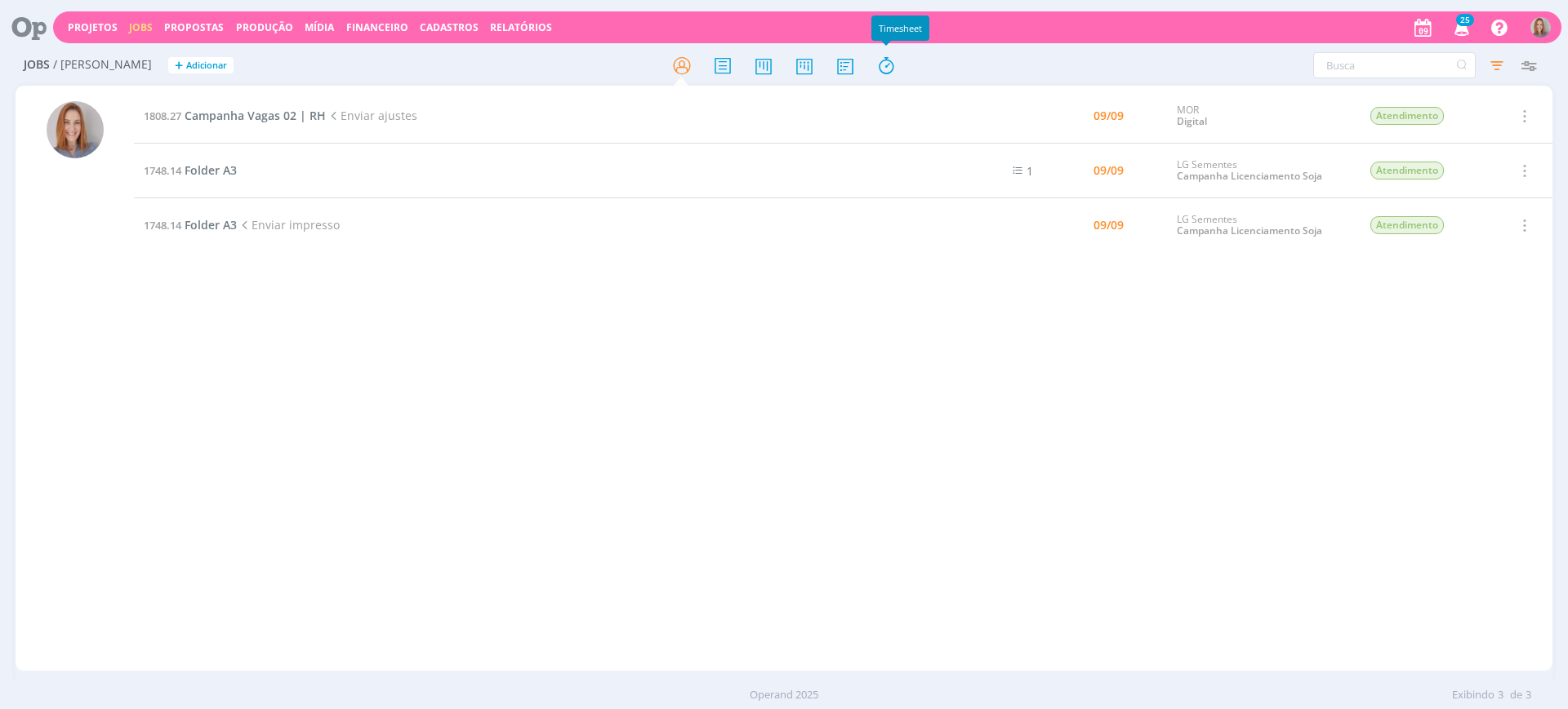
click at [845, 82] on div "Jobs / Minha Pauta + Adicionar Filtros Filtrar Limpar Tipo Jobs e Tarefas Data …" at bounding box center [784, 66] width 1537 height 41
click at [848, 71] on icon at bounding box center [844, 66] width 29 height 32
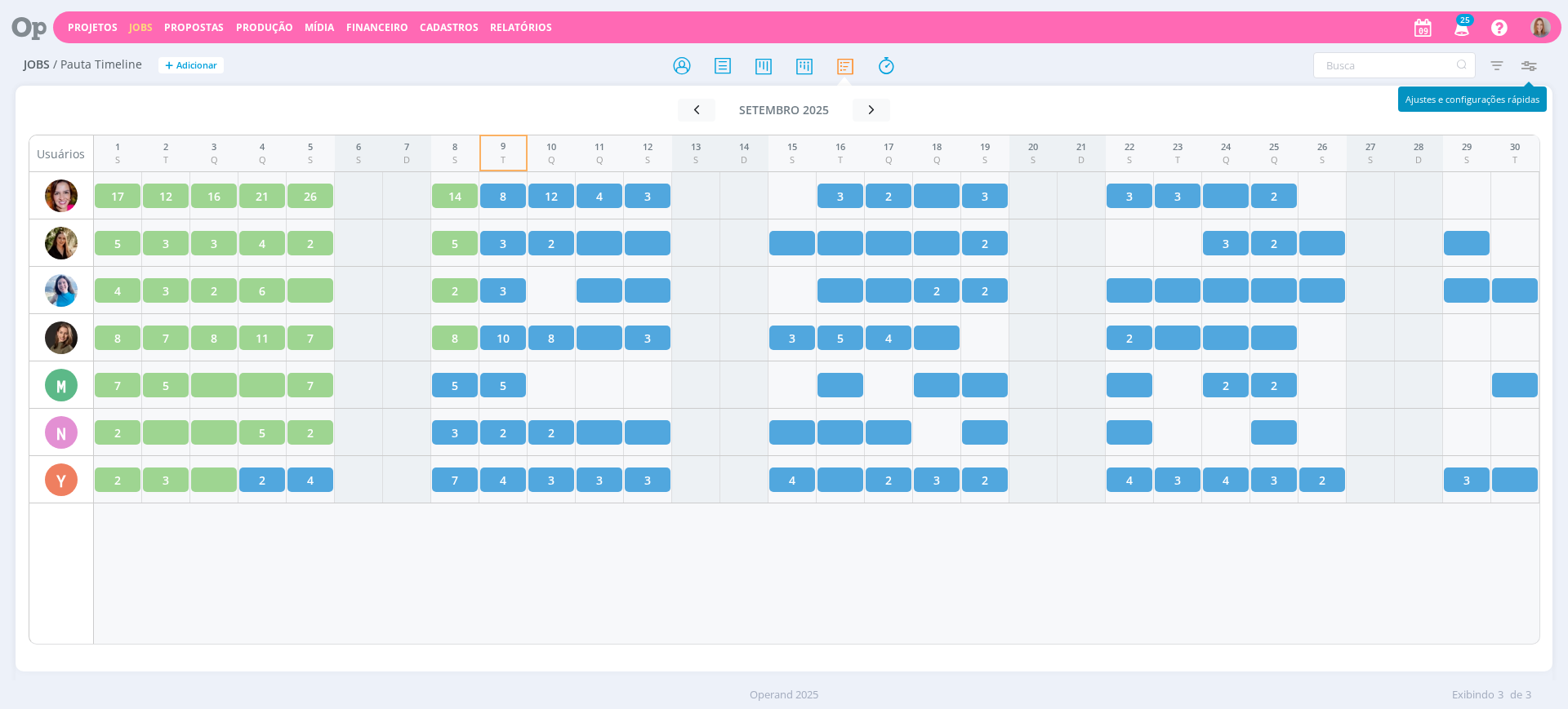
click at [1540, 70] on icon "button" at bounding box center [1527, 65] width 29 height 29
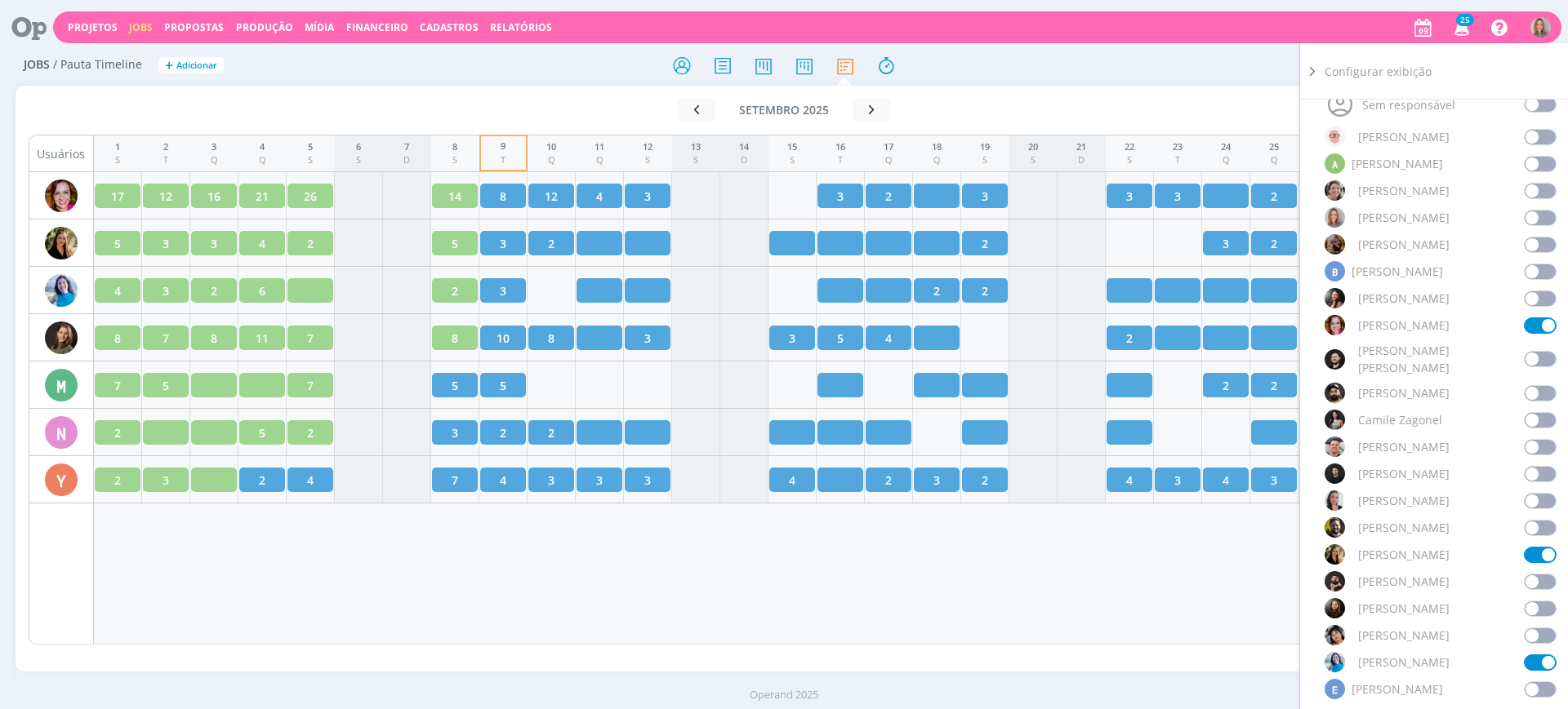
scroll to position [204, 0]
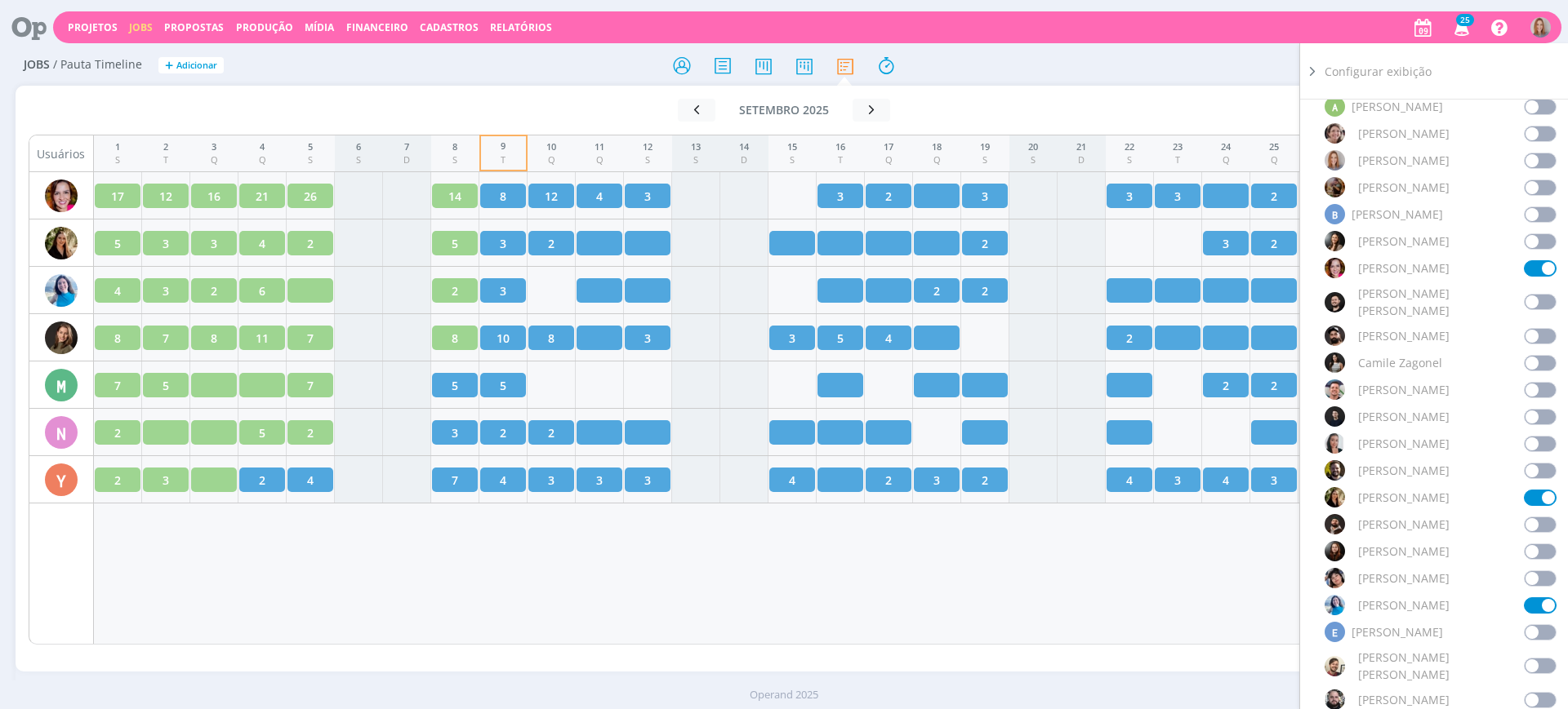
click at [1541, 598] on span at bounding box center [1540, 605] width 33 height 16
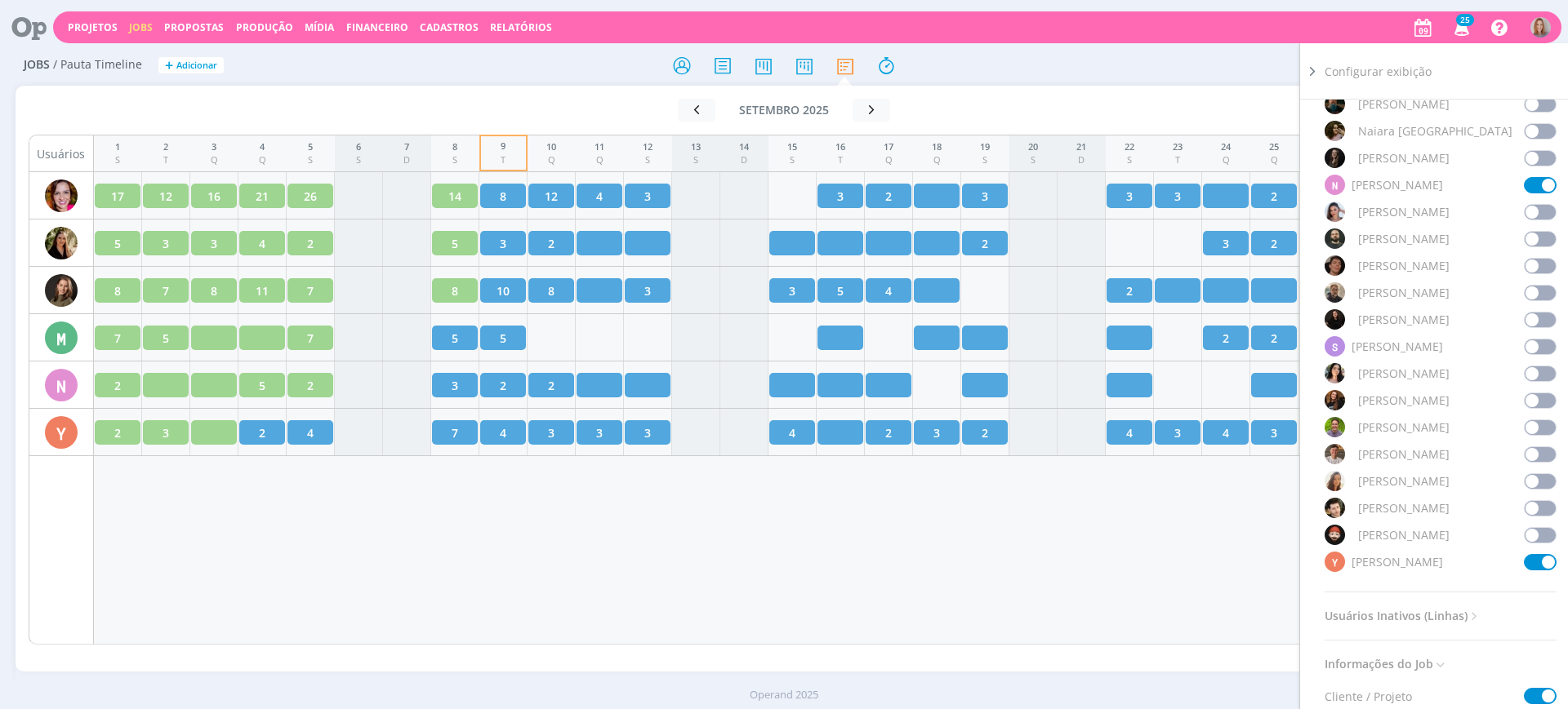
scroll to position [1444, 0]
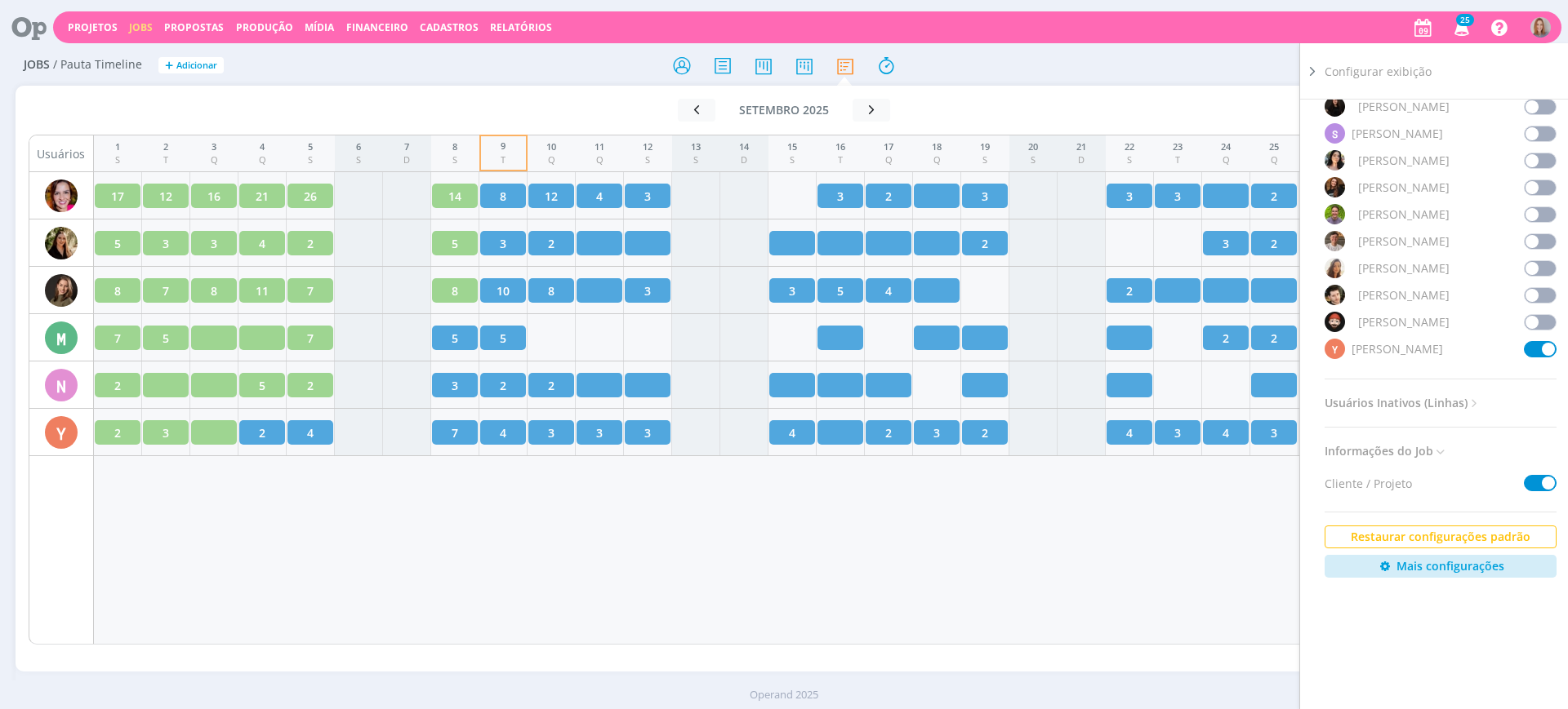
click at [1542, 341] on span at bounding box center [1540, 348] width 33 height 16
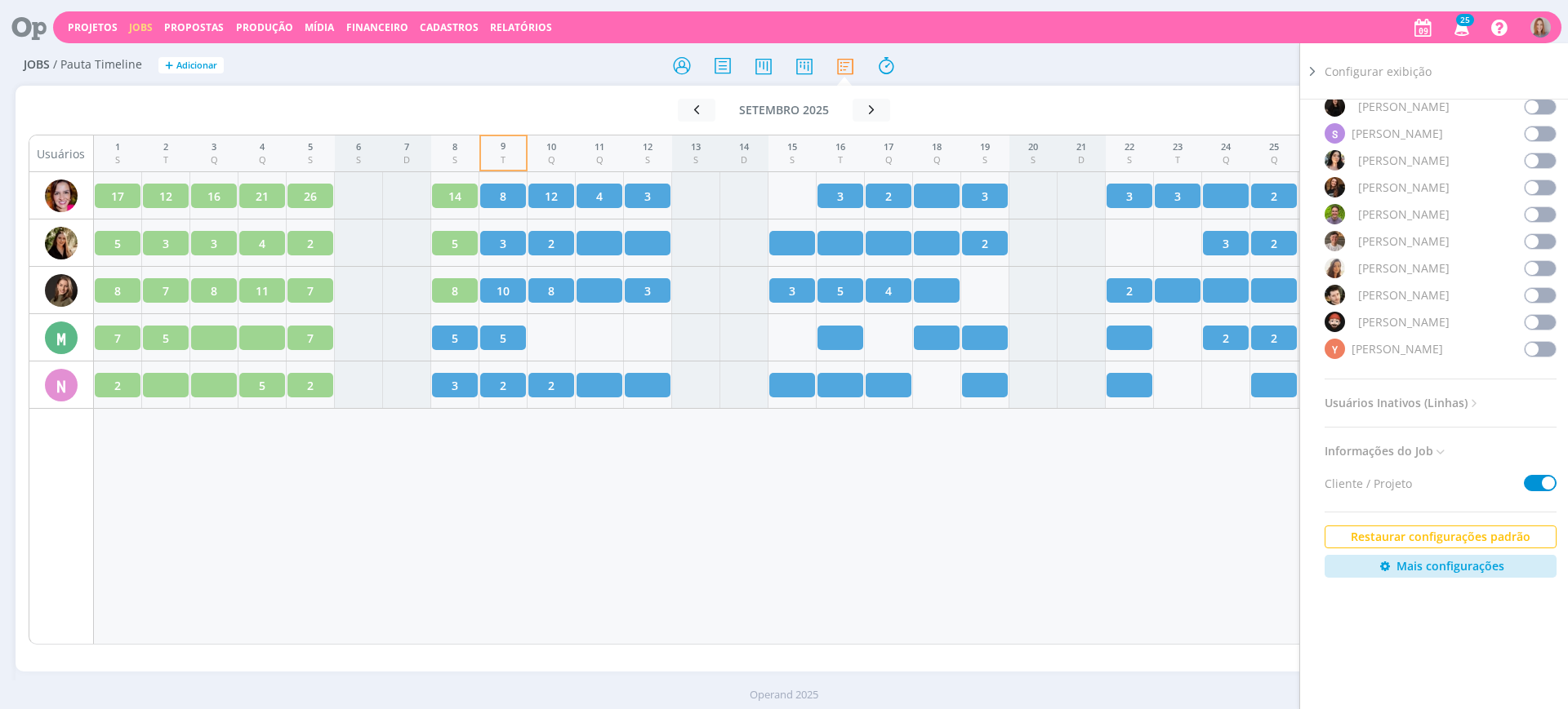
click at [913, 541] on div "1 S 2 T 3 Q 4 Q 5 S 6 S 7 D 8 S 9 T 10 Q 11 Q 12 S 13 S 14 D 15 S 16 T 17 Q 18 …" at bounding box center [817, 390] width 1446 height 510
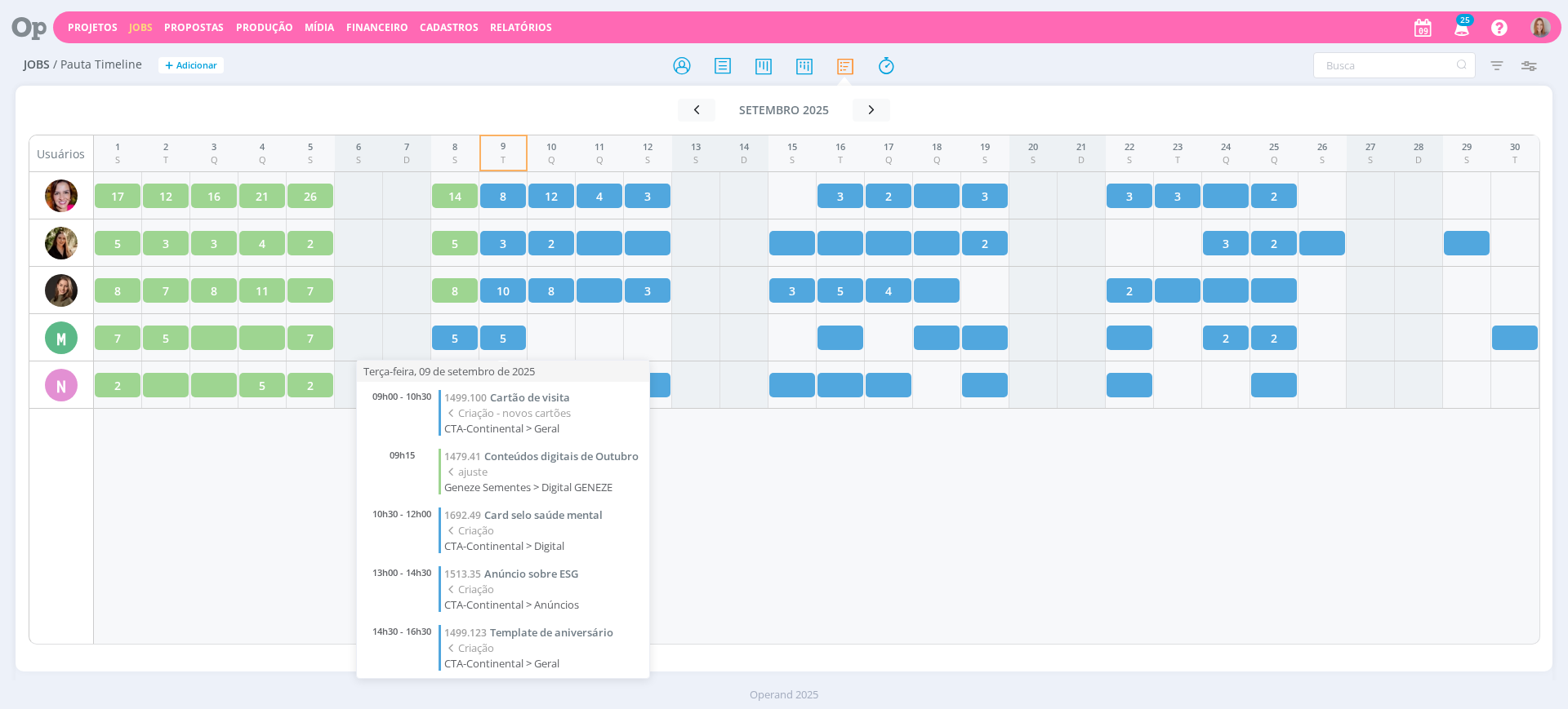
scroll to position [21, 0]
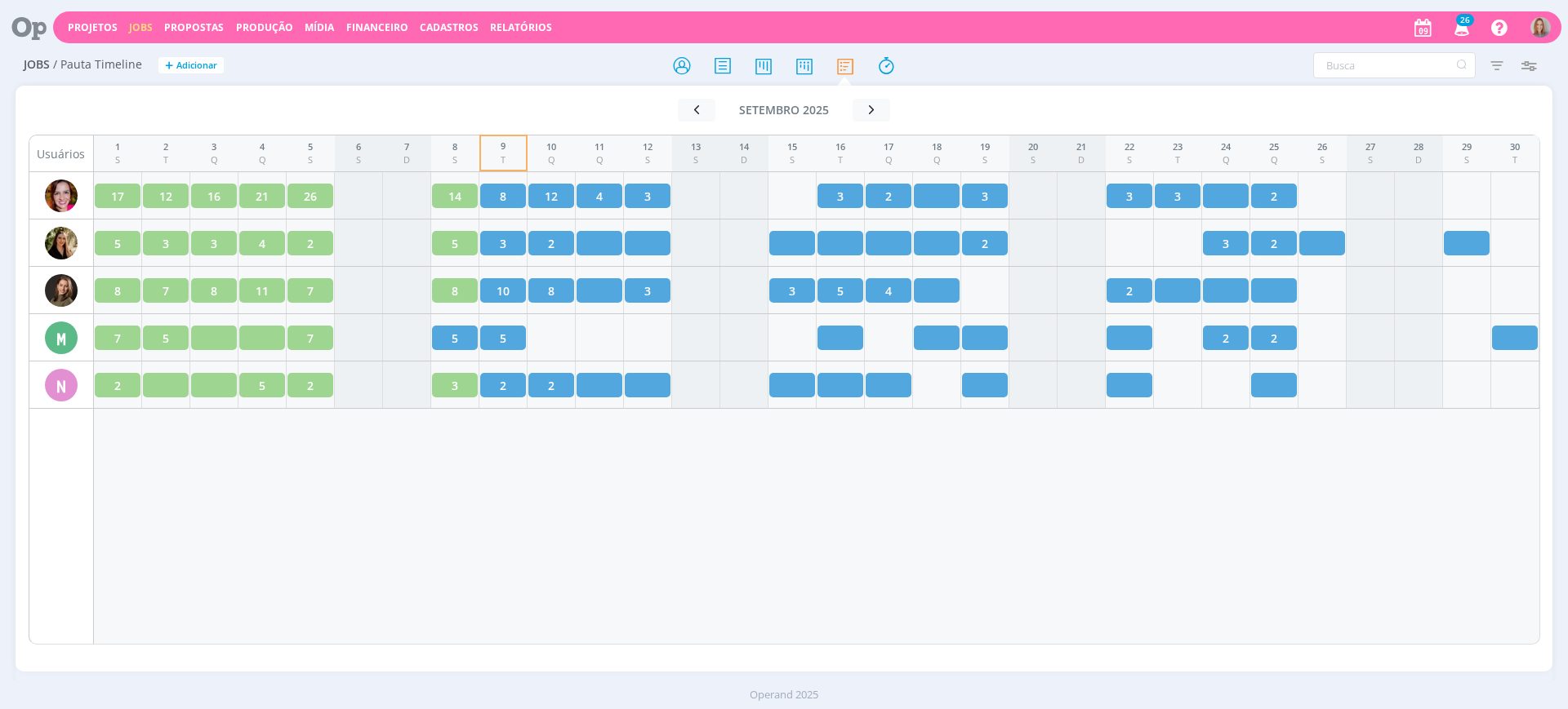
click at [820, 554] on div "1 S 2 T 3 Q 4 Q 5 S 6 S 7 D 8 S 9 T 10 Q 11 Q 12 S 13 S 14 D 15 S 16 T 17 Q 18 …" at bounding box center [817, 390] width 1446 height 510
click at [880, 113] on button "button" at bounding box center [871, 110] width 37 height 22
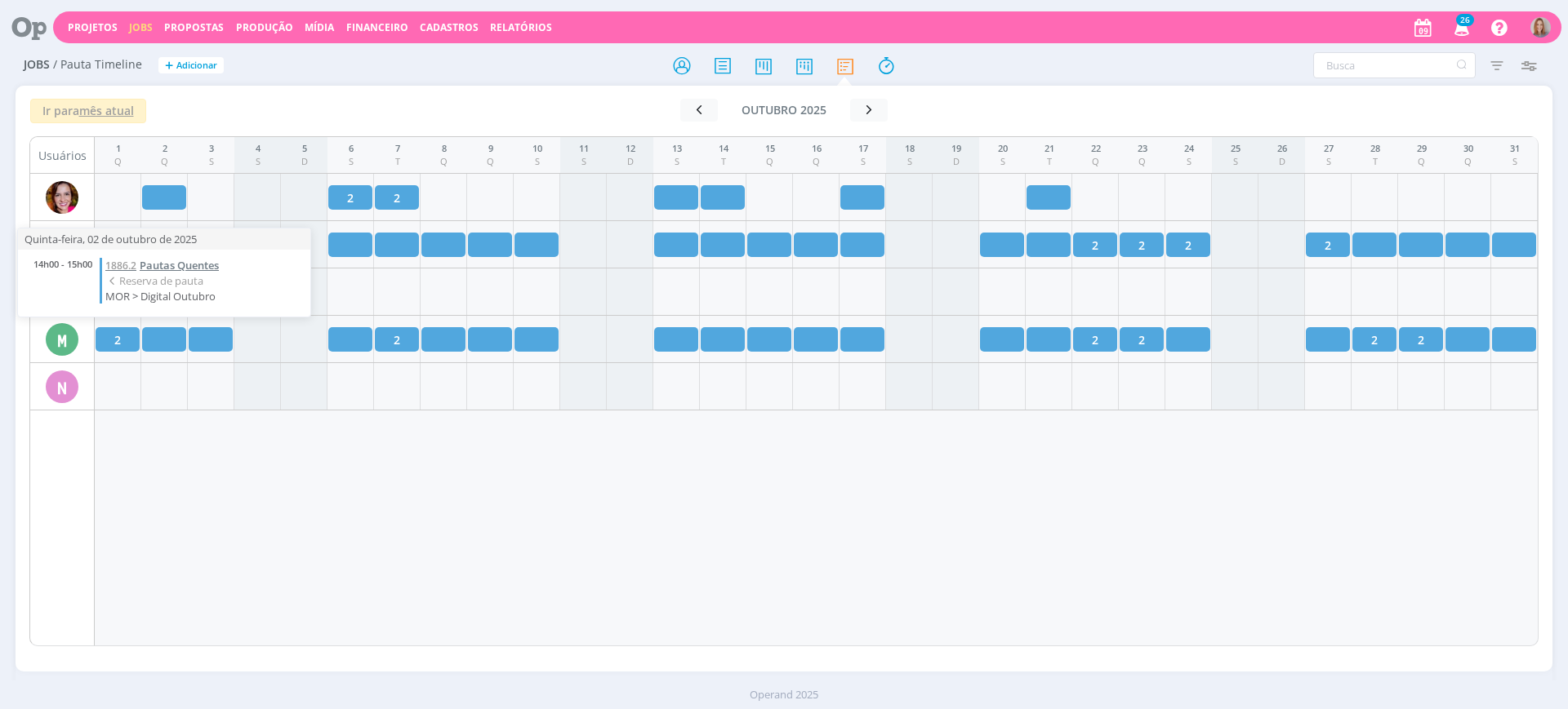
click at [173, 264] on span "Pautas Quentes" at bounding box center [179, 265] width 80 height 15
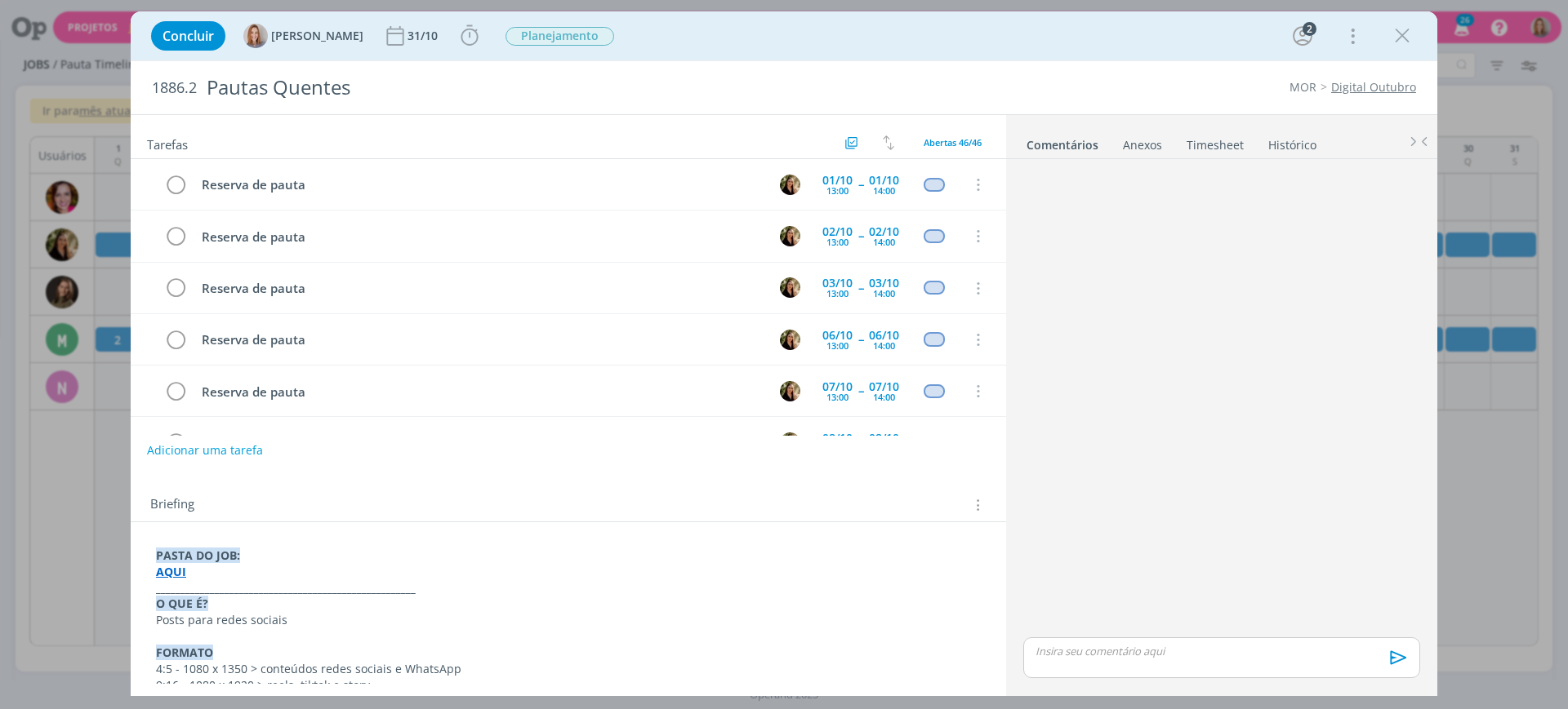
scroll to position [1189, 0]
click at [976, 178] on icon "dialog" at bounding box center [976, 185] width 18 height 15
click at [956, 205] on link "Cancelar" at bounding box center [925, 214] width 129 height 26
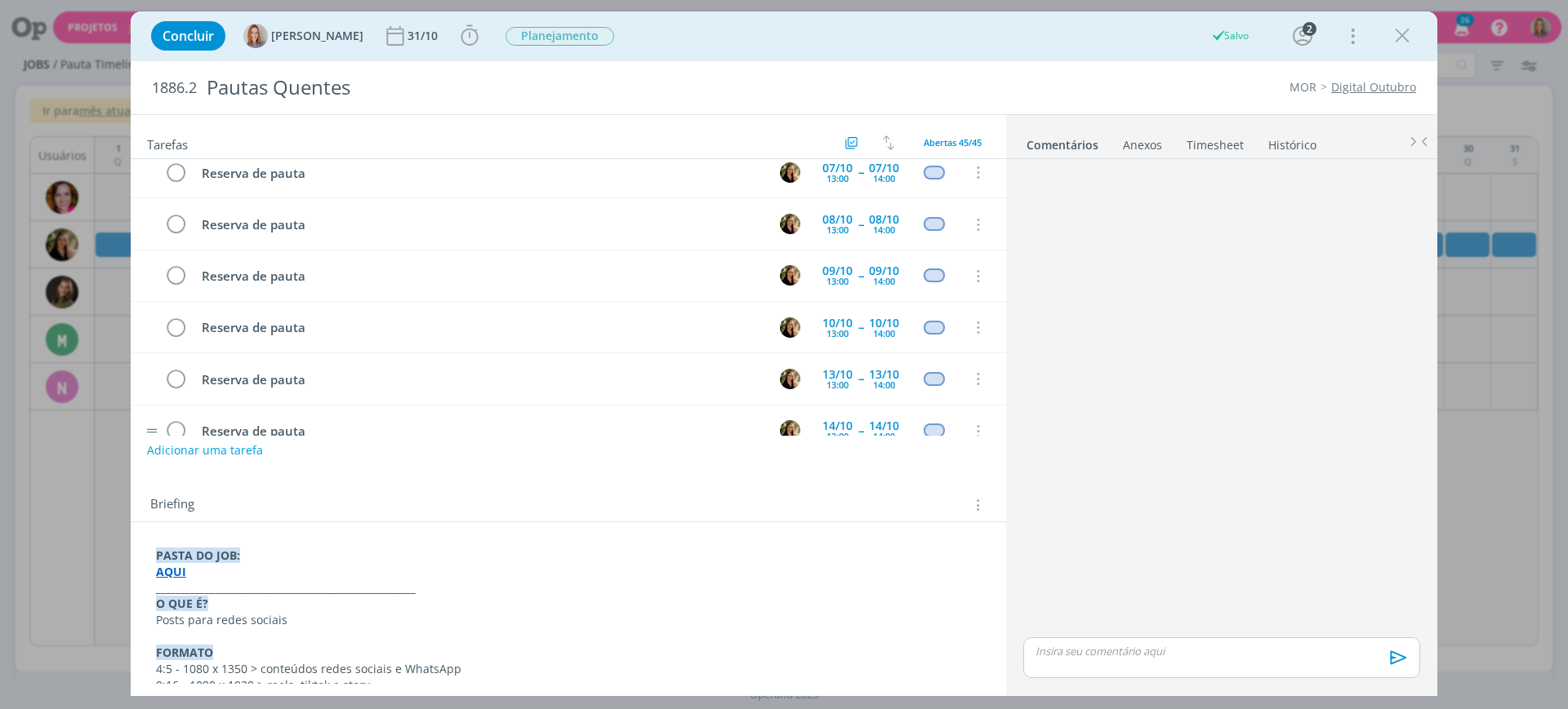
scroll to position [0, 0]
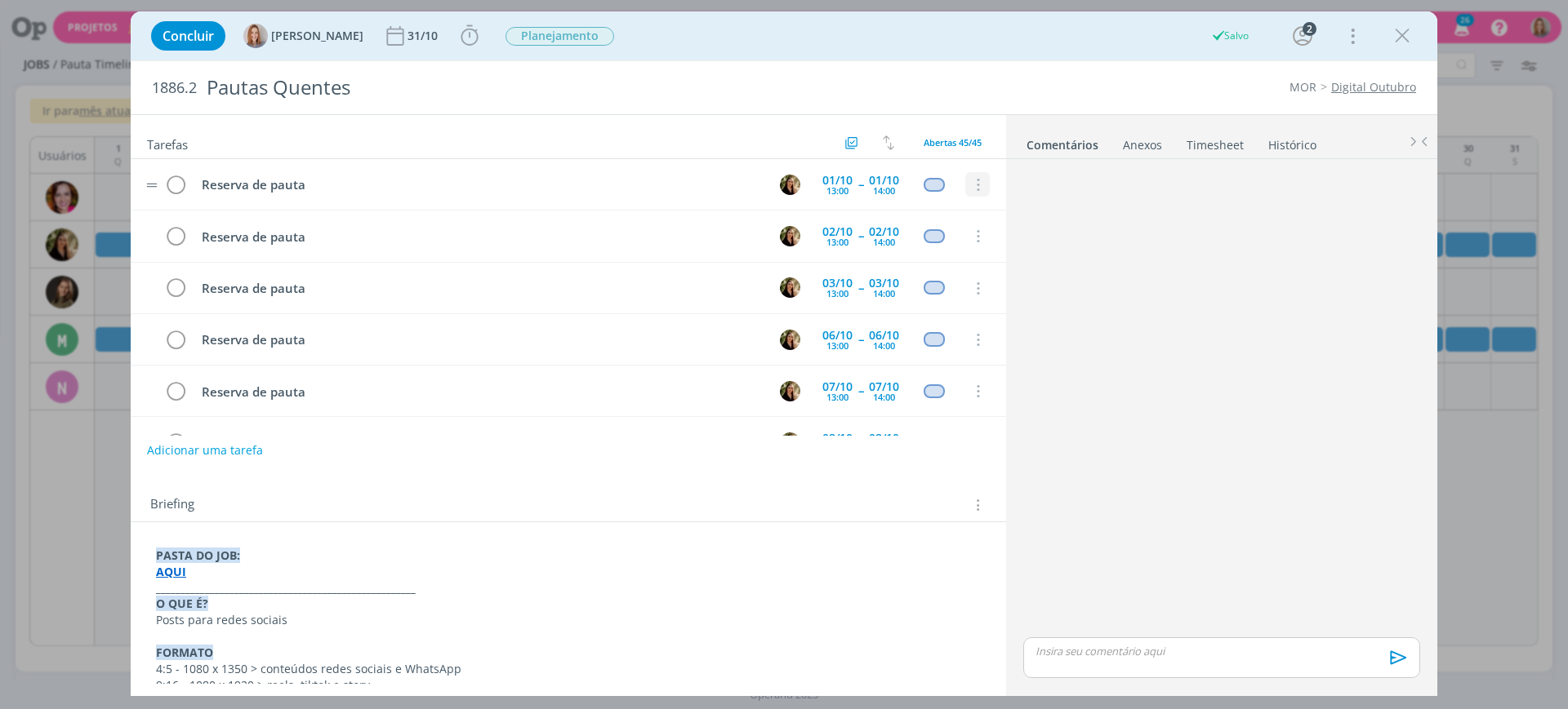
click at [970, 184] on icon "dialog" at bounding box center [976, 185] width 18 height 15
click at [956, 202] on link "Cancelar" at bounding box center [925, 214] width 129 height 26
click at [970, 187] on icon "dialog" at bounding box center [976, 185] width 18 height 15
click at [961, 199] on ul "Cancelar" at bounding box center [924, 214] width 130 height 28
click at [960, 202] on link "Cancelar" at bounding box center [925, 214] width 129 height 26
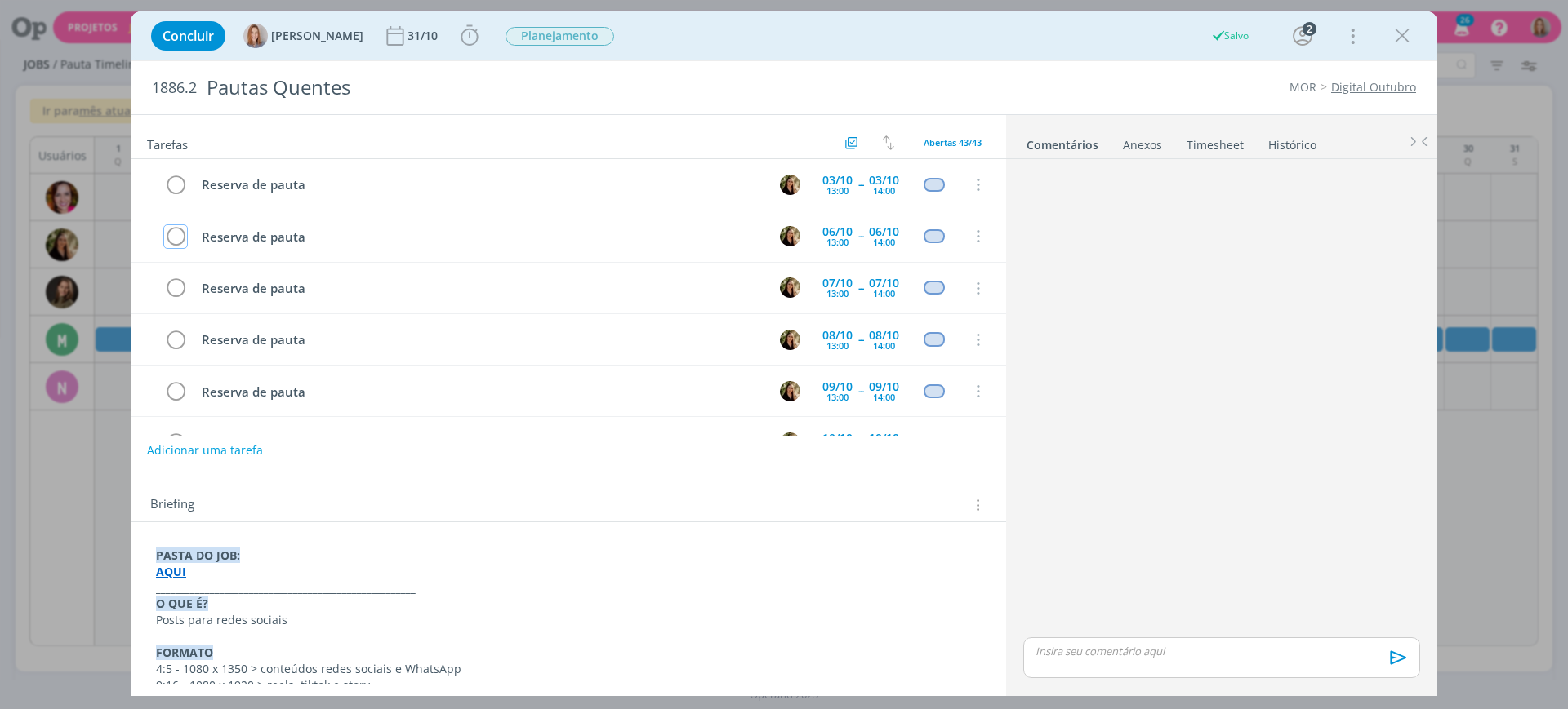
click at [975, 184] on icon "dialog" at bounding box center [976, 185] width 18 height 15
click at [946, 211] on link "Cancelar" at bounding box center [925, 214] width 129 height 26
click at [973, 182] on icon "dialog" at bounding box center [976, 185] width 18 height 15
click at [951, 208] on link "Cancelar" at bounding box center [925, 214] width 129 height 26
click at [968, 182] on icon "dialog" at bounding box center [976, 185] width 18 height 15
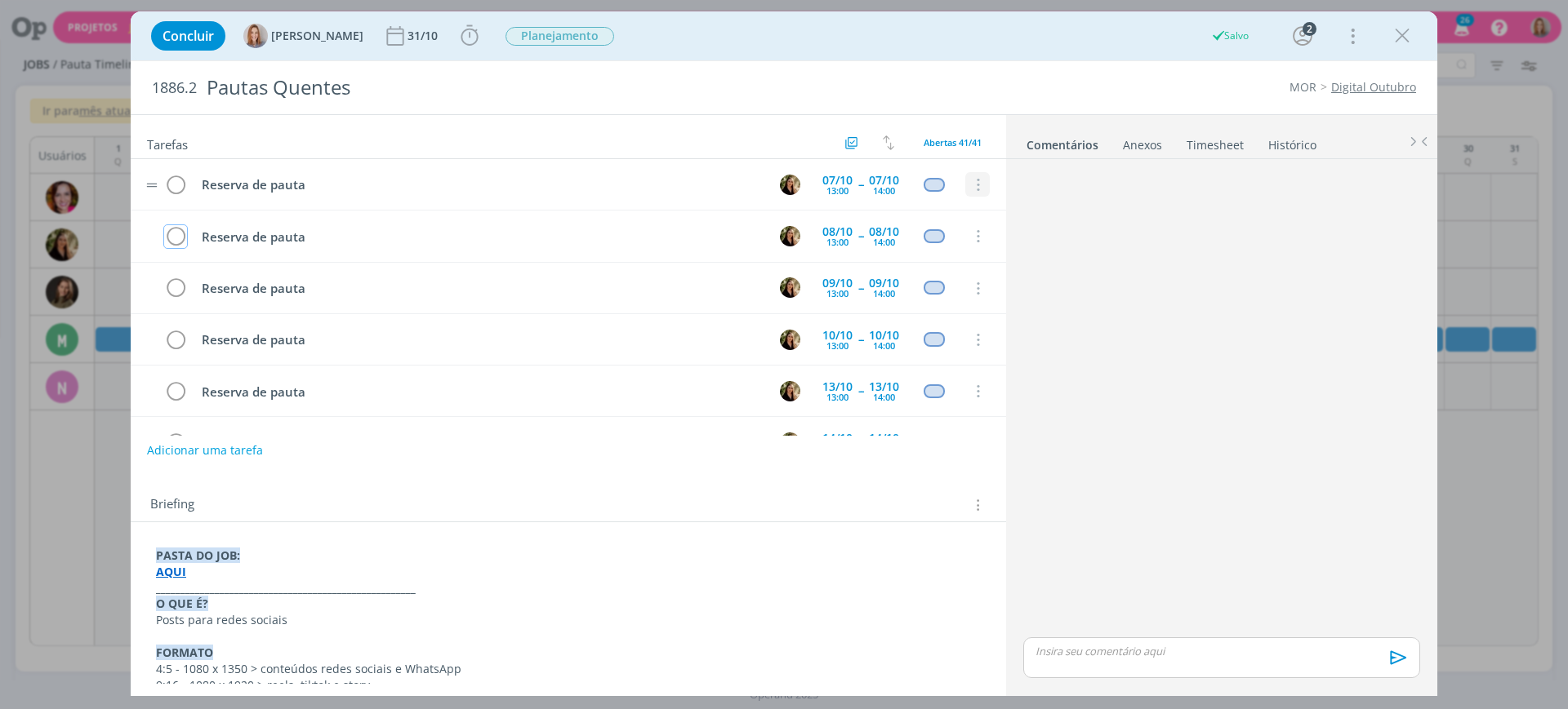
click at [975, 182] on icon "dialog" at bounding box center [976, 185] width 18 height 15
click at [954, 207] on link "Cancelar" at bounding box center [925, 214] width 129 height 26
click at [969, 182] on icon "dialog" at bounding box center [976, 185] width 18 height 15
click at [951, 214] on link "Cancelar" at bounding box center [925, 214] width 129 height 26
click at [973, 186] on icon "dialog" at bounding box center [976, 185] width 18 height 15
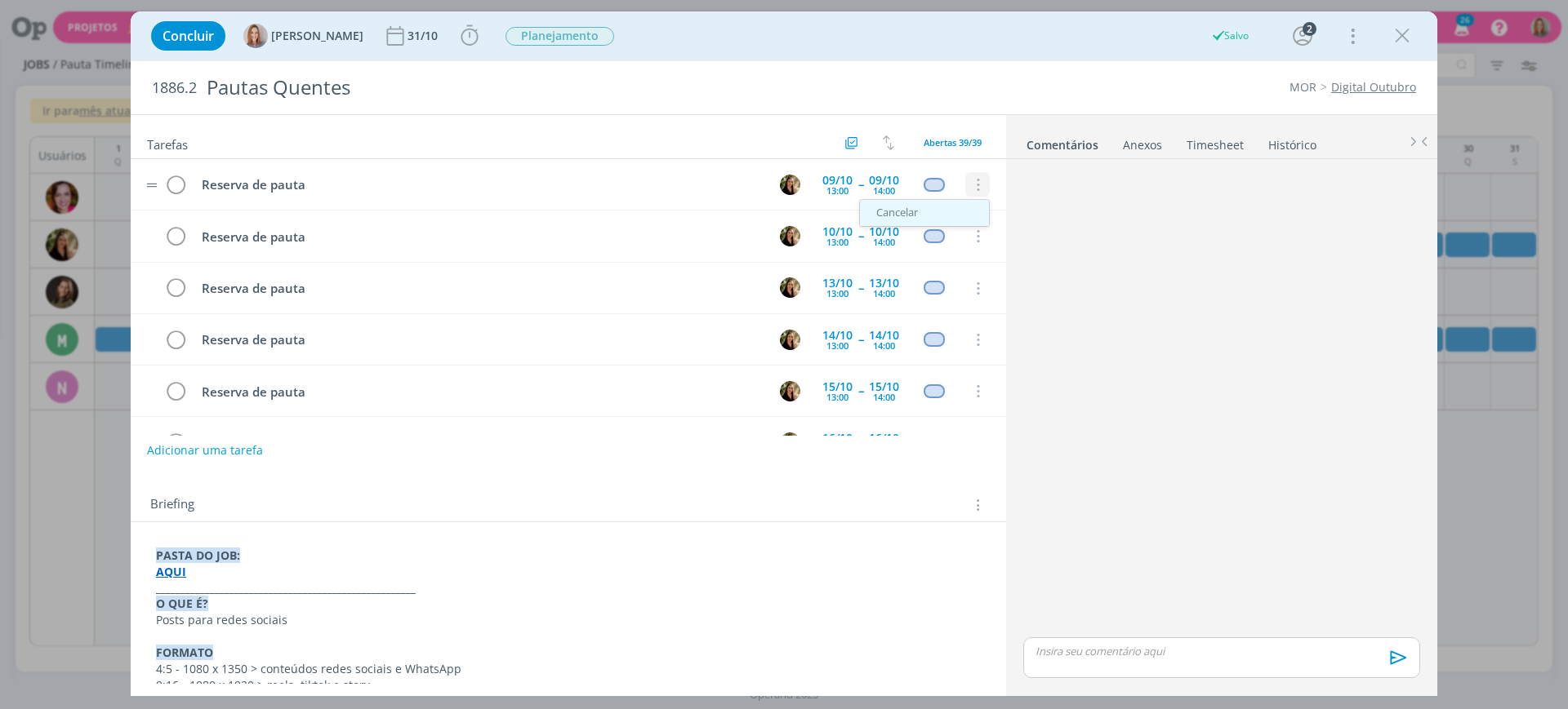
click at [946, 215] on link "Cancelar" at bounding box center [925, 214] width 129 height 26
click at [968, 182] on icon "dialog" at bounding box center [976, 185] width 18 height 15
click at [956, 207] on link "Cancelar" at bounding box center [925, 214] width 129 height 26
click at [970, 181] on icon "dialog" at bounding box center [976, 185] width 18 height 15
click at [958, 207] on link "Cancelar" at bounding box center [925, 214] width 129 height 26
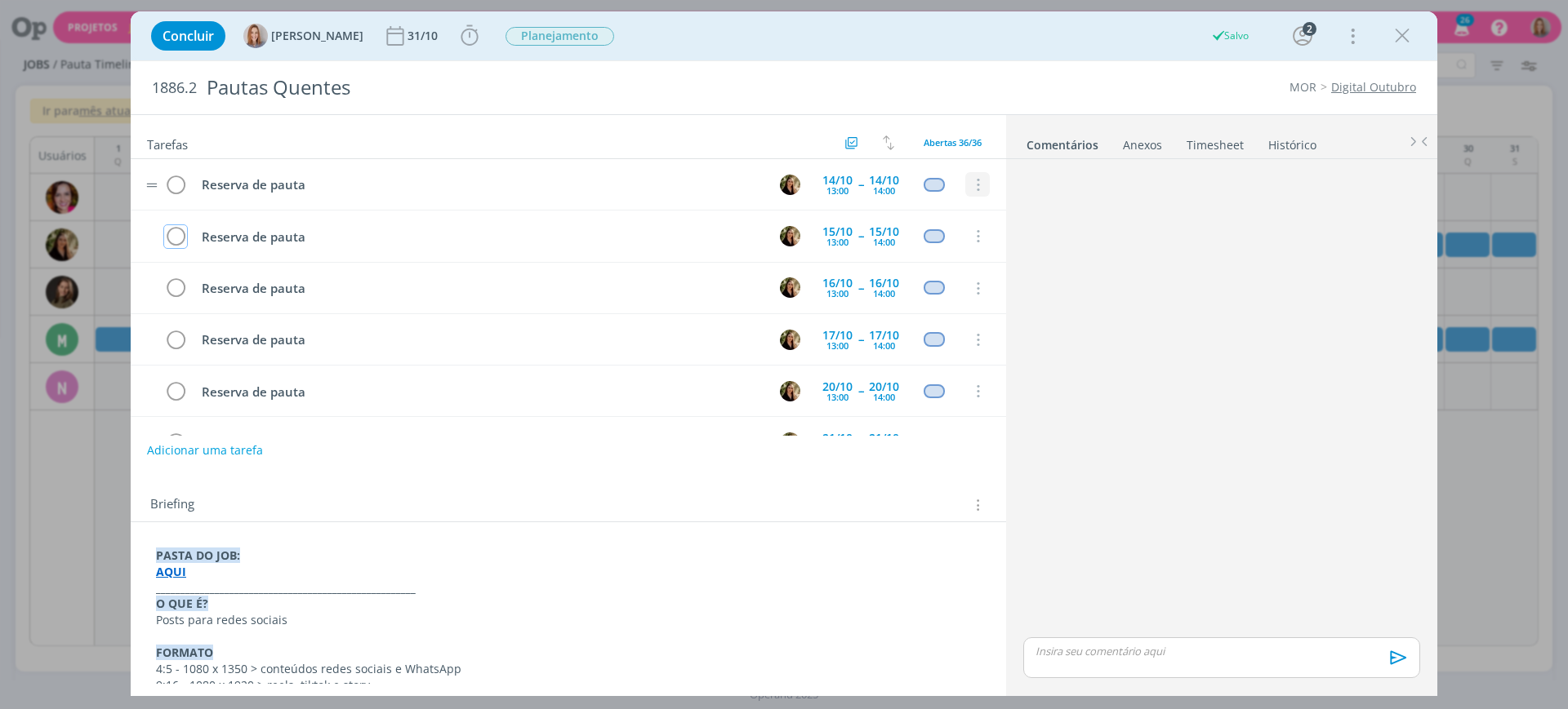
click at [970, 183] on icon "dialog" at bounding box center [976, 185] width 18 height 15
click at [953, 210] on link "Cancelar" at bounding box center [925, 214] width 129 height 26
click at [970, 183] on icon "dialog" at bounding box center [976, 185] width 18 height 15
click at [948, 213] on link "Cancelar" at bounding box center [925, 214] width 129 height 26
click at [968, 183] on icon "dialog" at bounding box center [976, 185] width 18 height 15
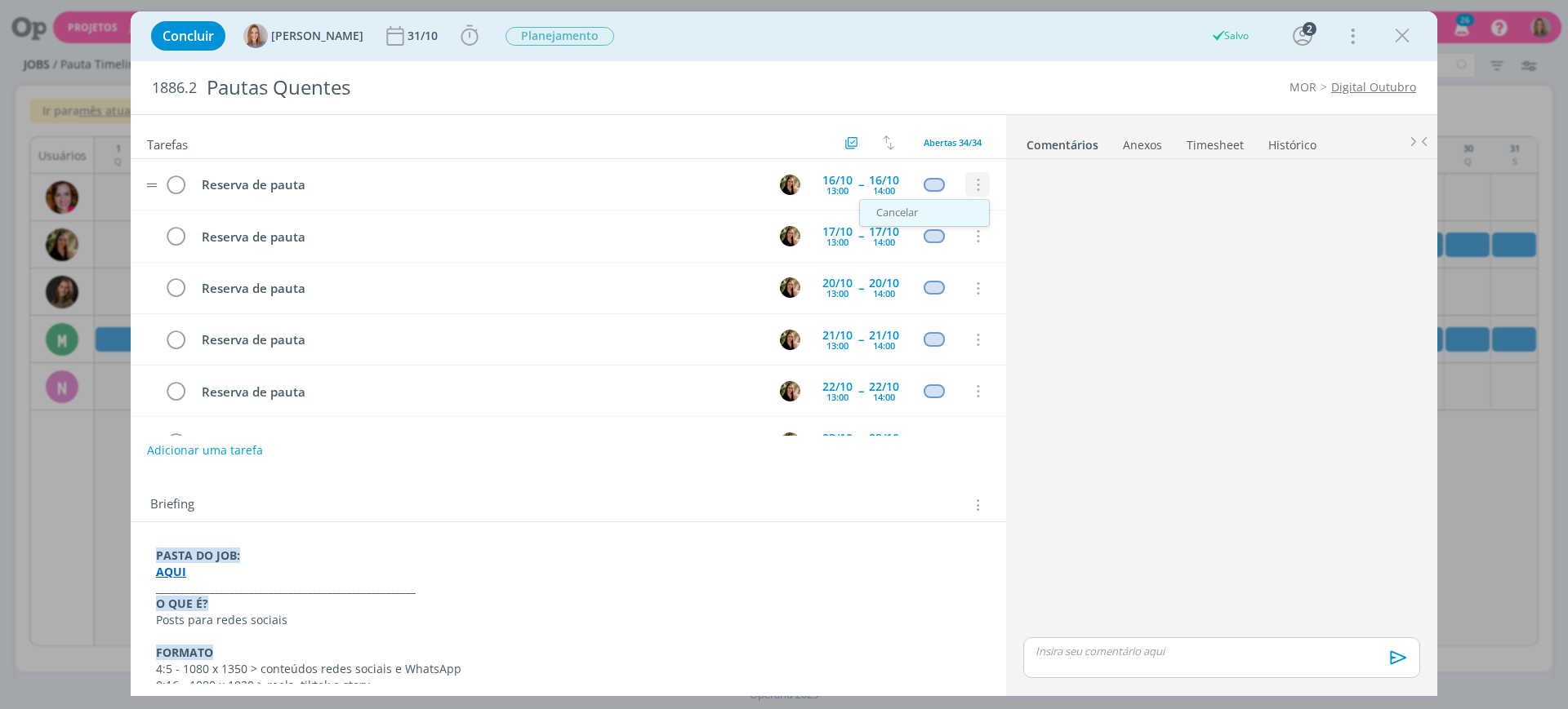
click at [952, 211] on link "Cancelar" at bounding box center [925, 214] width 129 height 26
click at [969, 188] on icon "dialog" at bounding box center [976, 185] width 18 height 15
click at [951, 212] on link "Cancelar" at bounding box center [925, 214] width 129 height 26
click at [972, 185] on icon "dialog" at bounding box center [976, 185] width 18 height 15
click at [969, 193] on button "dialog" at bounding box center [977, 185] width 24 height 24
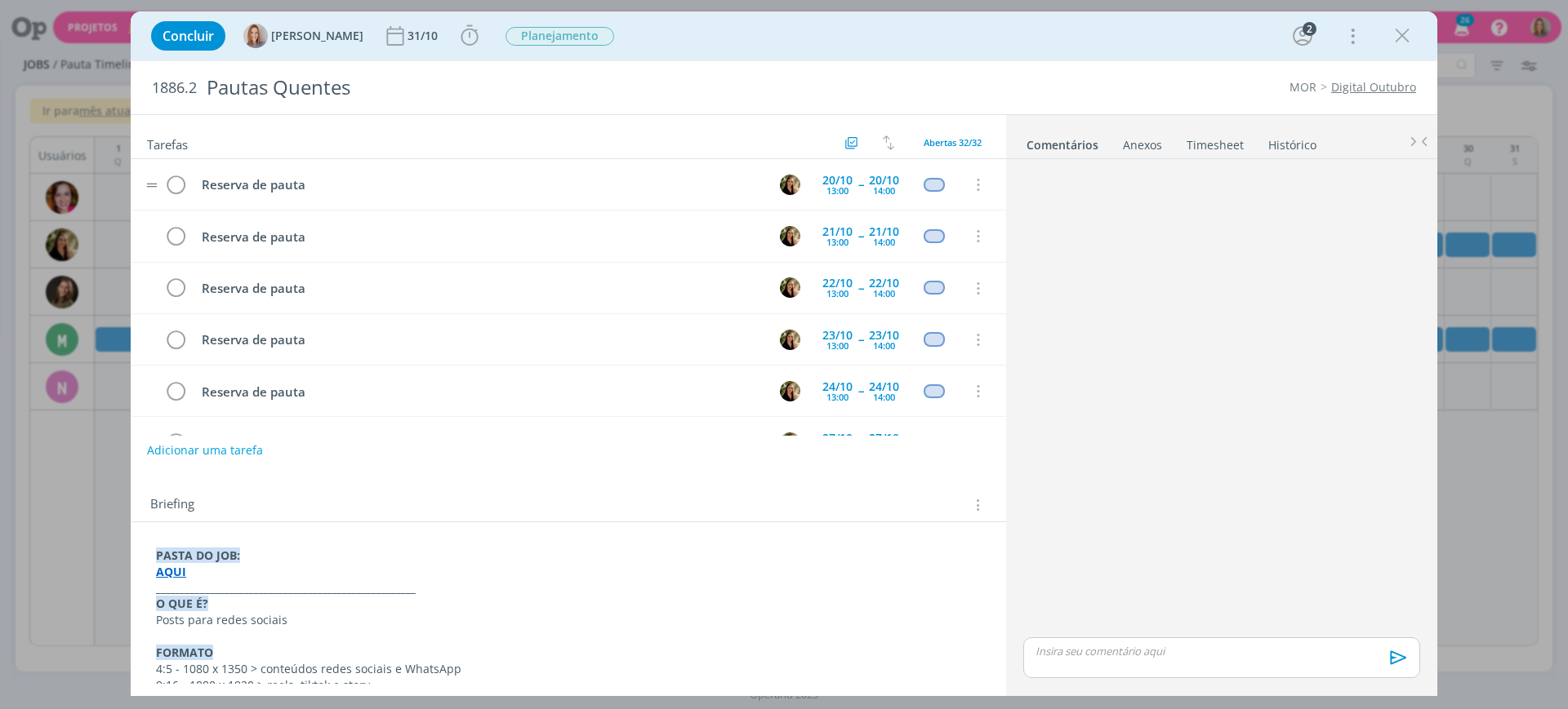
click at [969, 199] on tr "Reserva de pauta 20/10 13:00 -- 20/10 14:00 Cancelar" at bounding box center [568, 185] width 875 height 52
click at [970, 192] on icon "dialog" at bounding box center [976, 185] width 18 height 15
click at [956, 211] on link "Cancelar" at bounding box center [925, 214] width 129 height 26
click at [969, 187] on icon "dialog" at bounding box center [976, 185] width 18 height 15
click at [968, 192] on icon "dialog" at bounding box center [976, 185] width 18 height 15
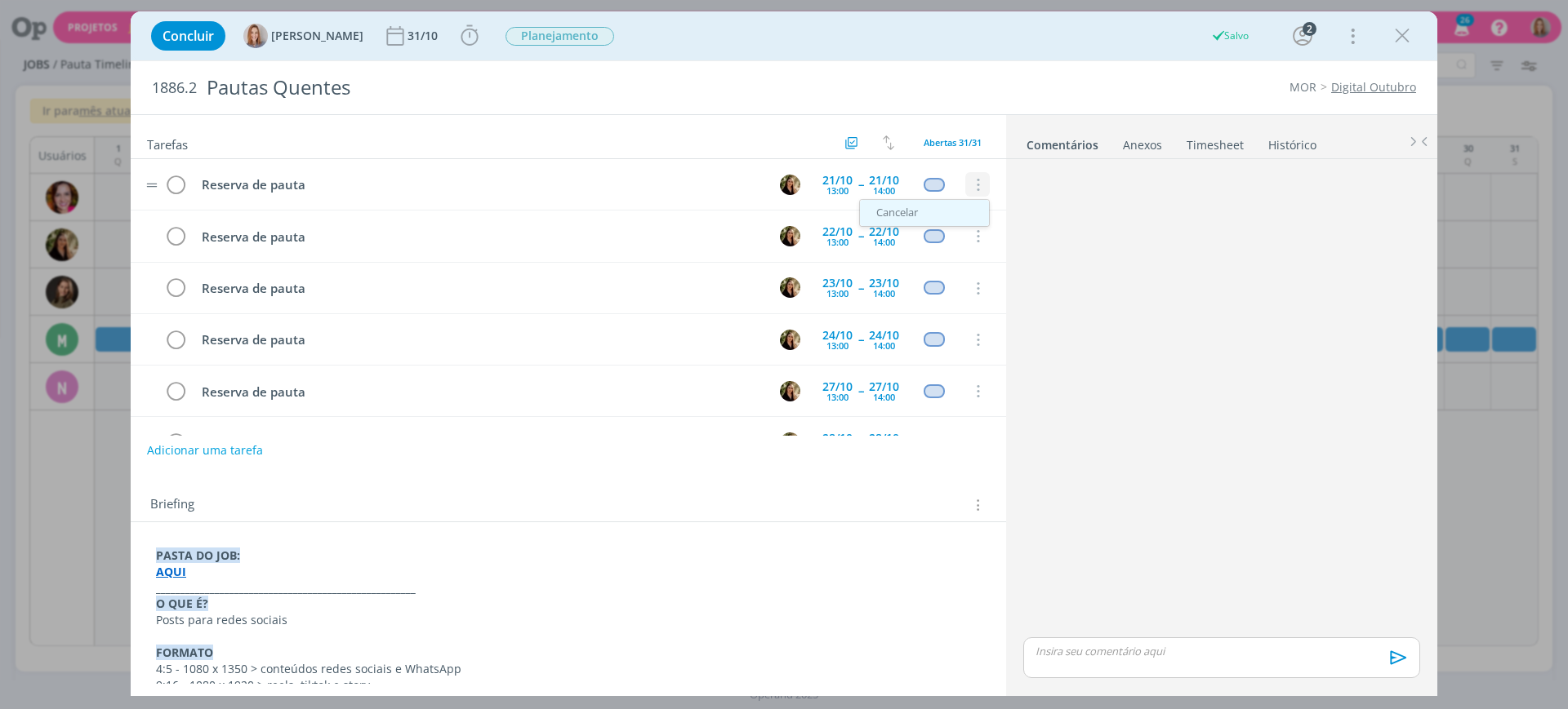
click at [956, 212] on link "Cancelar" at bounding box center [925, 214] width 129 height 26
click at [976, 188] on icon "dialog" at bounding box center [976, 185] width 18 height 15
click at [964, 206] on tr "Reserva de pauta 22/10 13:00 -- 22/10 14:00 Cancelar" at bounding box center [568, 185] width 875 height 52
click at [969, 182] on icon "dialog" at bounding box center [976, 185] width 18 height 15
click at [968, 190] on icon "dialog" at bounding box center [976, 185] width 18 height 15
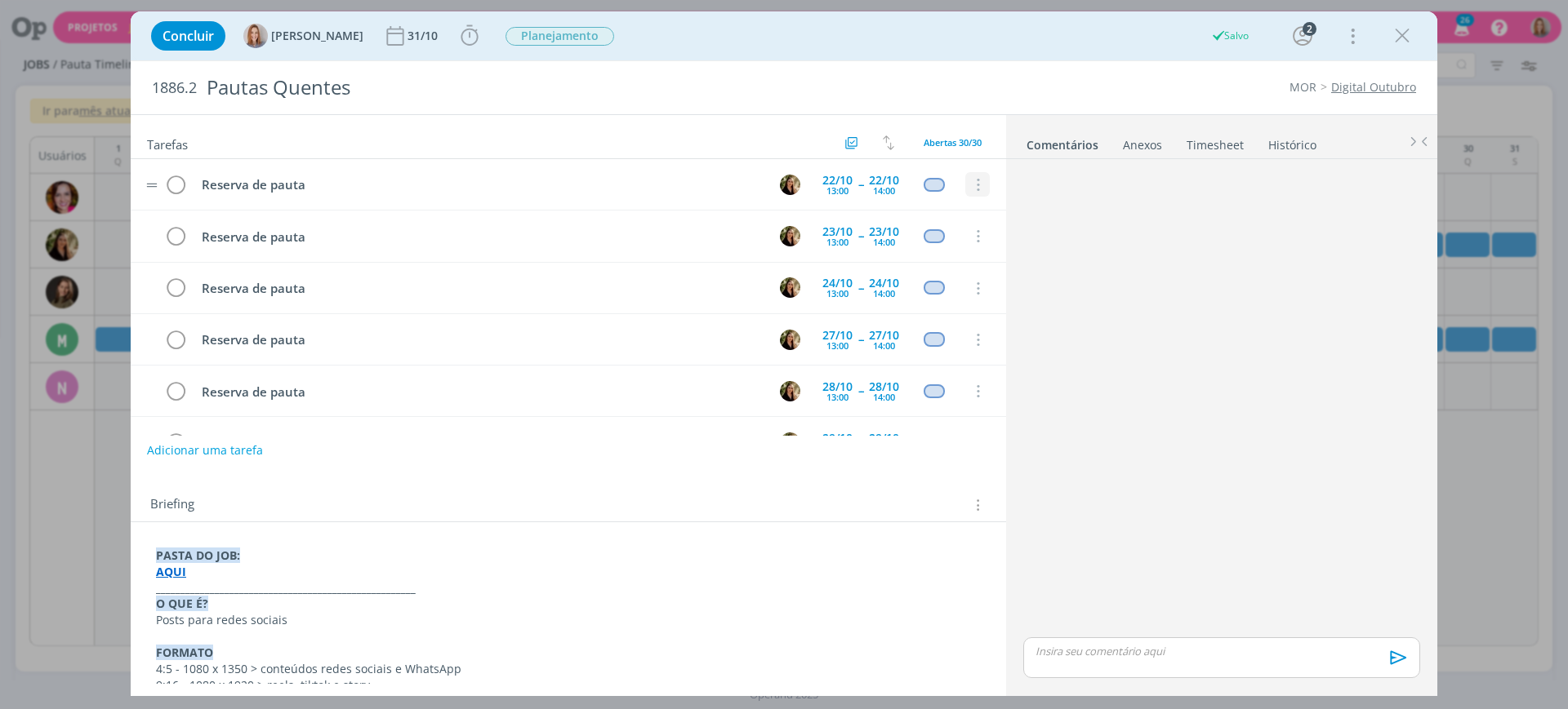
click at [969, 186] on icon "dialog" at bounding box center [976, 185] width 18 height 15
click at [955, 202] on link "Cancelar" at bounding box center [925, 214] width 129 height 26
click at [970, 179] on icon "dialog" at bounding box center [976, 185] width 18 height 15
click at [956, 203] on link "Cancelar" at bounding box center [925, 214] width 129 height 26
click at [971, 185] on icon "dialog" at bounding box center [976, 185] width 18 height 15
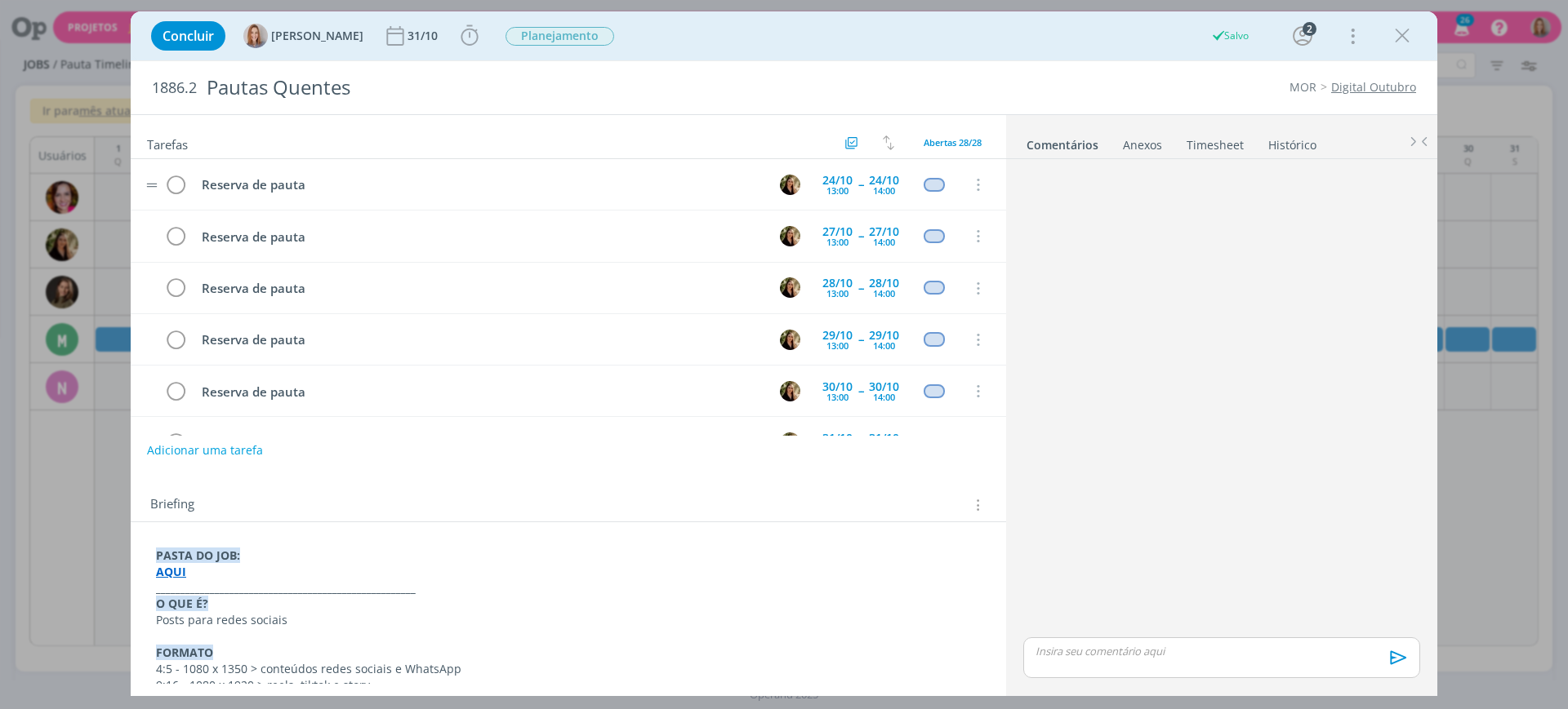
click at [955, 208] on tr "Reserva de pauta 24/10 13:00 -- 24/10 14:00 Cancelar" at bounding box center [568, 185] width 875 height 52
click at [968, 185] on icon "dialog" at bounding box center [976, 185] width 18 height 15
click at [968, 184] on icon "dialog" at bounding box center [976, 185] width 18 height 15
click at [968, 185] on icon "dialog" at bounding box center [976, 185] width 18 height 15
click at [945, 218] on link "Cancelar" at bounding box center [925, 214] width 129 height 26
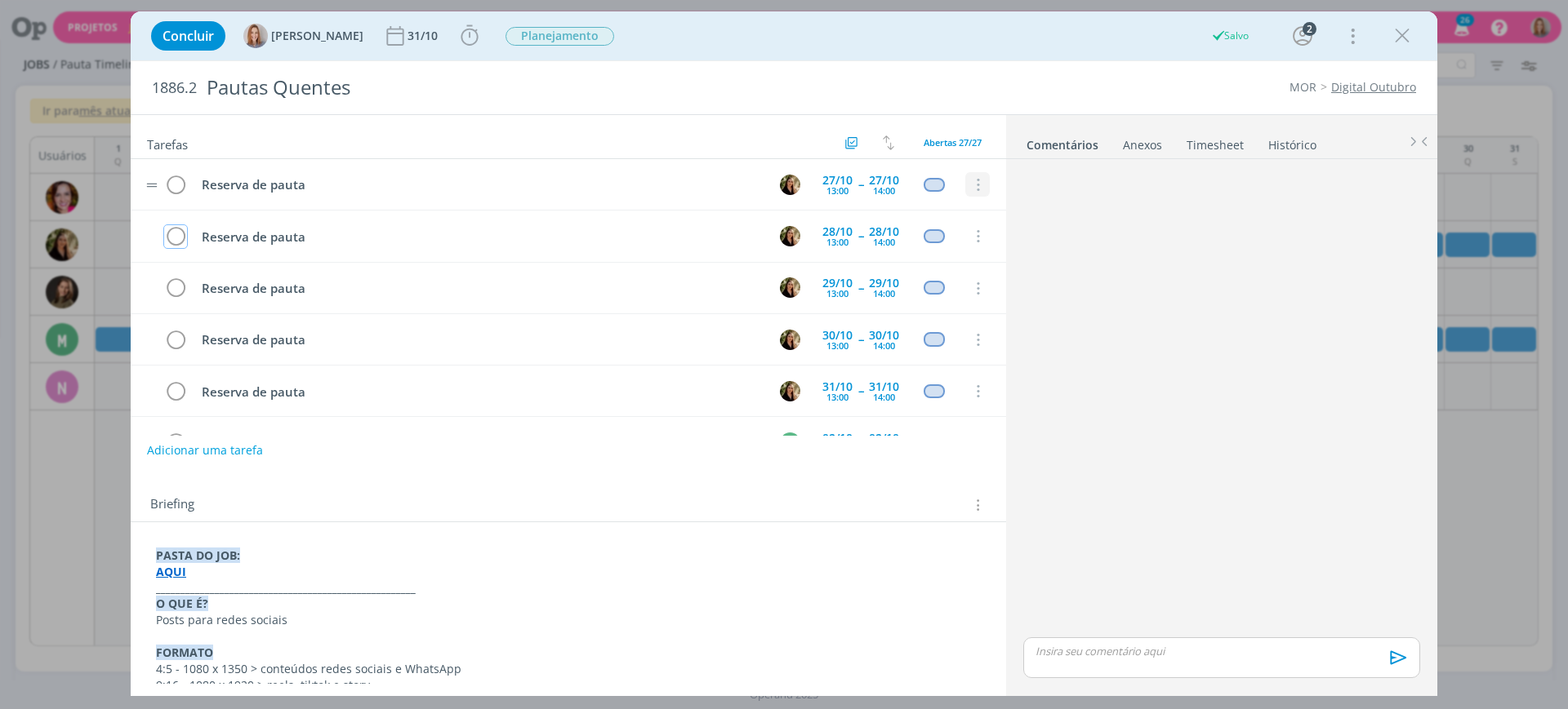
click at [975, 192] on icon "dialog" at bounding box center [976, 185] width 18 height 15
click at [943, 216] on link "Cancelar" at bounding box center [925, 214] width 129 height 26
click at [970, 229] on icon "dialog" at bounding box center [976, 237] width 18 height 15
click at [961, 205] on tr "Reserva de pauta 28/10 13:00 -- 28/10 14:00 Cancelar" at bounding box center [568, 185] width 875 height 52
click at [971, 194] on button "dialog" at bounding box center [977, 185] width 24 height 24
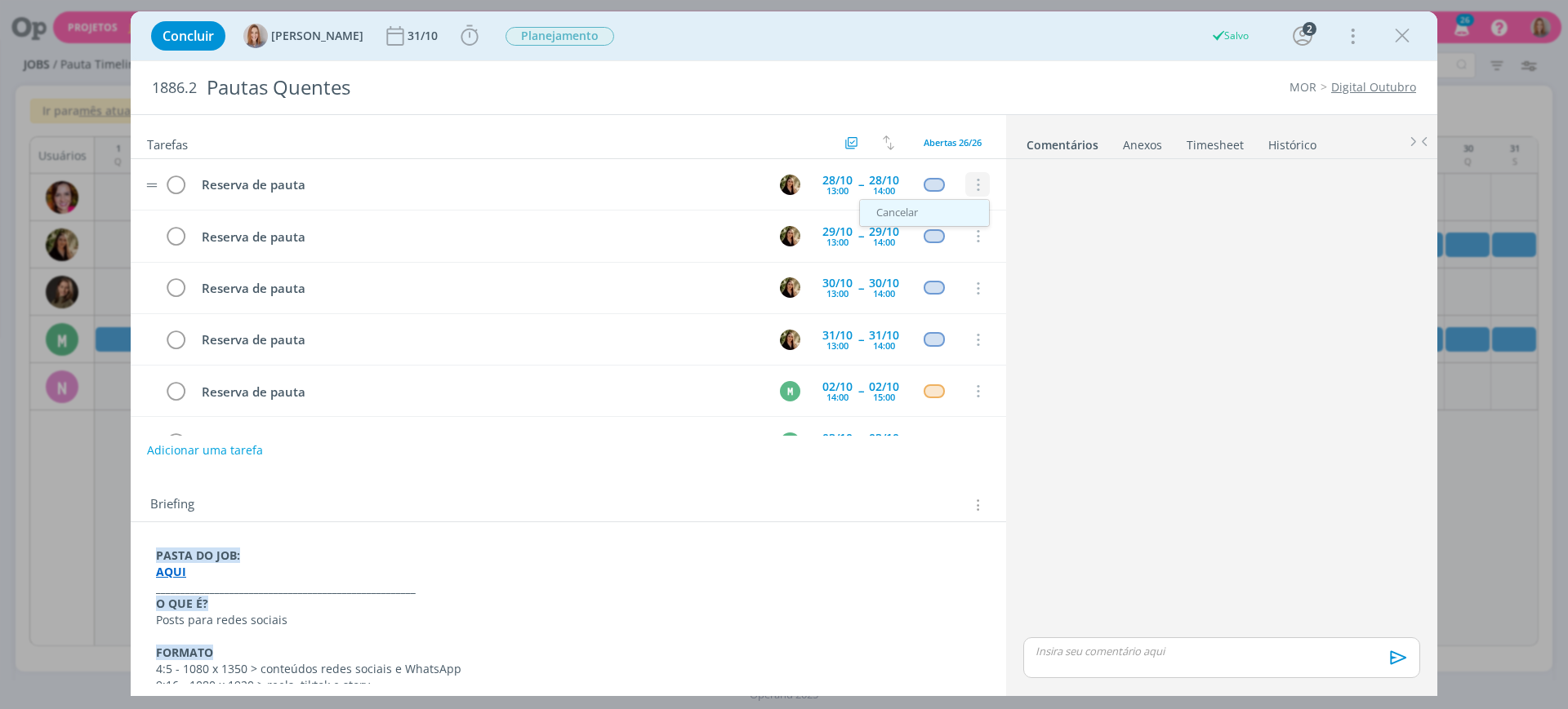
click at [953, 208] on link "Cancelar" at bounding box center [925, 214] width 129 height 26
click at [969, 185] on icon "dialog" at bounding box center [976, 185] width 18 height 15
click at [958, 209] on link "Cancelar" at bounding box center [925, 214] width 129 height 26
click at [968, 187] on icon "dialog" at bounding box center [976, 185] width 18 height 15
click at [950, 210] on link "Cancelar" at bounding box center [925, 214] width 129 height 26
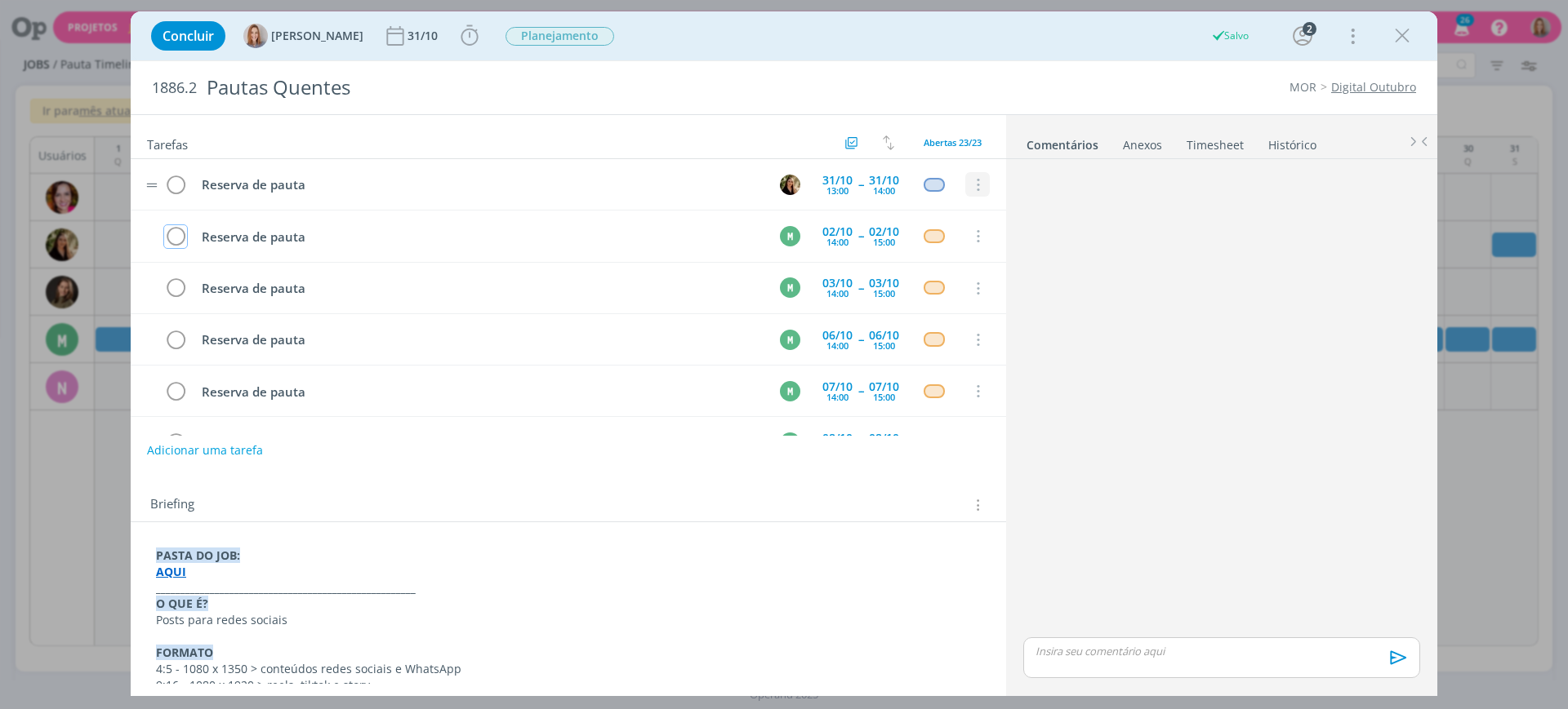
click at [968, 186] on icon "dialog" at bounding box center [976, 185] width 18 height 15
click at [960, 198] on tr "Reserva de pauta 31/10 13:00 -- 31/10 14:00 Cancelar" at bounding box center [568, 185] width 875 height 52
click at [958, 199] on tr "Reserva de pauta 31/10 13:00 -- 31/10 14:00 Cancelar" at bounding box center [568, 185] width 875 height 52
drag, startPoint x: 968, startPoint y: 187, endPoint x: 958, endPoint y: 200, distance: 16.4
click at [969, 187] on icon "dialog" at bounding box center [976, 185] width 18 height 15
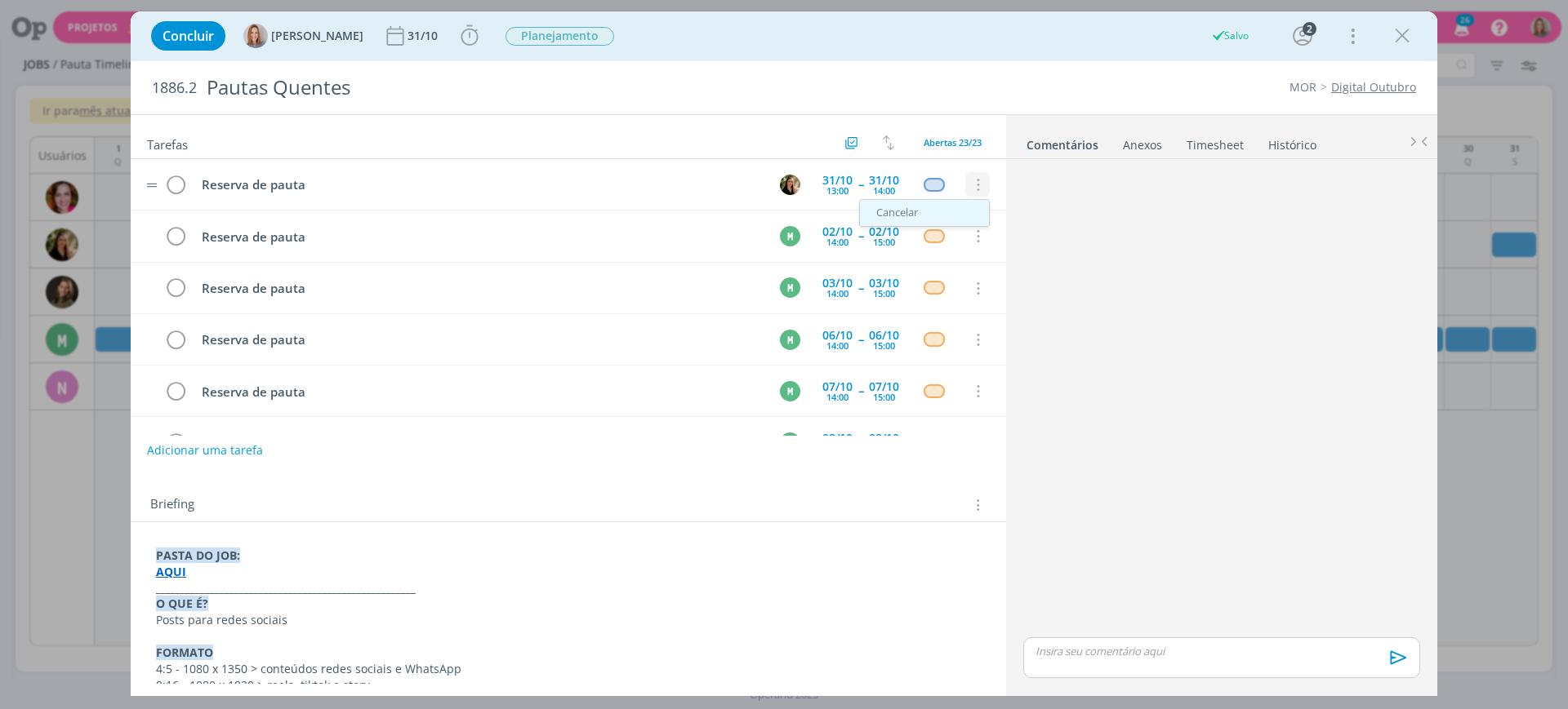
click at [951, 211] on link "Cancelar" at bounding box center [925, 214] width 129 height 26
click at [971, 187] on icon "dialog" at bounding box center [976, 185] width 18 height 15
click at [951, 210] on link "Cancelar" at bounding box center [925, 214] width 129 height 26
click at [969, 190] on icon "dialog" at bounding box center [976, 185] width 18 height 15
click at [964, 201] on link "Cancelar" at bounding box center [925, 214] width 129 height 26
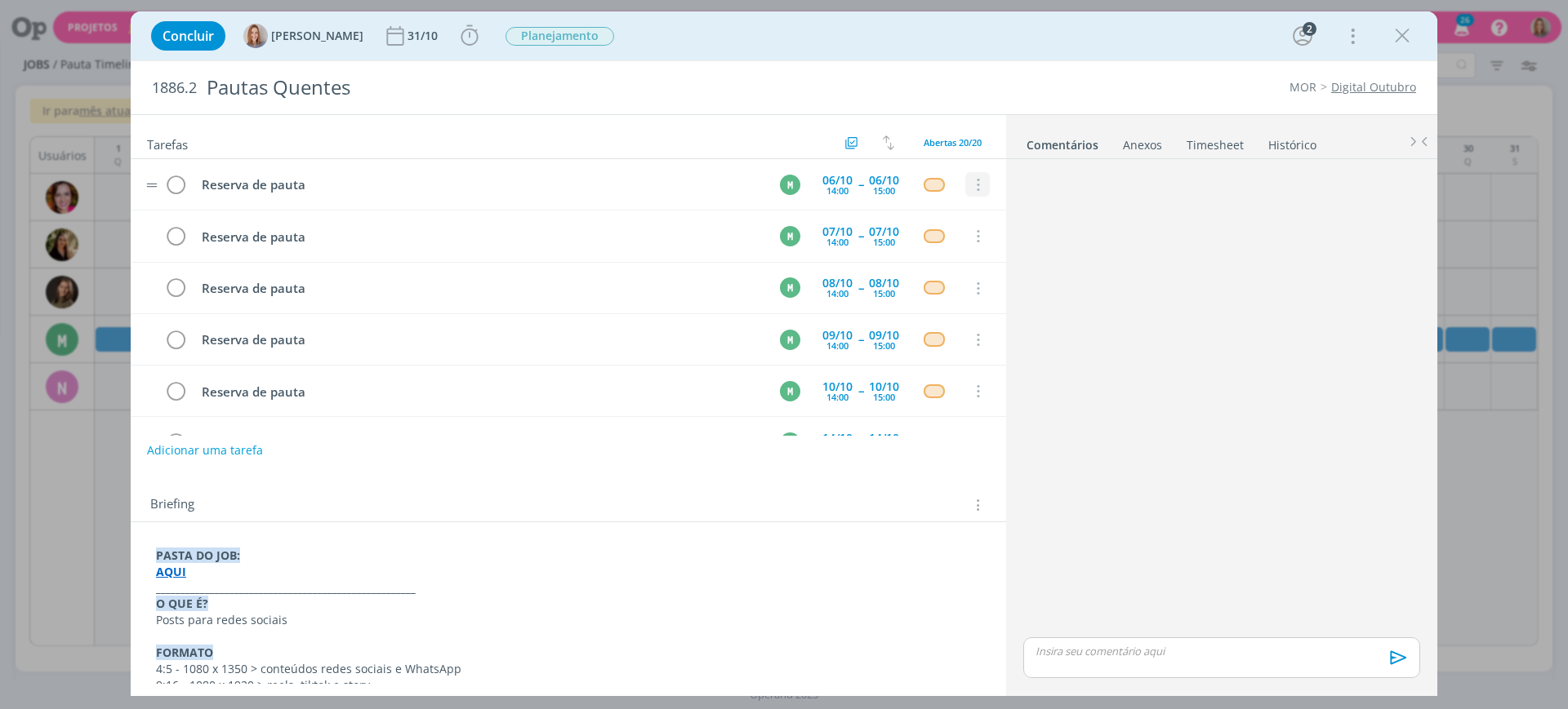
click at [968, 185] on icon "dialog" at bounding box center [976, 185] width 18 height 15
click at [970, 182] on icon "dialog" at bounding box center [976, 185] width 18 height 15
click at [954, 202] on link "Cancelar" at bounding box center [925, 214] width 129 height 26
click at [970, 184] on icon "dialog" at bounding box center [976, 185] width 18 height 15
click at [954, 206] on link "Cancelar" at bounding box center [925, 214] width 129 height 26
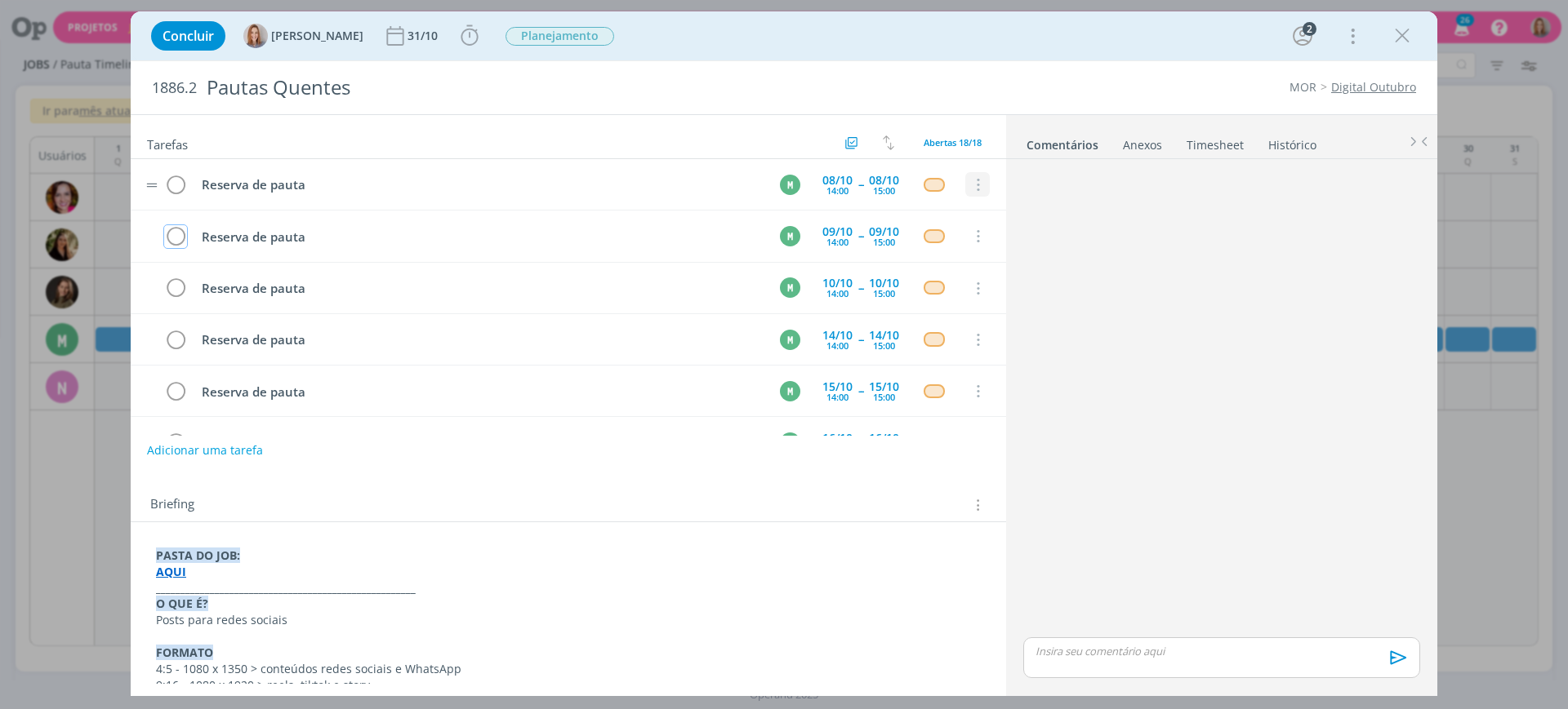
click at [971, 181] on icon "dialog" at bounding box center [976, 185] width 18 height 15
click at [951, 210] on link "Cancelar" at bounding box center [925, 214] width 129 height 26
click at [970, 192] on icon "dialog" at bounding box center [976, 185] width 18 height 15
drag, startPoint x: 950, startPoint y: 211, endPoint x: 964, endPoint y: 200, distance: 17.8
click at [949, 211] on link "Cancelar" at bounding box center [925, 214] width 129 height 26
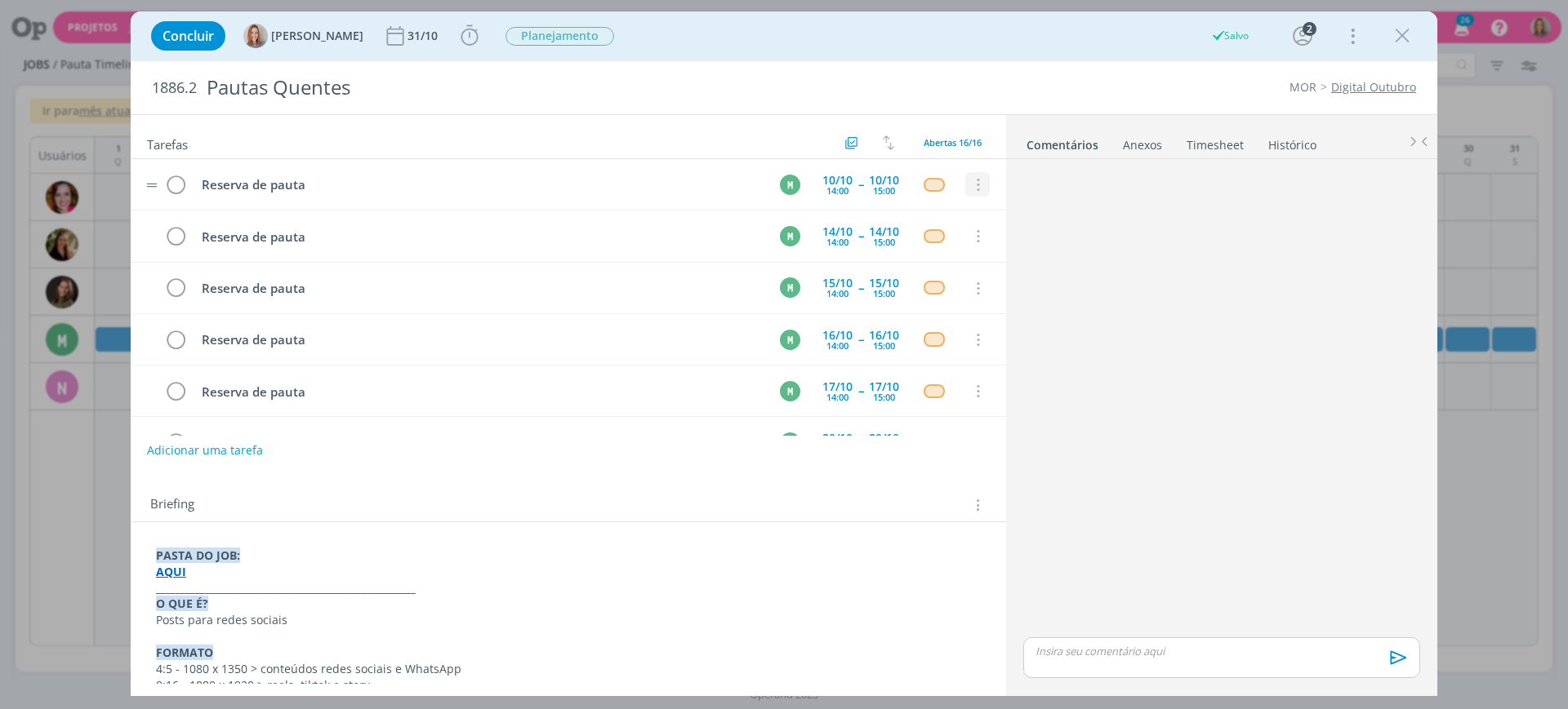
click at [974, 185] on icon "dialog" at bounding box center [976, 185] width 18 height 15
click at [957, 202] on tr "Reserva de pauta M 10/10 14:00 -- 10/10 15:00 Cancelar" at bounding box center [568, 185] width 875 height 52
click at [970, 184] on icon "dialog" at bounding box center [976, 185] width 18 height 15
click at [958, 207] on link "Cancelar" at bounding box center [925, 214] width 129 height 26
click at [970, 175] on button "dialog" at bounding box center [977, 185] width 24 height 24
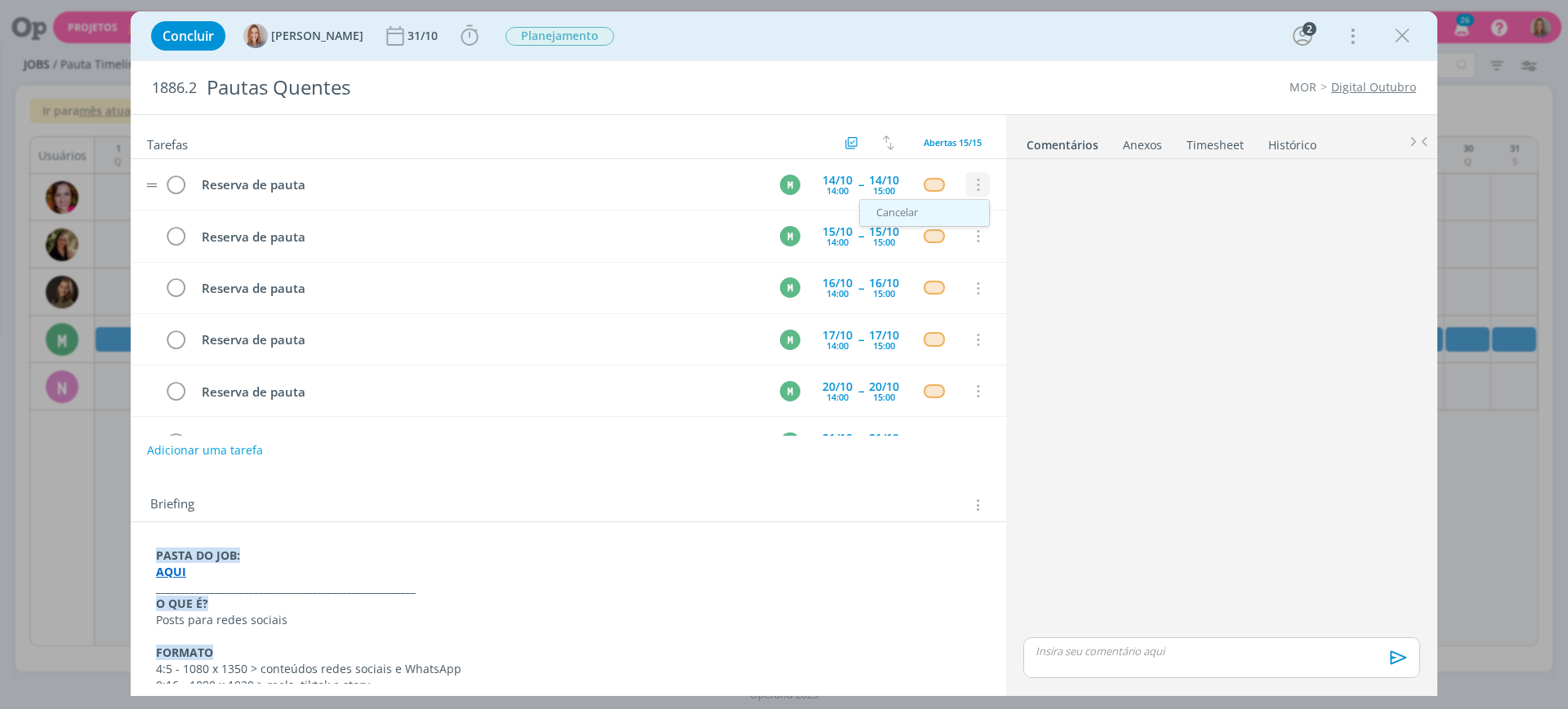
click at [953, 219] on link "Cancelar" at bounding box center [925, 214] width 129 height 26
click at [970, 187] on icon "dialog" at bounding box center [976, 185] width 18 height 15
click at [952, 219] on tr "Reserva de pauta M 16/10 14:00 -- 16/10 15:00 Cancelar" at bounding box center [568, 236] width 875 height 52
click at [968, 189] on icon "dialog" at bounding box center [976, 185] width 18 height 15
click at [945, 213] on link "Cancelar" at bounding box center [925, 214] width 129 height 26
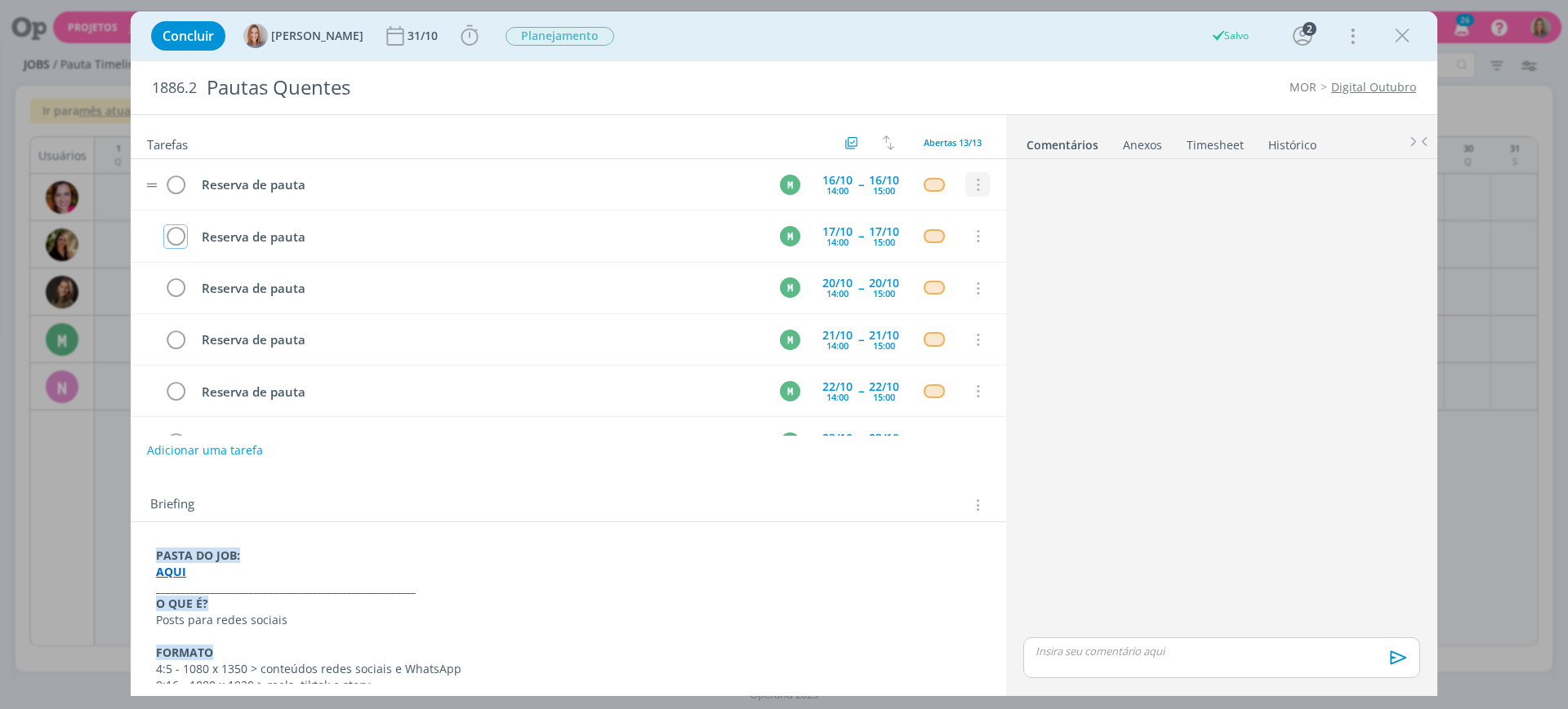
click at [969, 190] on icon "dialog" at bounding box center [976, 185] width 18 height 15
click at [961, 211] on link "Cancelar" at bounding box center [925, 214] width 129 height 26
click at [968, 186] on icon "dialog" at bounding box center [976, 185] width 18 height 15
click at [957, 206] on link "Cancelar" at bounding box center [925, 214] width 129 height 26
drag, startPoint x: 970, startPoint y: 186, endPoint x: 968, endPoint y: 194, distance: 8.2
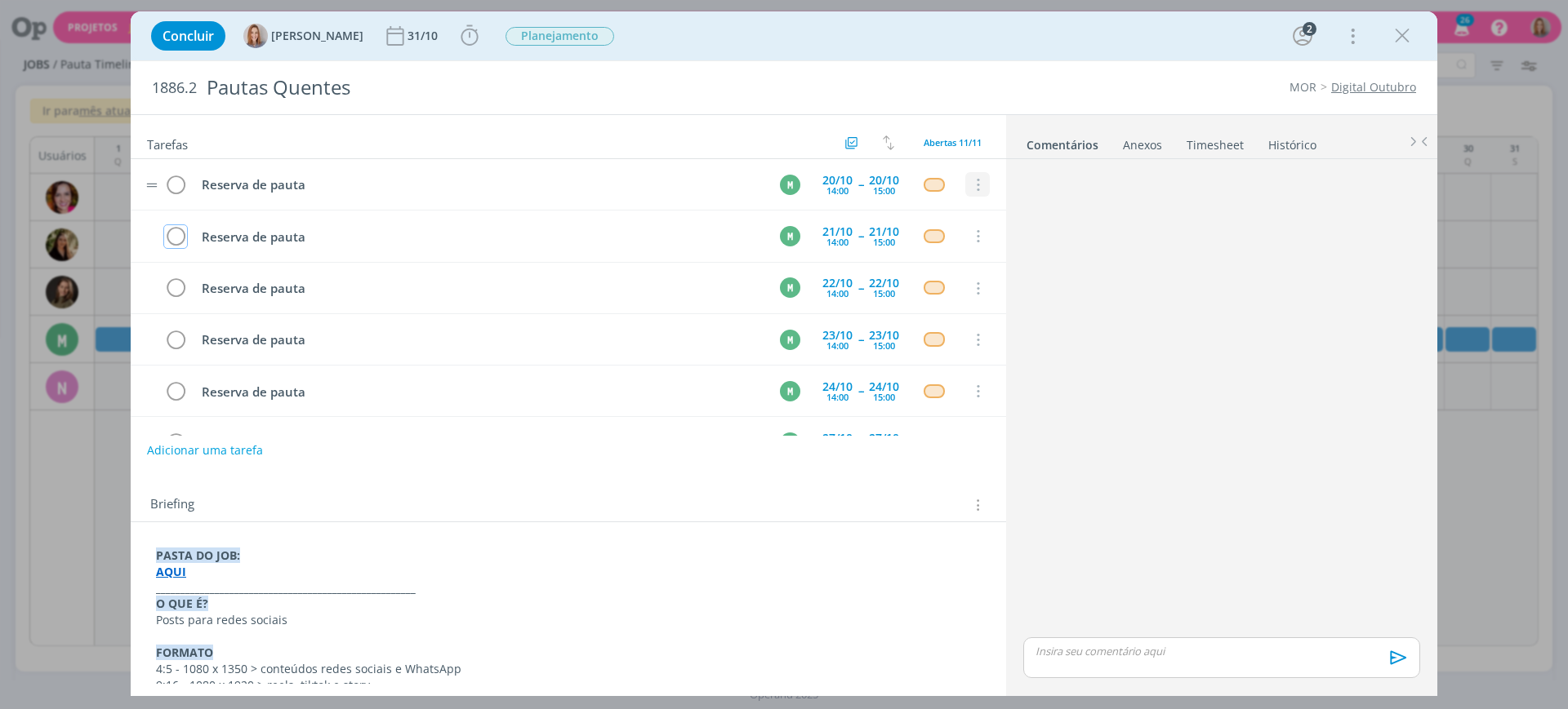
click at [970, 186] on icon "dialog" at bounding box center [976, 185] width 18 height 15
click at [957, 210] on link "Cancelar" at bounding box center [925, 214] width 129 height 26
click at [971, 187] on icon "dialog" at bounding box center [976, 185] width 18 height 15
click at [954, 213] on link "Cancelar" at bounding box center [925, 214] width 129 height 26
click at [968, 186] on icon "dialog" at bounding box center [976, 185] width 18 height 15
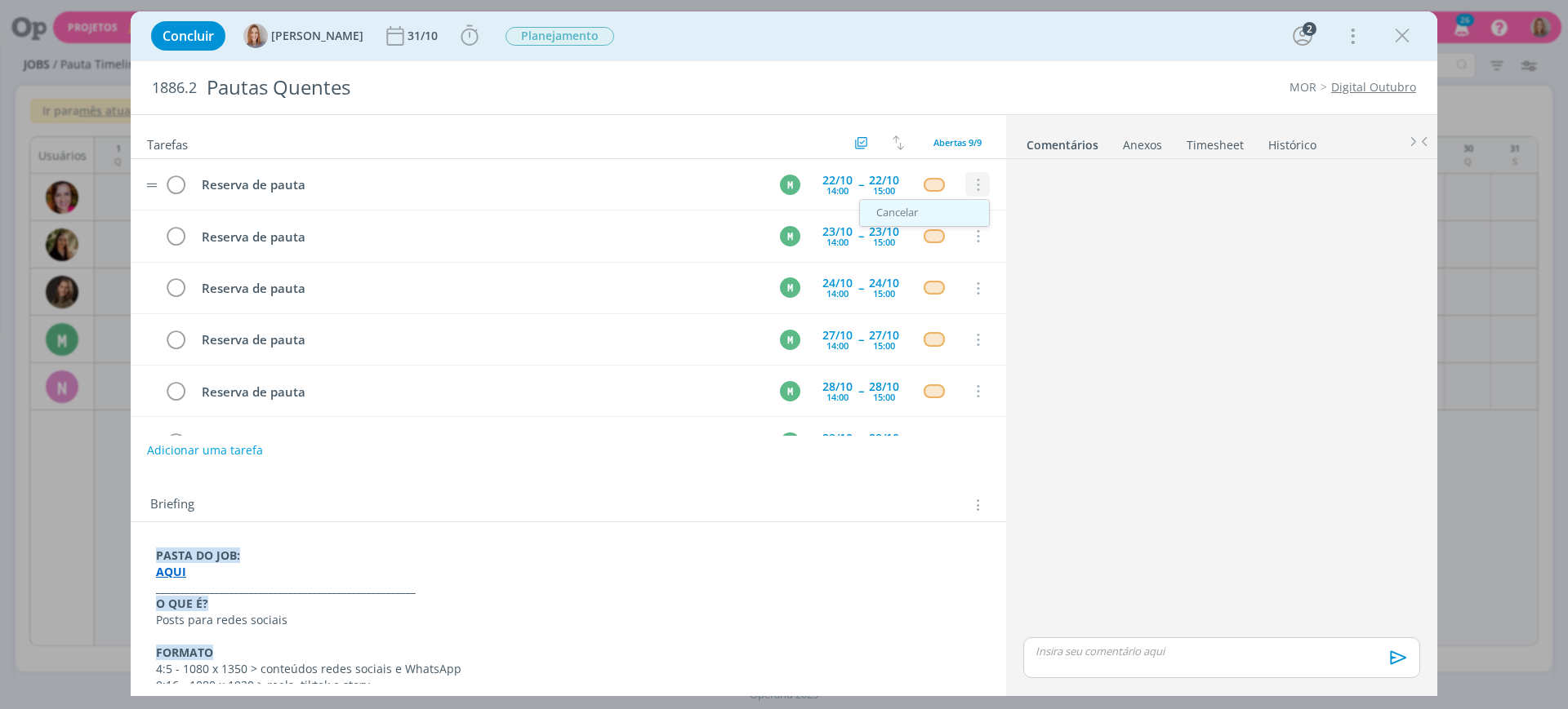
click at [952, 207] on link "Cancelar" at bounding box center [925, 214] width 129 height 26
click at [970, 184] on icon "dialog" at bounding box center [976, 185] width 18 height 15
click at [965, 206] on link "Cancelar" at bounding box center [925, 214] width 129 height 26
click at [975, 182] on icon "dialog" at bounding box center [976, 185] width 18 height 15
click at [965, 197] on button "dialog" at bounding box center [977, 185] width 24 height 24
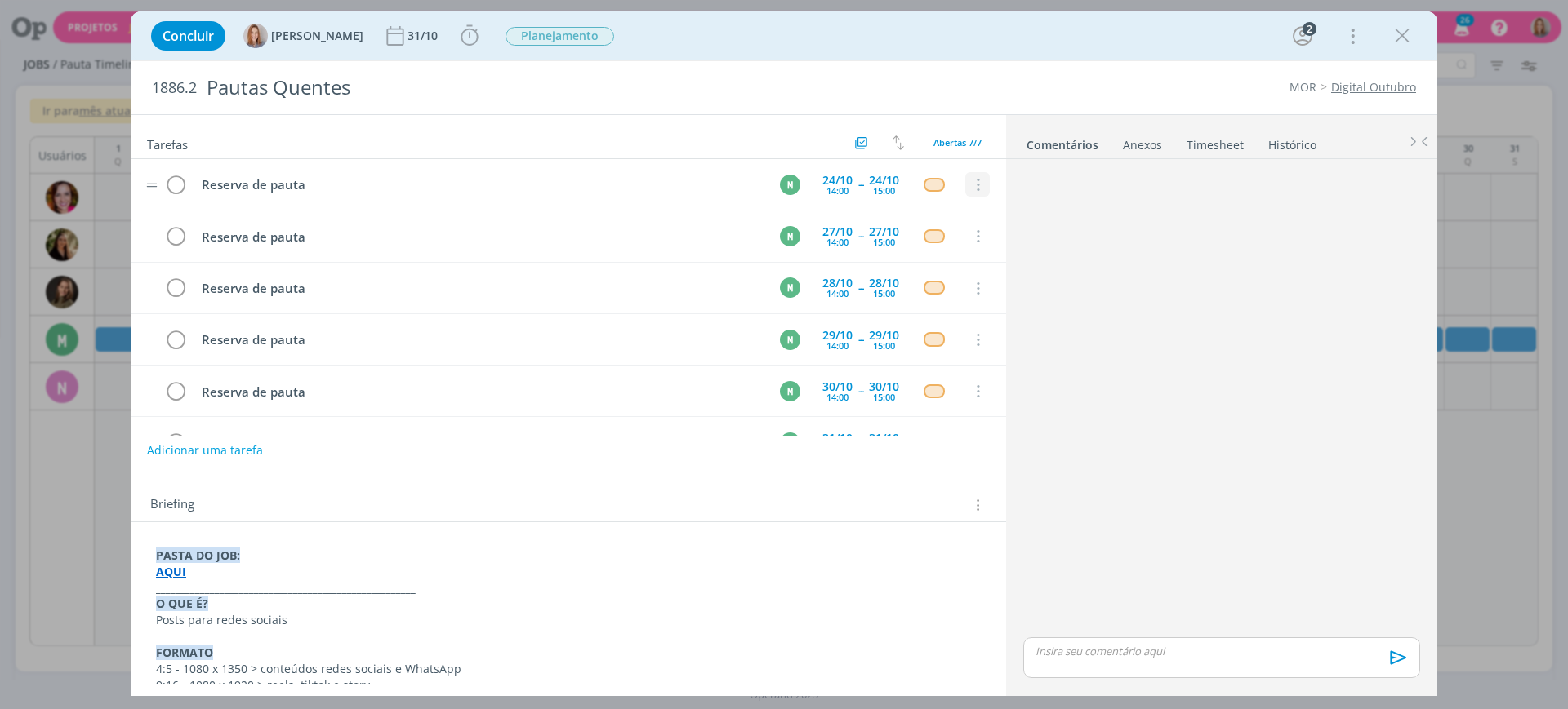
click at [968, 187] on icon "dialog" at bounding box center [976, 185] width 18 height 15
click at [963, 206] on link "Cancelar" at bounding box center [925, 214] width 129 height 26
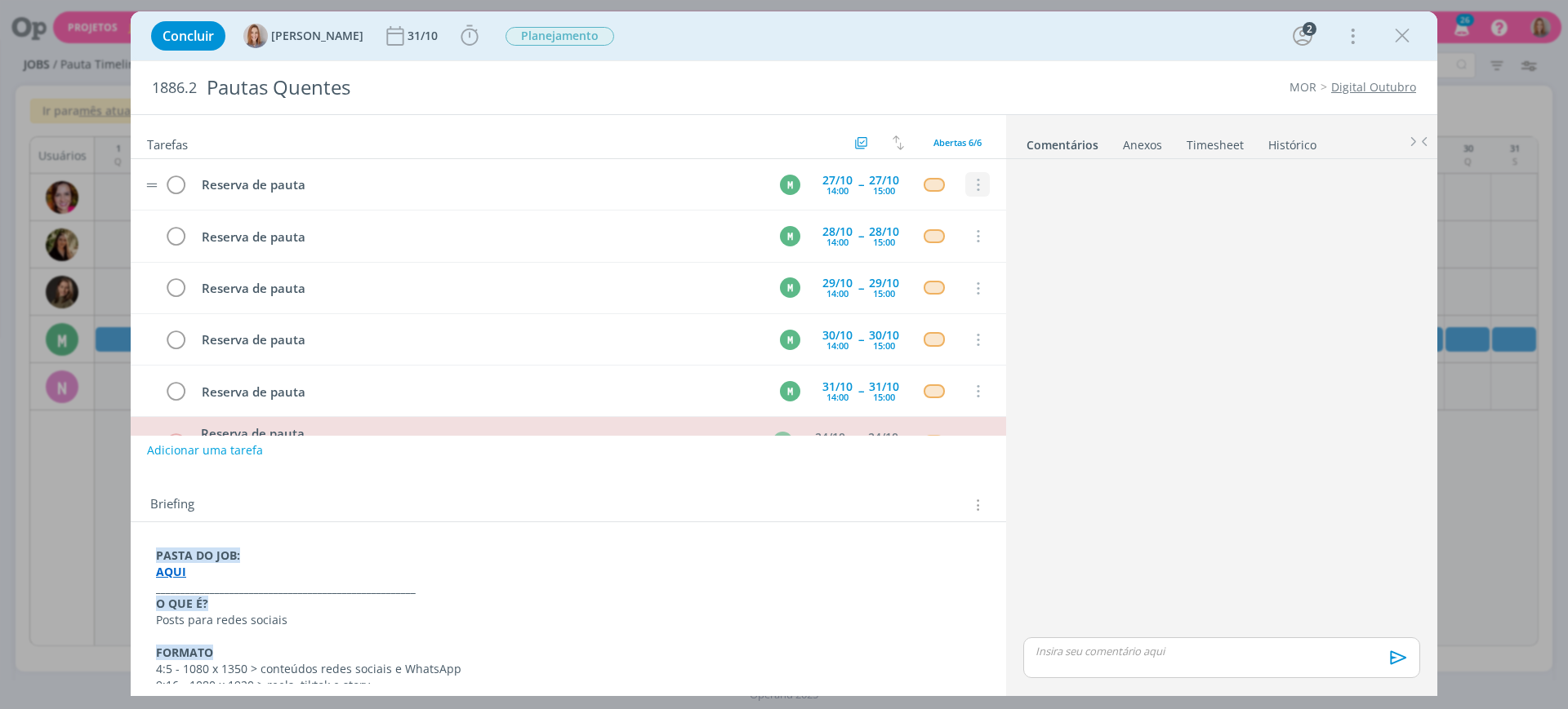
click at [969, 179] on icon "dialog" at bounding box center [976, 185] width 18 height 15
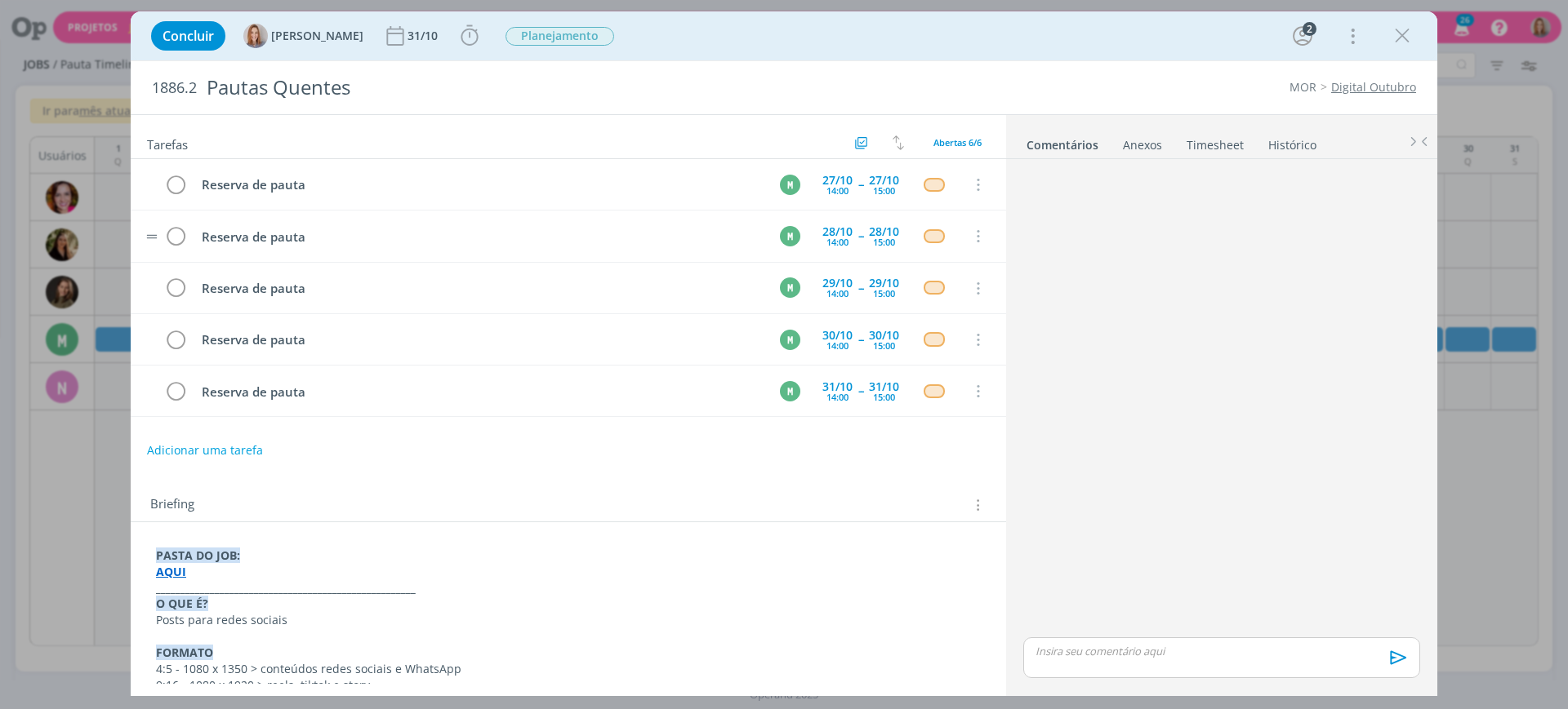
click at [952, 215] on tr "Reserva de pauta M 28/10 14:00 -- 28/10 15:00 Cancelar" at bounding box center [568, 236] width 875 height 52
click at [968, 187] on icon "dialog" at bounding box center [976, 185] width 18 height 15
click at [951, 210] on link "Cancelar" at bounding box center [925, 214] width 129 height 26
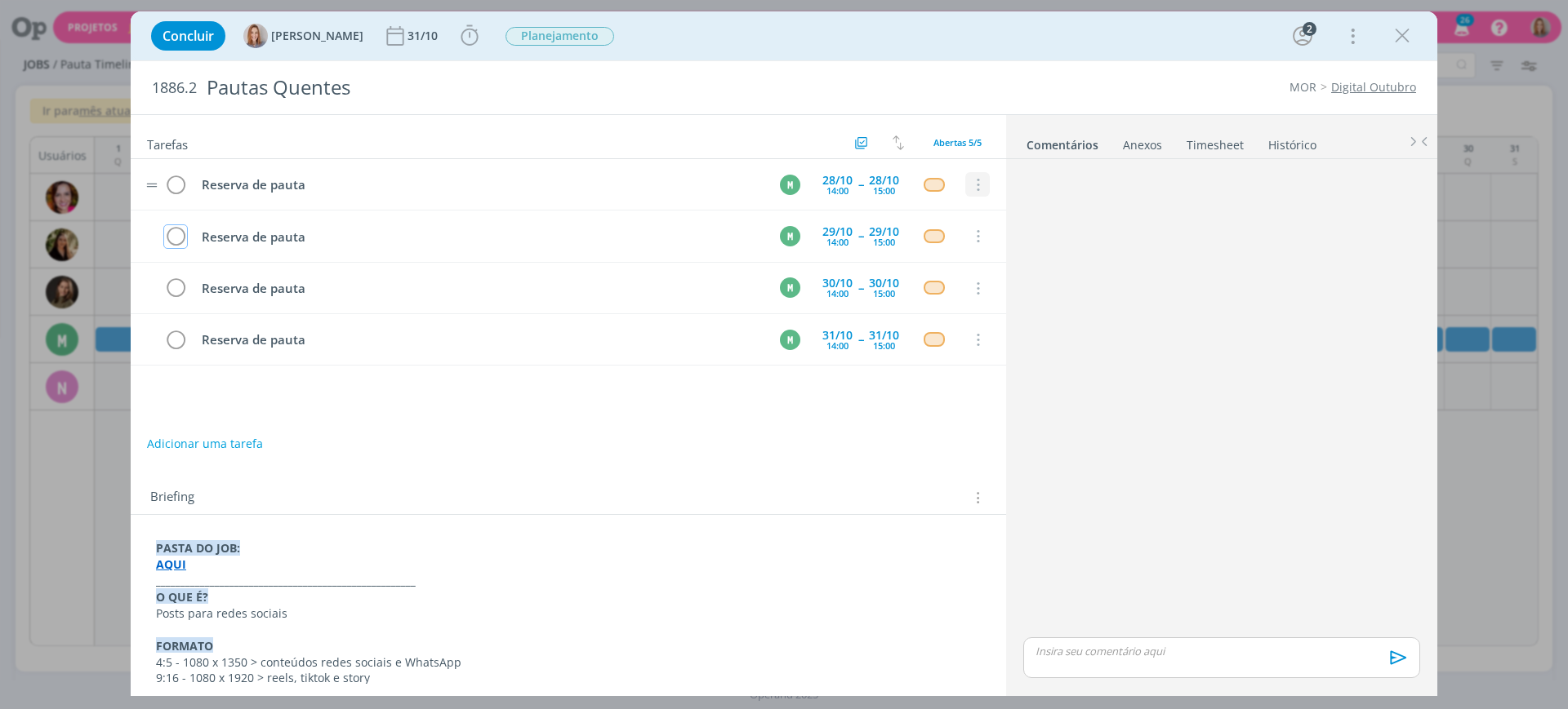
click at [968, 185] on icon "dialog" at bounding box center [976, 185] width 18 height 15
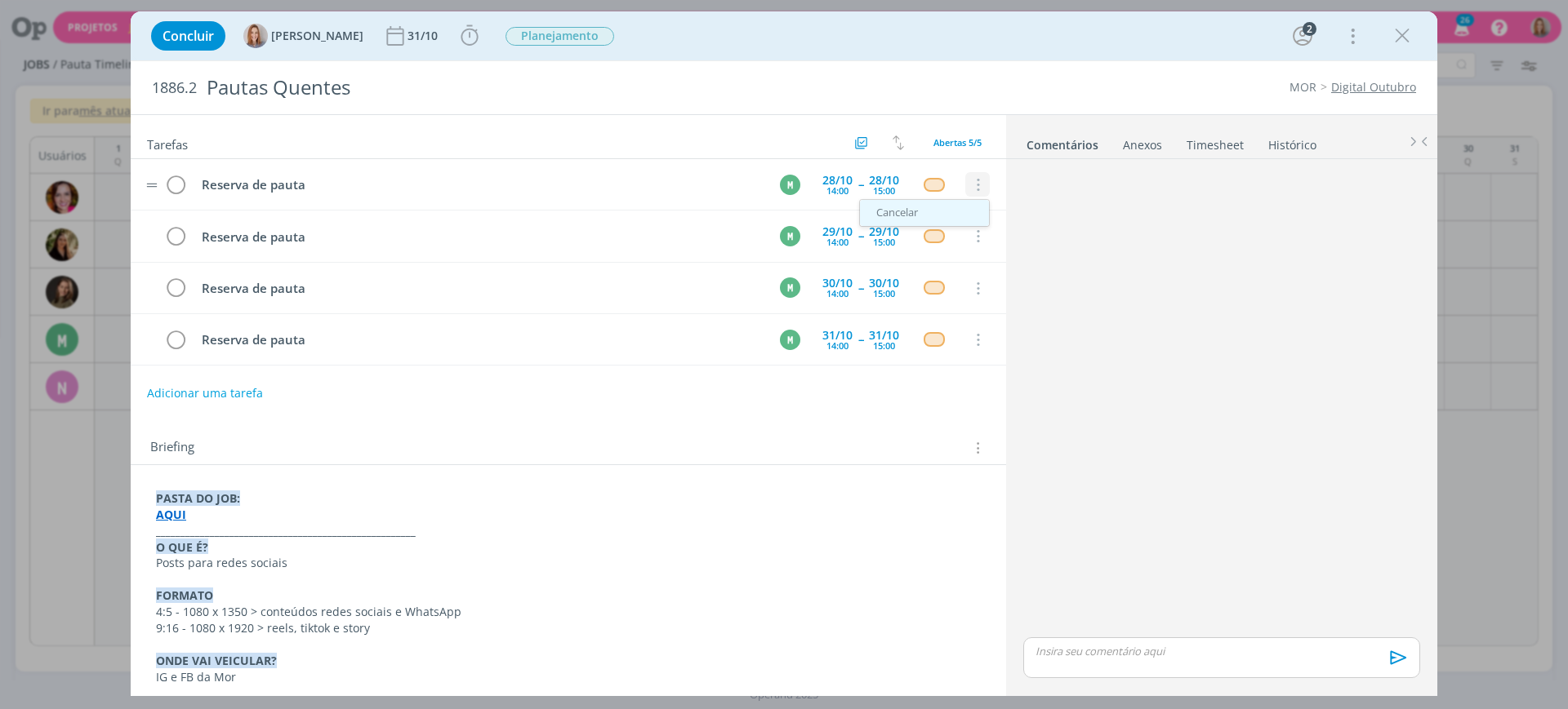
click at [948, 214] on link "Cancelar" at bounding box center [925, 214] width 129 height 26
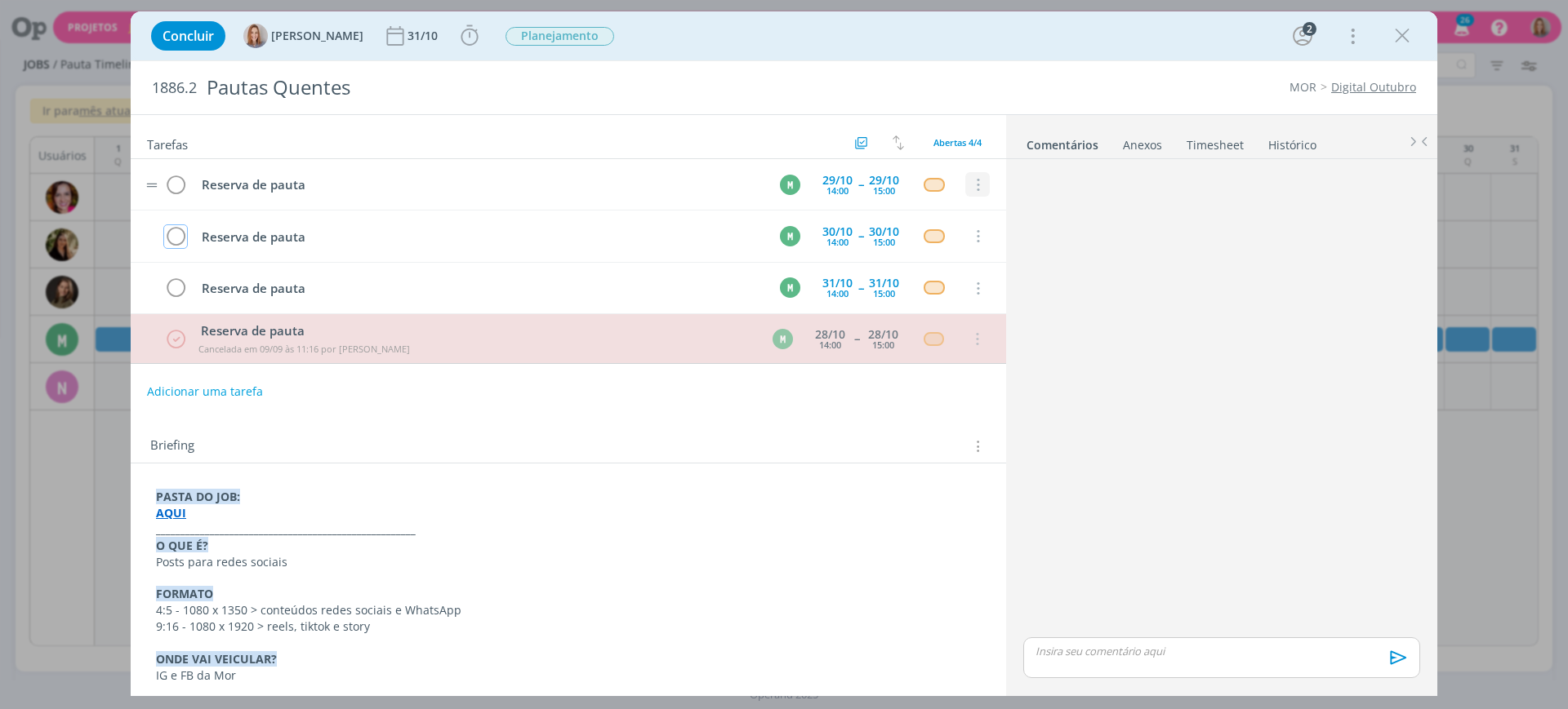
click at [970, 182] on icon "dialog" at bounding box center [976, 185] width 18 height 15
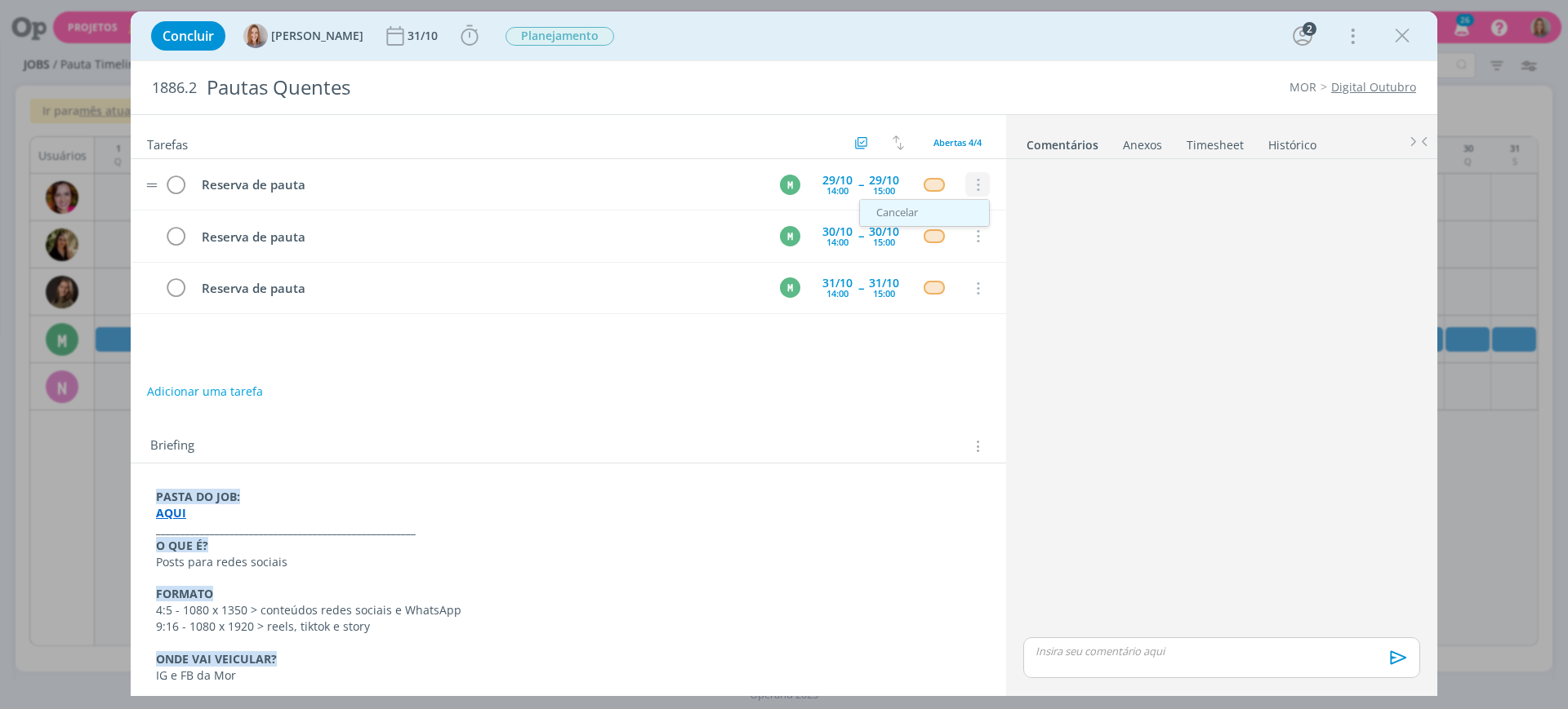
click at [957, 203] on link "Cancelar" at bounding box center [925, 214] width 129 height 26
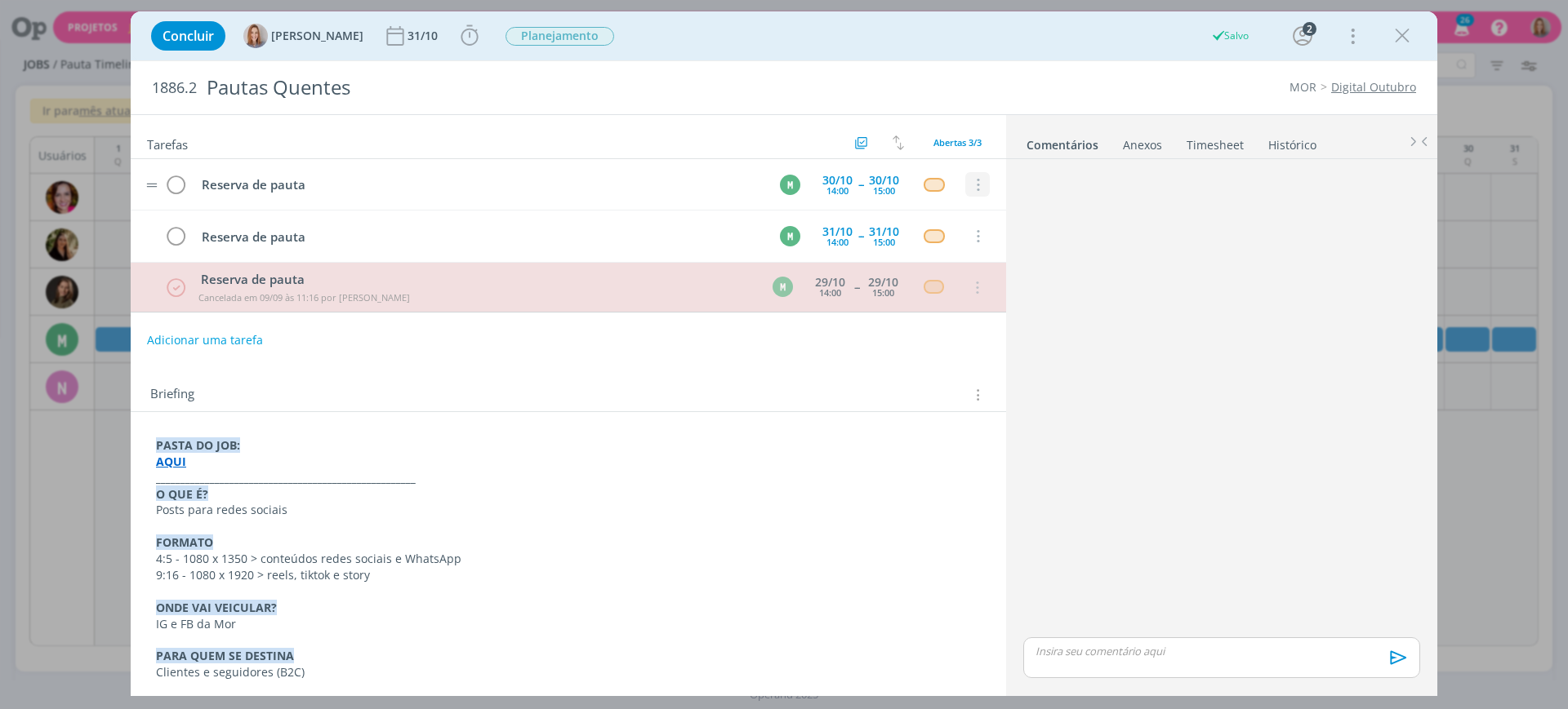
click at [971, 184] on icon "dialog" at bounding box center [976, 185] width 18 height 15
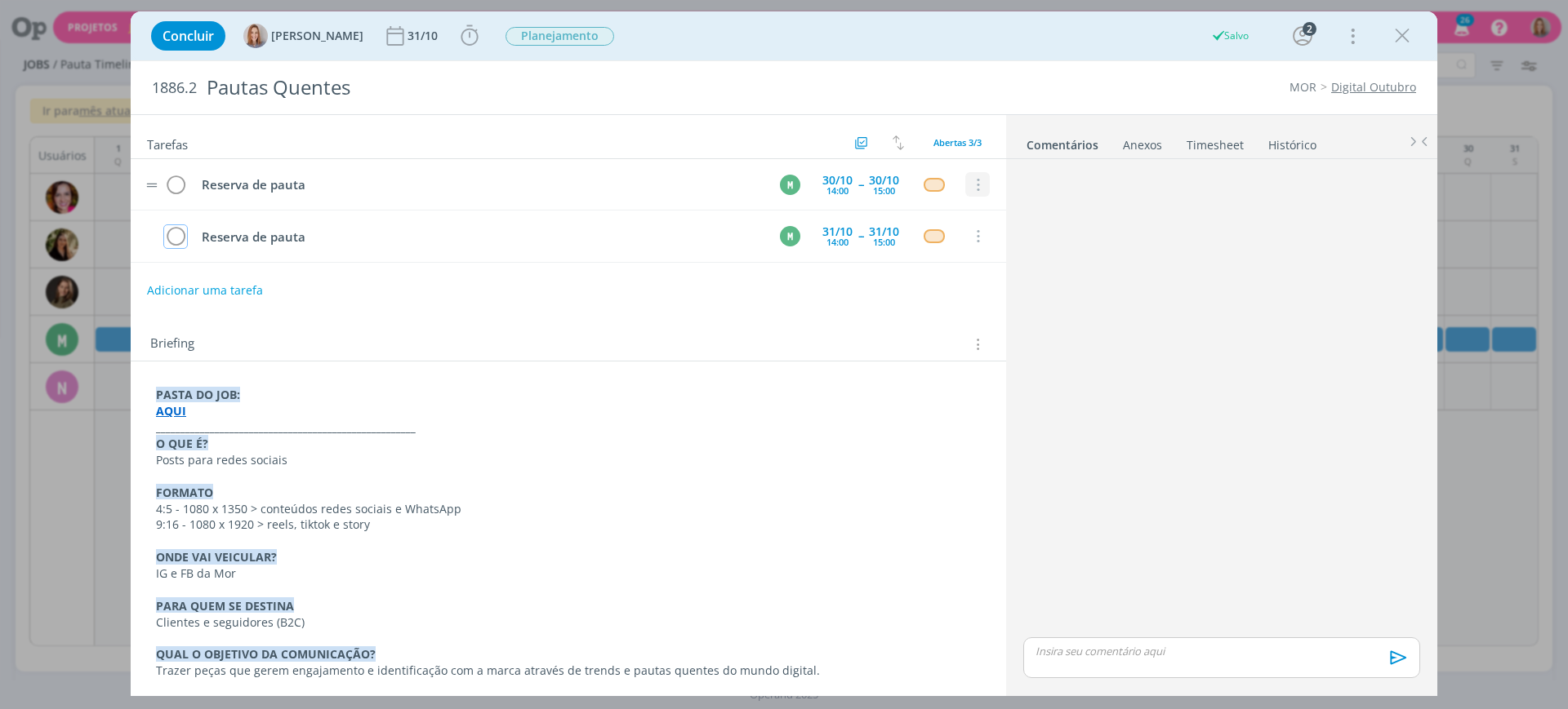
click at [968, 185] on icon "dialog" at bounding box center [976, 185] width 18 height 15
click at [944, 207] on link "Cancelar" at bounding box center [925, 214] width 129 height 26
click at [969, 185] on icon "dialog" at bounding box center [976, 185] width 18 height 15
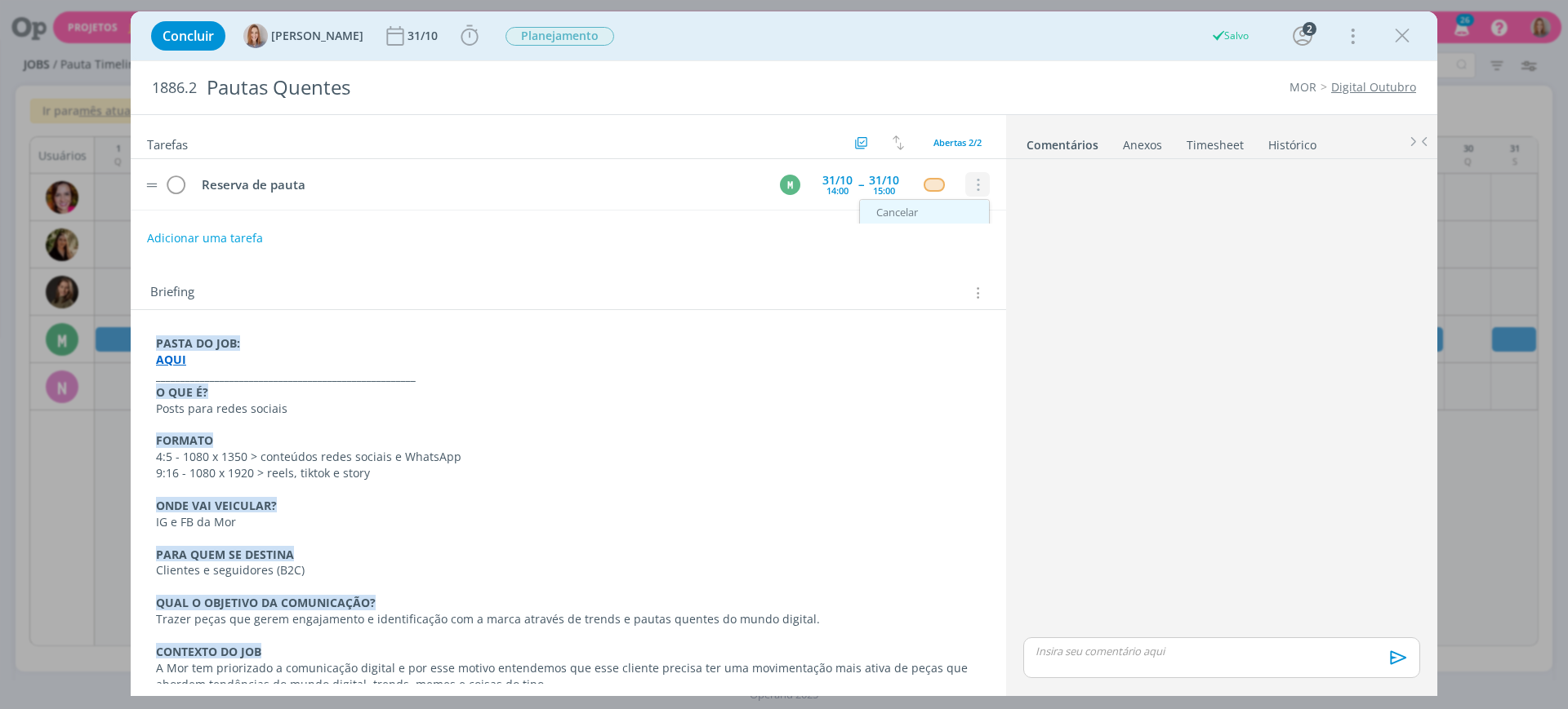
click at [948, 205] on link "Cancelar" at bounding box center [925, 214] width 129 height 26
click at [968, 183] on icon "dialog" at bounding box center [976, 185] width 18 height 15
click at [939, 185] on link "Cancelar" at bounding box center [925, 179] width 129 height 26
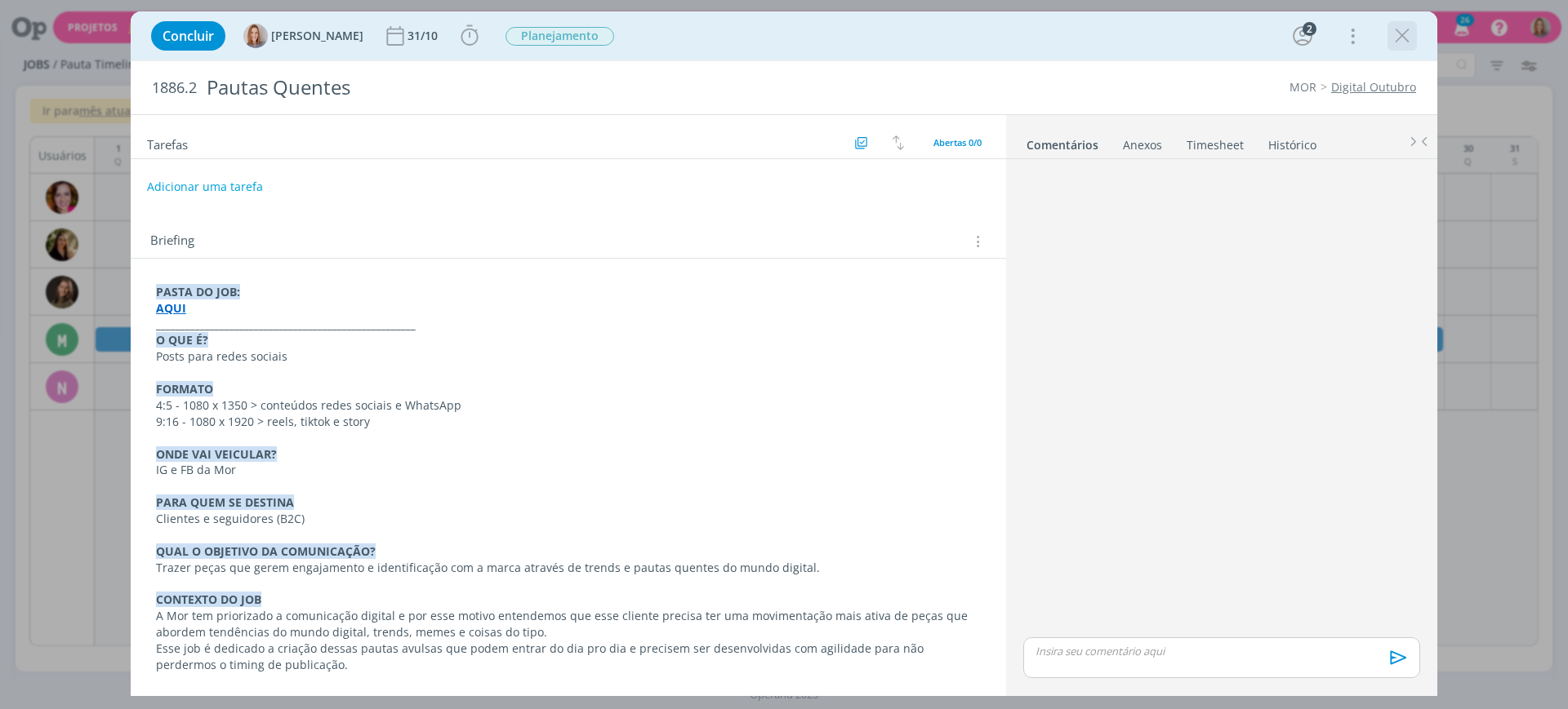
click at [1398, 36] on icon "dialog" at bounding box center [1402, 36] width 24 height 24
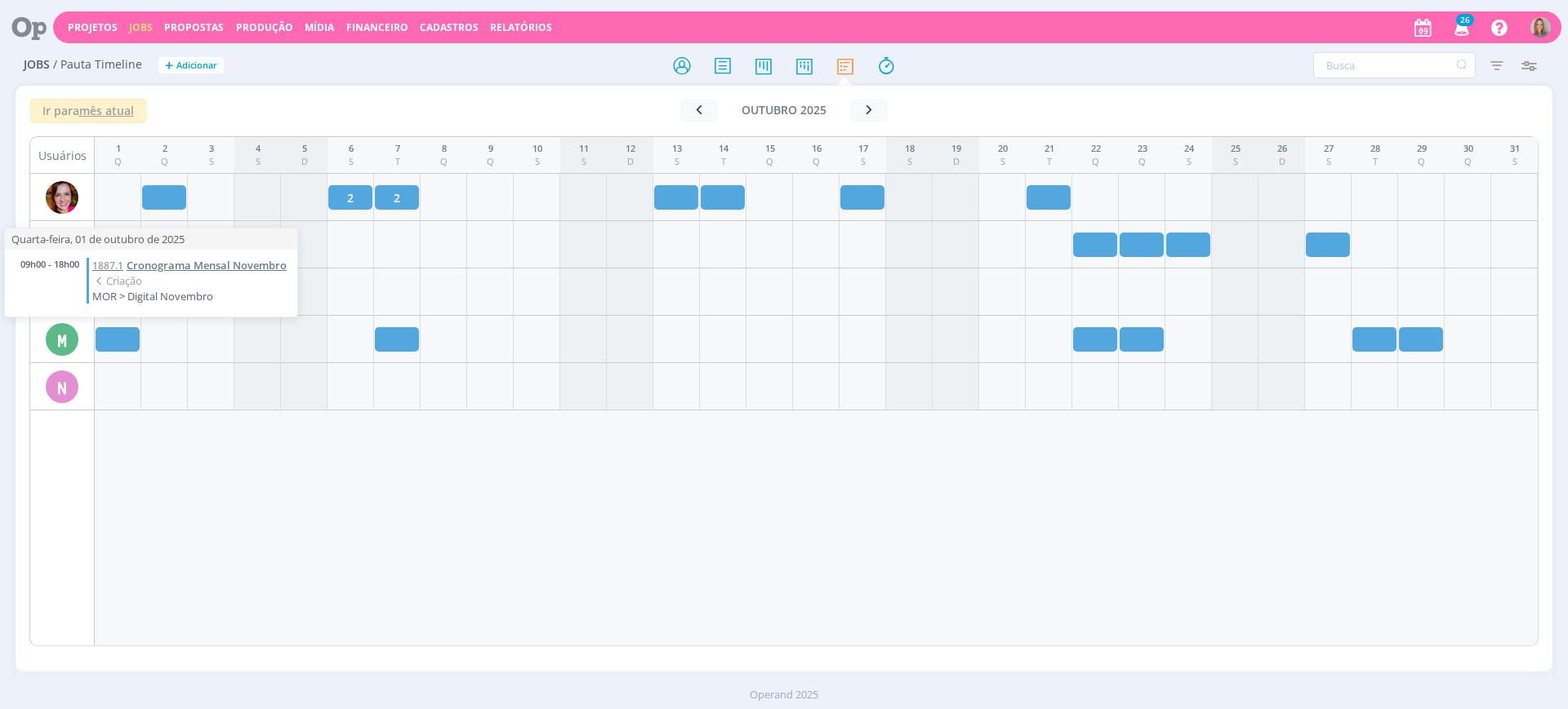
click at [181, 265] on span "Cronograma Mensal Novembro" at bounding box center [206, 265] width 160 height 15
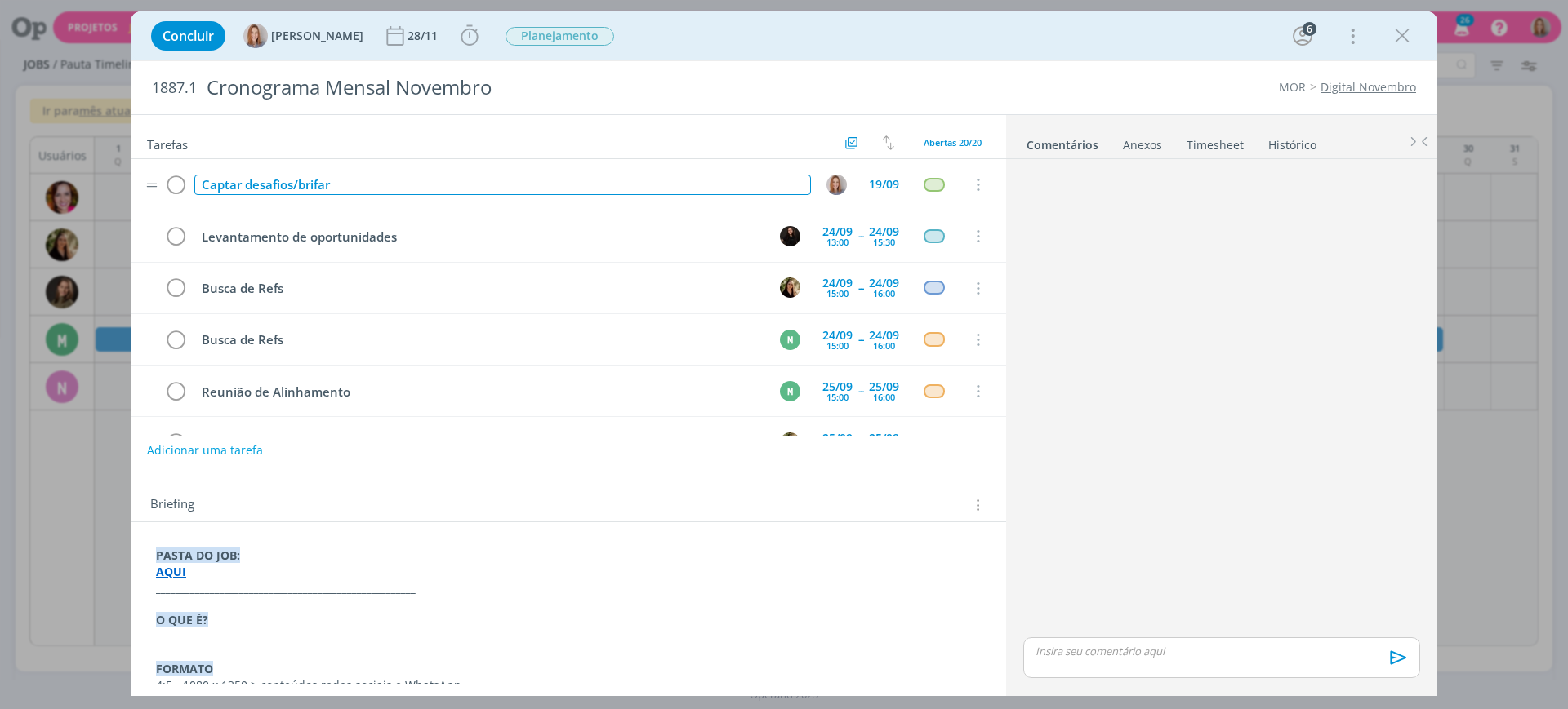
click at [417, 187] on div "Captar desafios/brifar" at bounding box center [502, 185] width 616 height 21
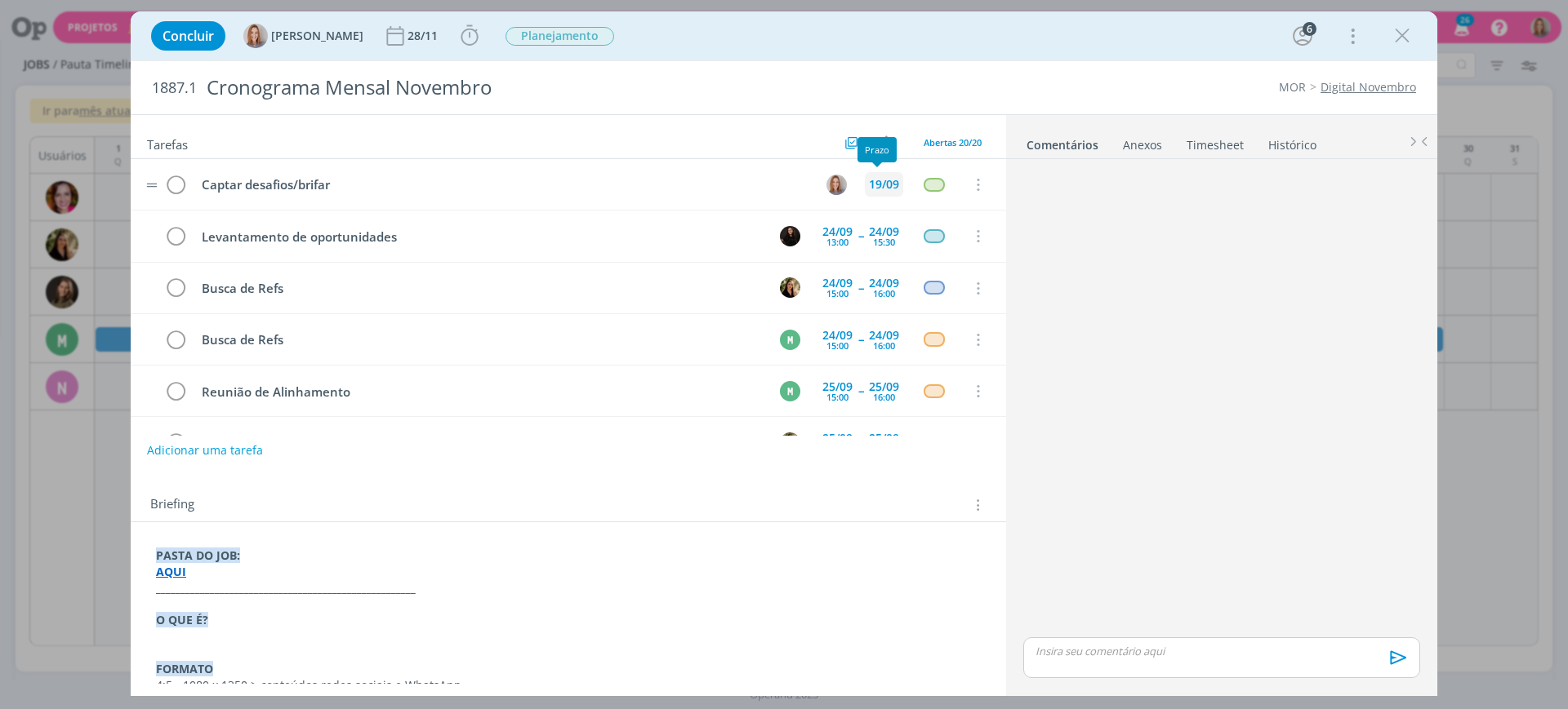
click at [875, 179] on div "19/09" at bounding box center [883, 185] width 30 height 11
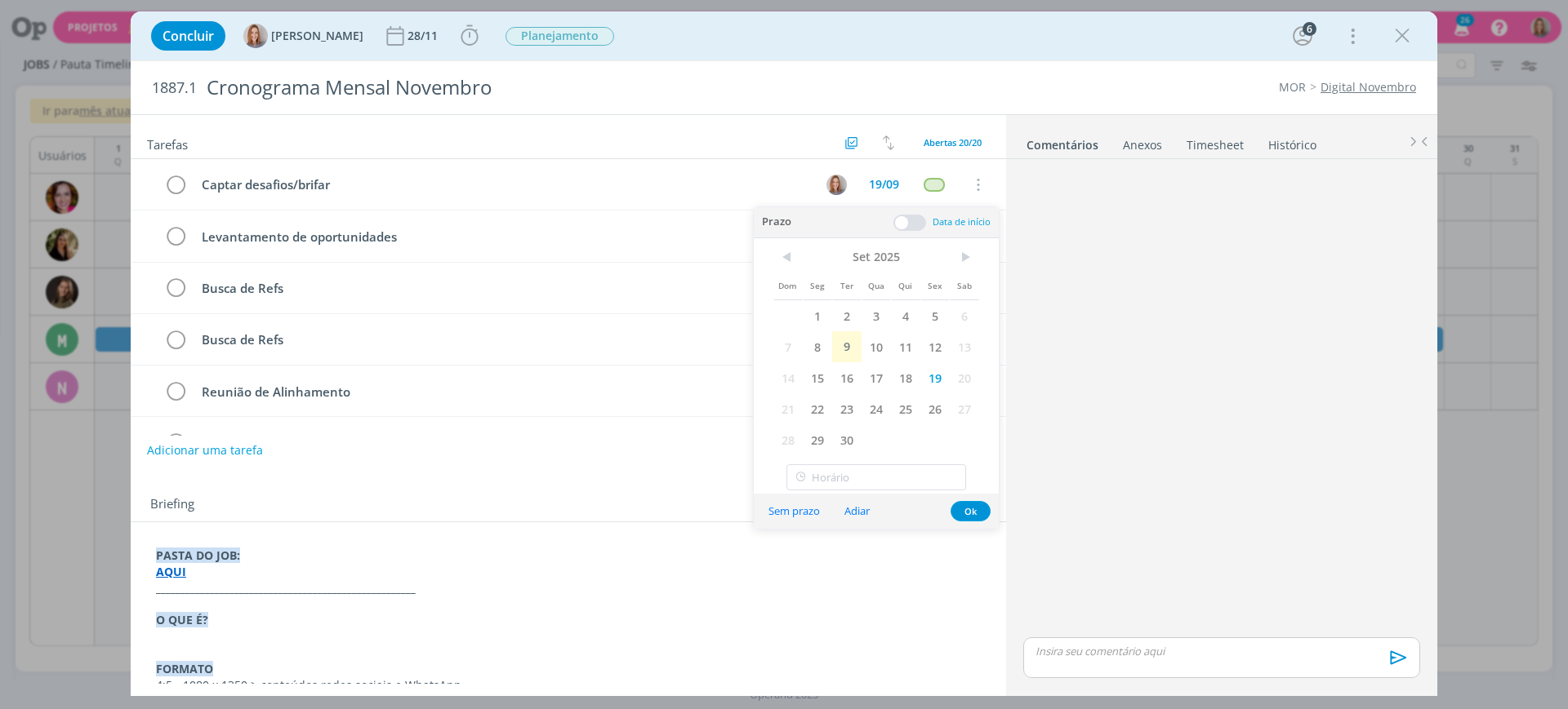
click at [1257, 339] on div "dialog" at bounding box center [1221, 399] width 410 height 467
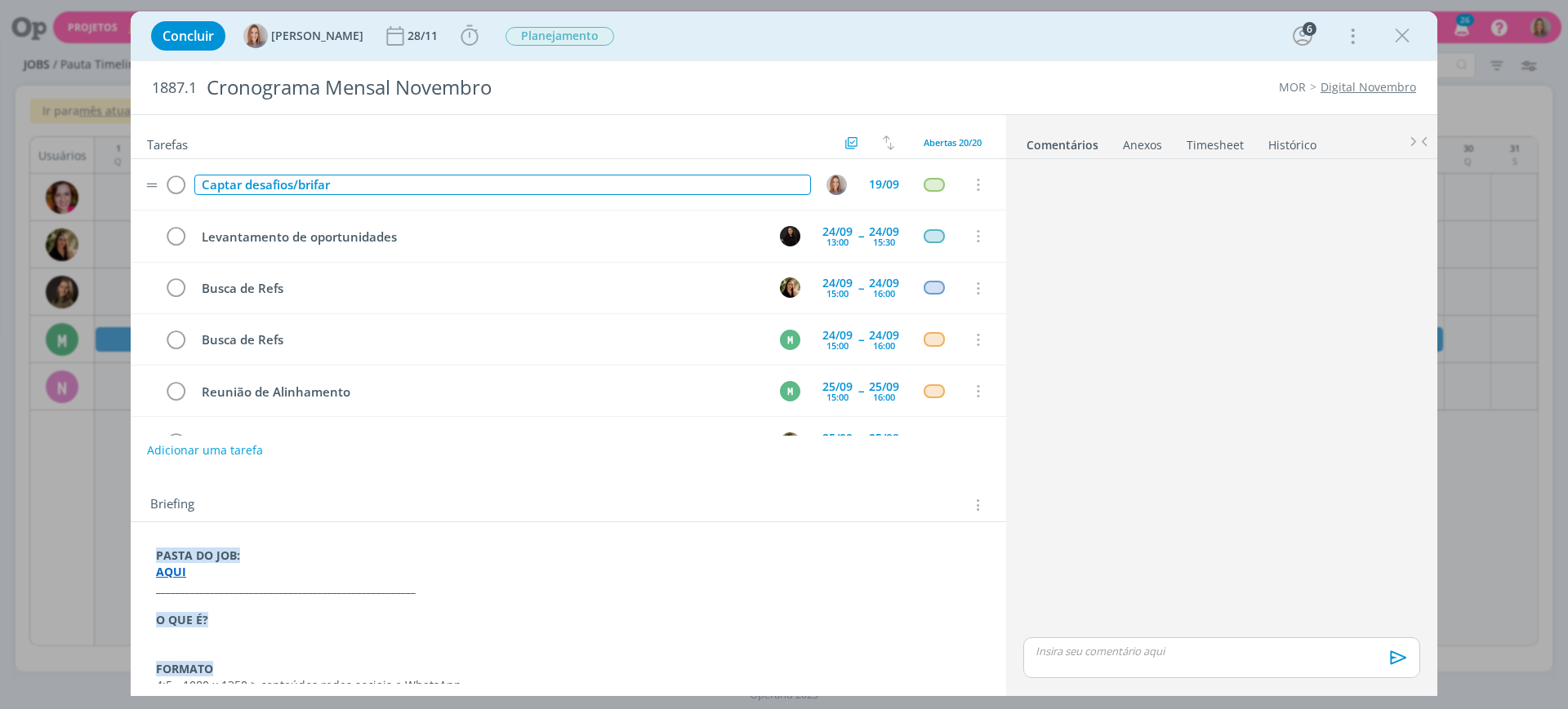
click at [424, 184] on div "Captar desafios/brifar" at bounding box center [502, 185] width 616 height 21
drag, startPoint x: 385, startPoint y: 174, endPoint x: 106, endPoint y: 162, distance: 279.3
click at [106, 162] on div "Concluir Amanda Oliveira 28/11 Iniciar Apontar Data * 09/09/2025 Horas * 00:00 …" at bounding box center [784, 354] width 1568 height 709
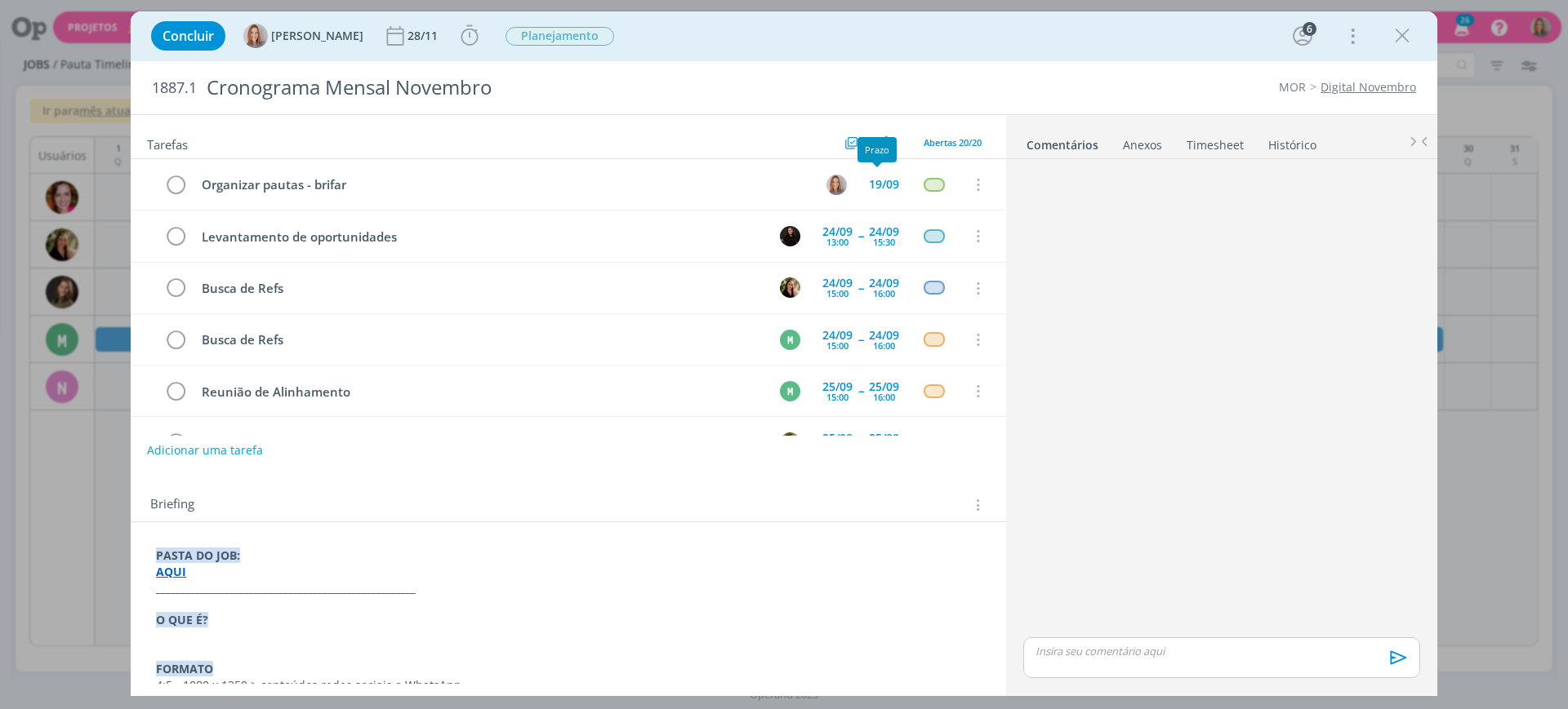
click at [1132, 244] on div "dialog" at bounding box center [1221, 399] width 410 height 467
click at [1407, 41] on icon "dialog" at bounding box center [1402, 36] width 24 height 24
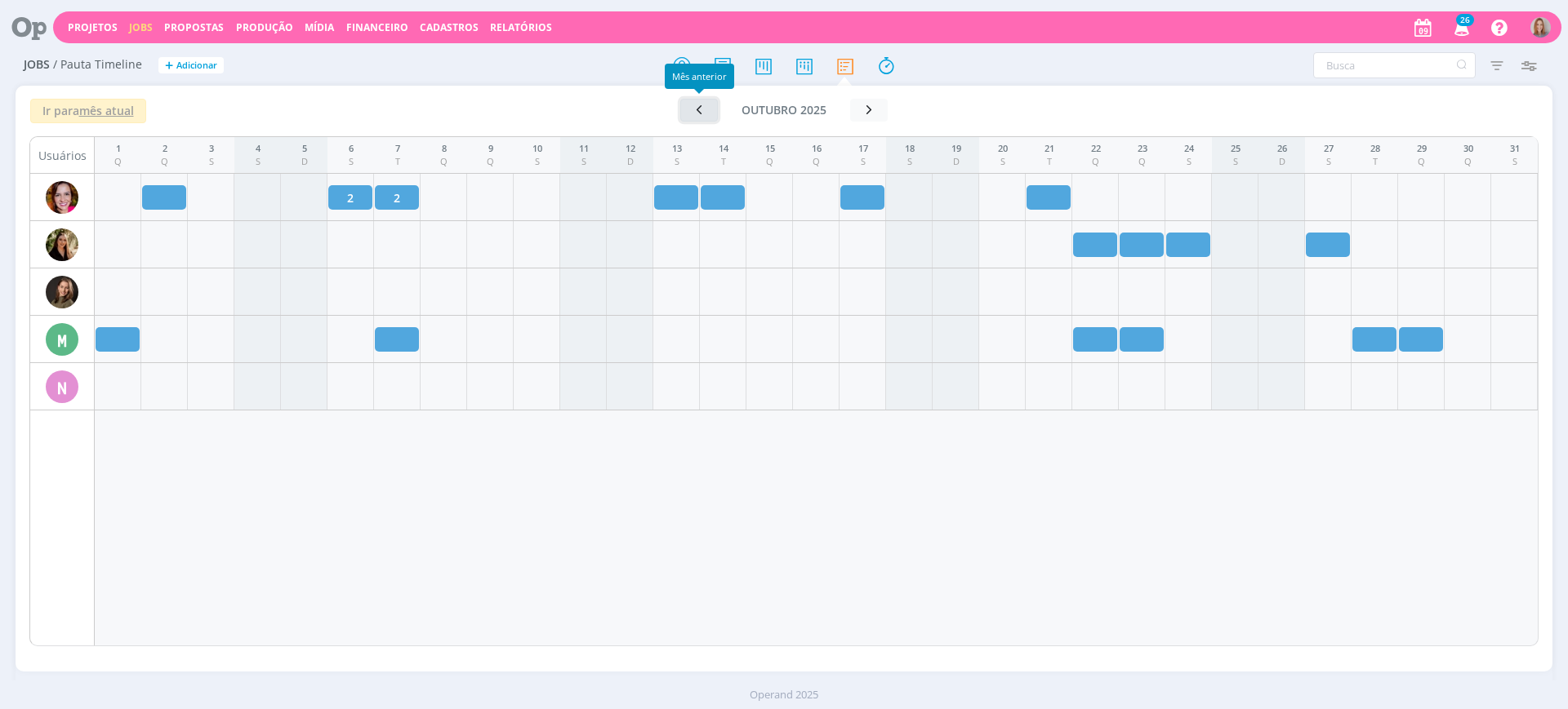
click at [696, 103] on icon "button" at bounding box center [698, 110] width 16 height 16
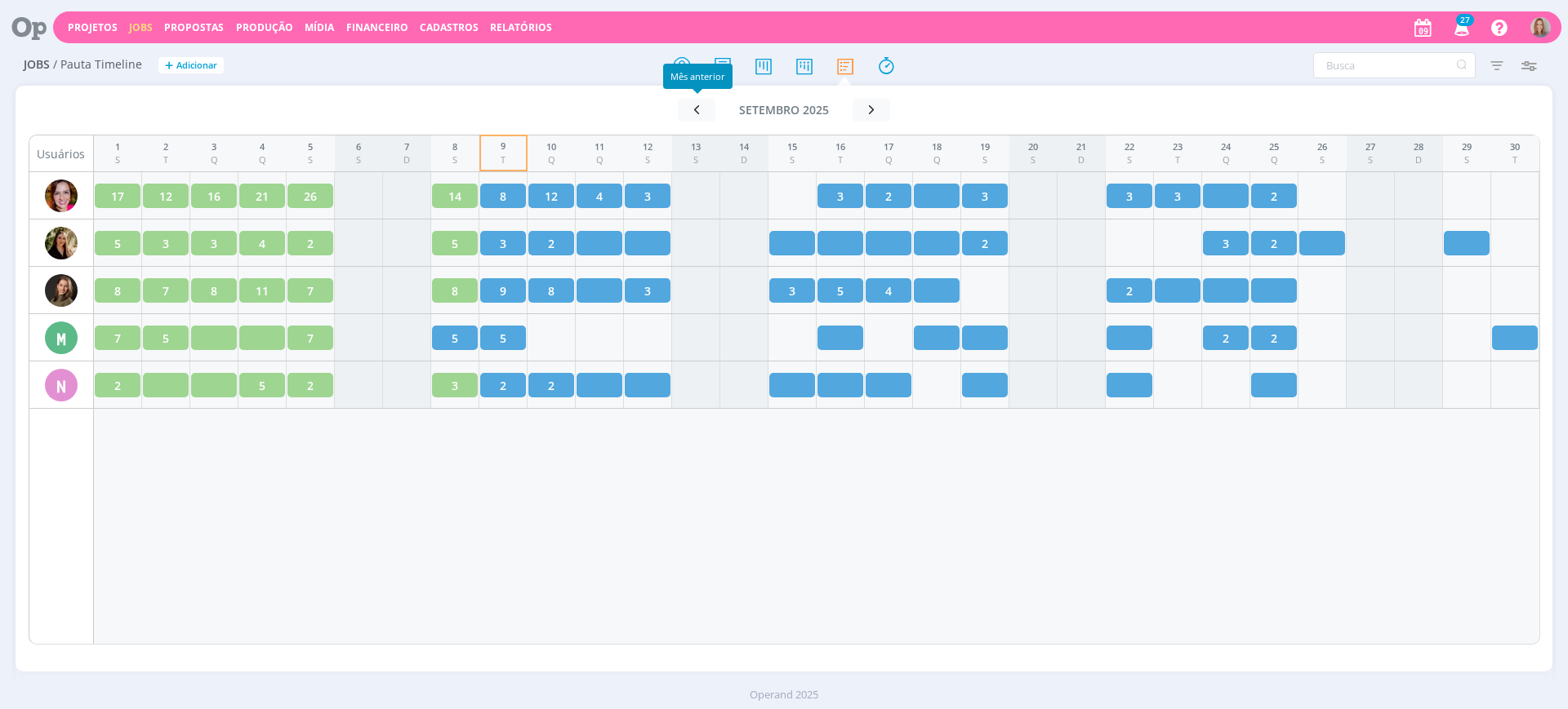
click at [674, 490] on div "1 S 2 T 3 Q 4 Q 5 S 6 S 7 D 8 S 9 T 10 Q 11 Q 12 S 13 S 14 D 15 S 16 T 17 Q 18 …" at bounding box center [817, 390] width 1446 height 510
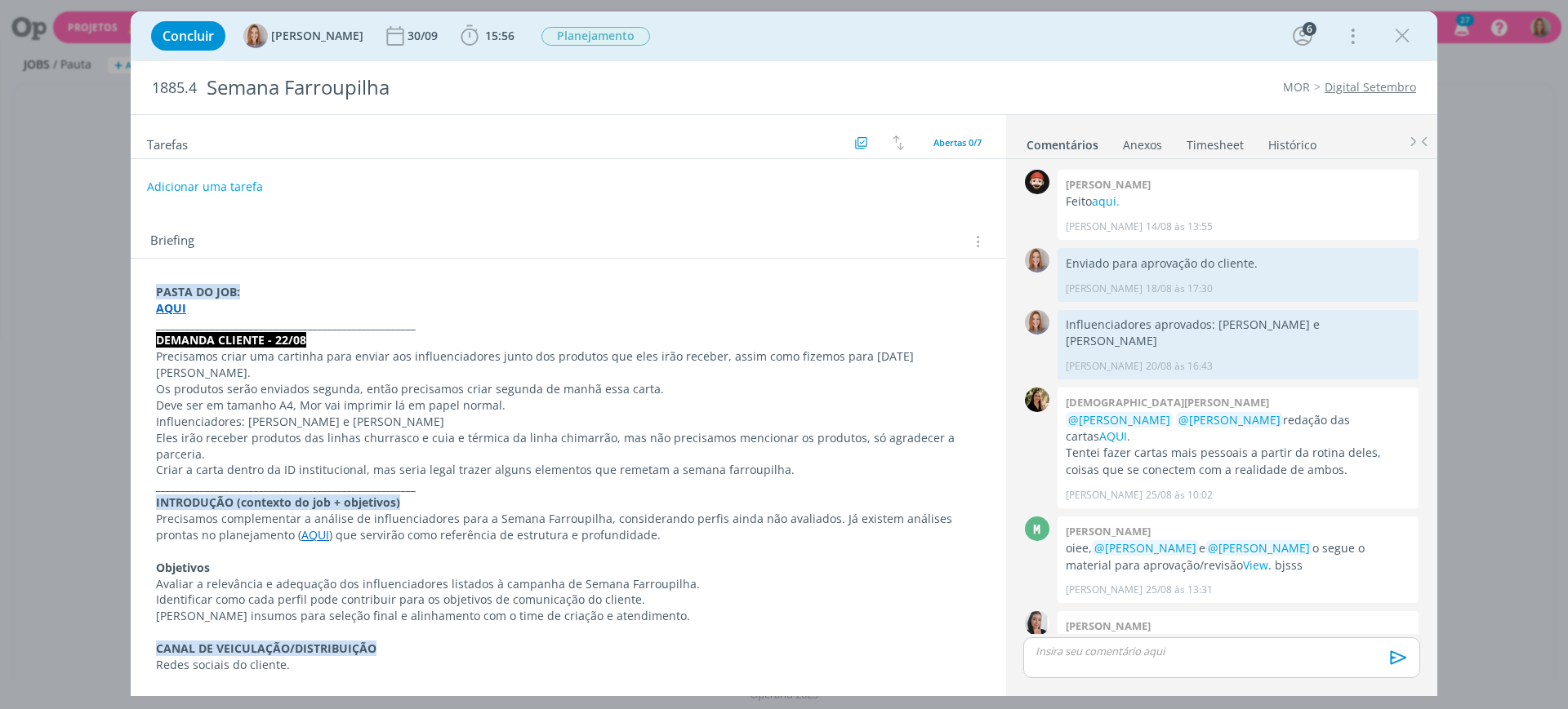
scroll to position [227, 0]
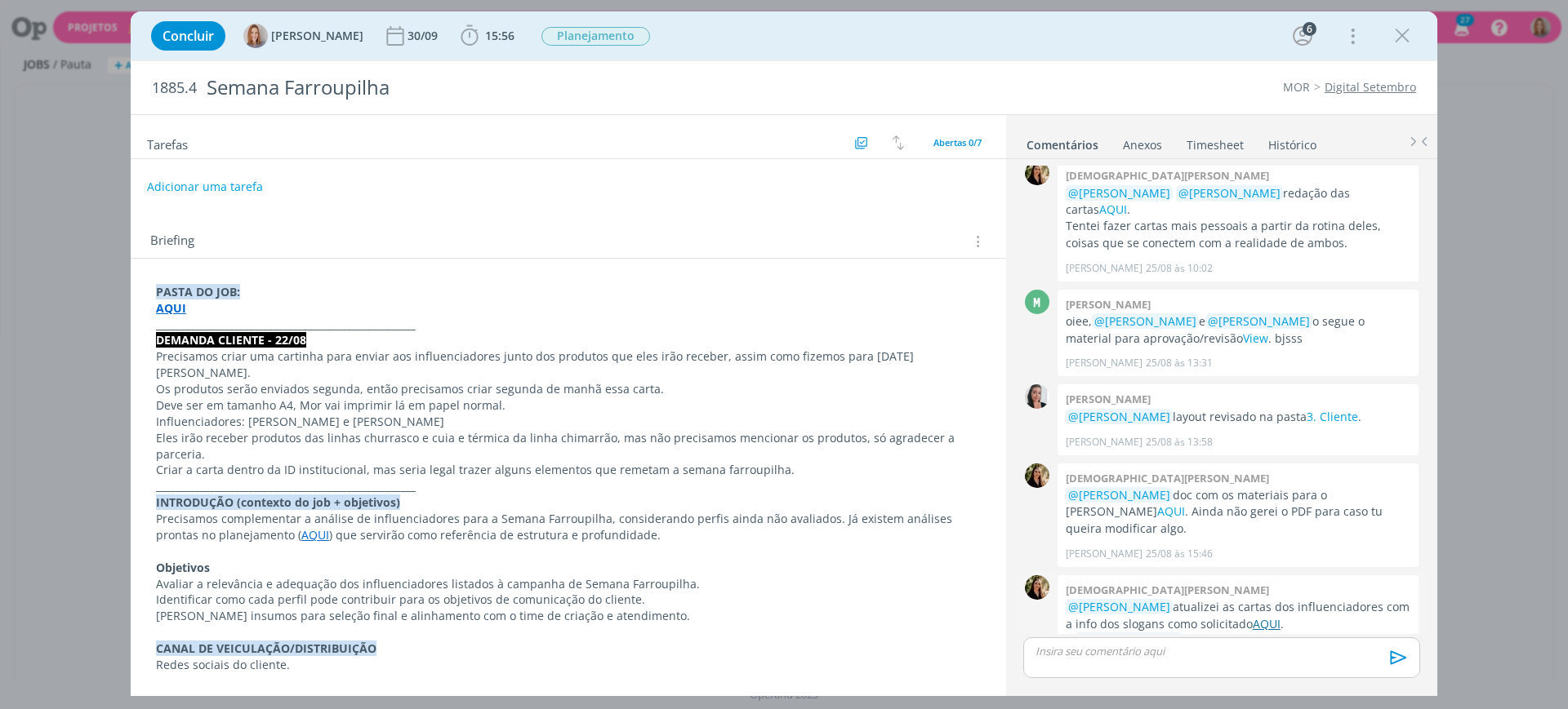
click at [1252, 616] on link "AQUI" at bounding box center [1266, 624] width 28 height 16
